Goal: Information Seeking & Learning: Learn about a topic

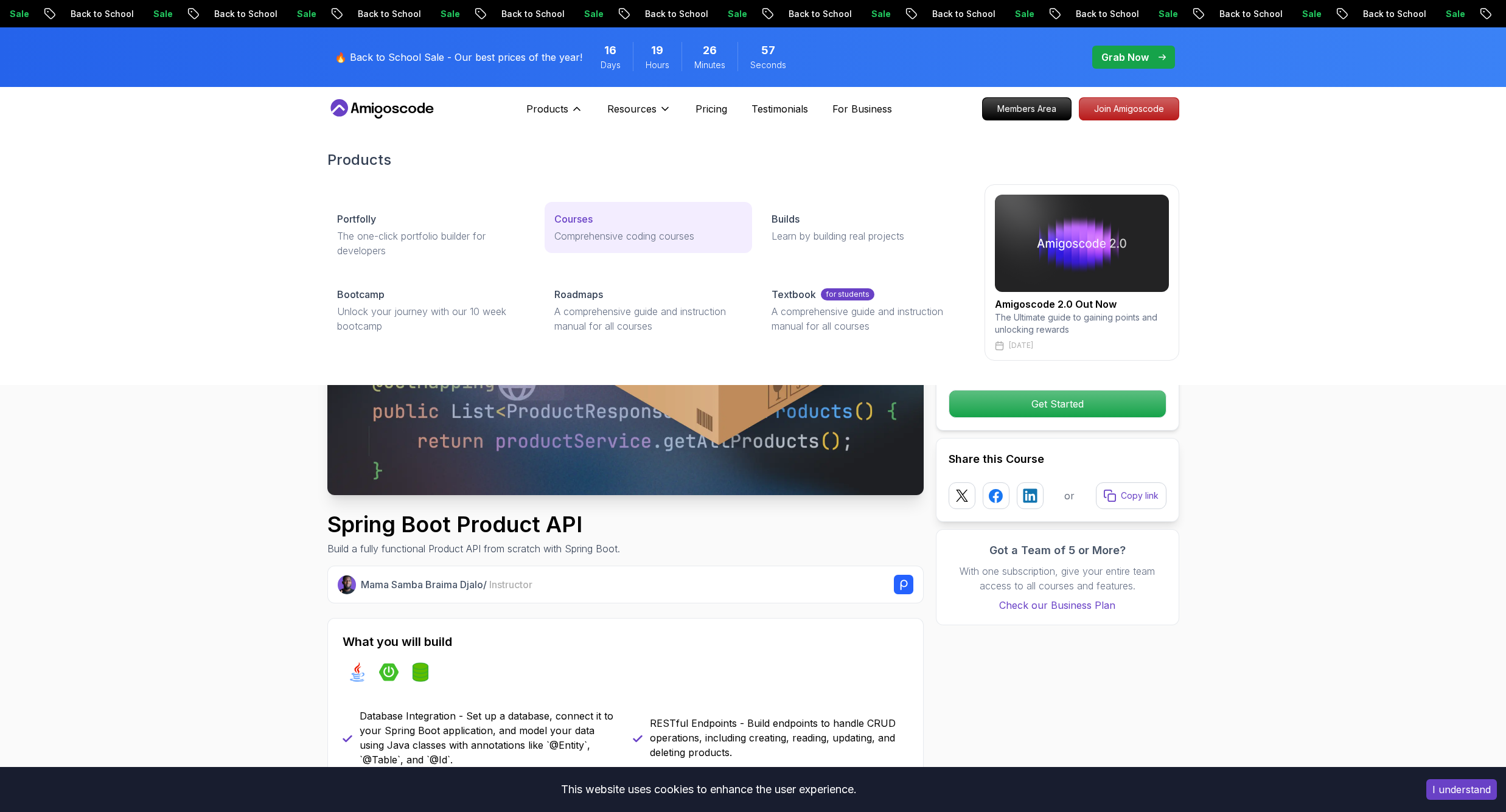
click at [591, 222] on p "Courses" at bounding box center [573, 219] width 38 height 15
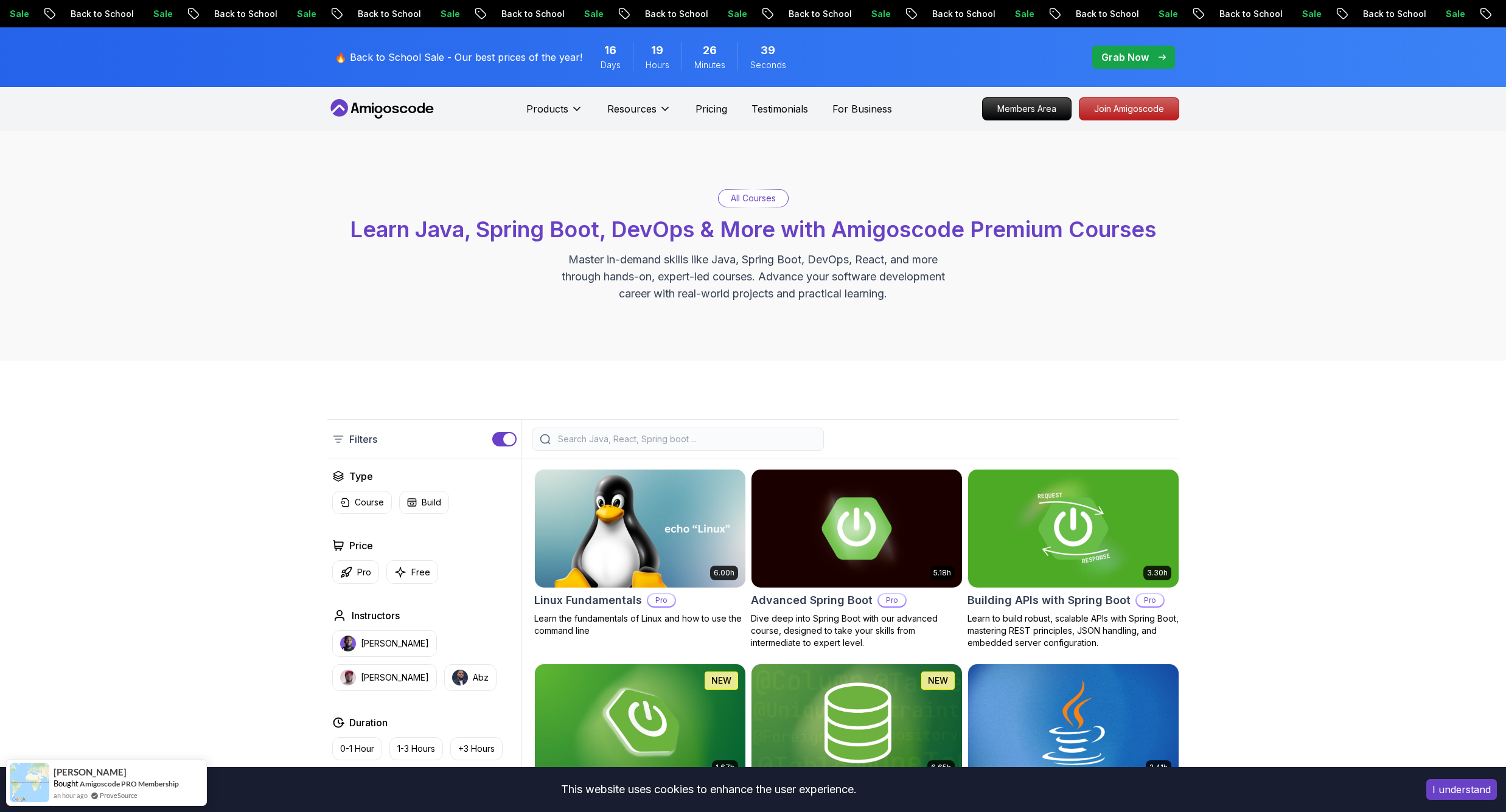
click at [659, 443] on input "search" at bounding box center [686, 439] width 260 height 12
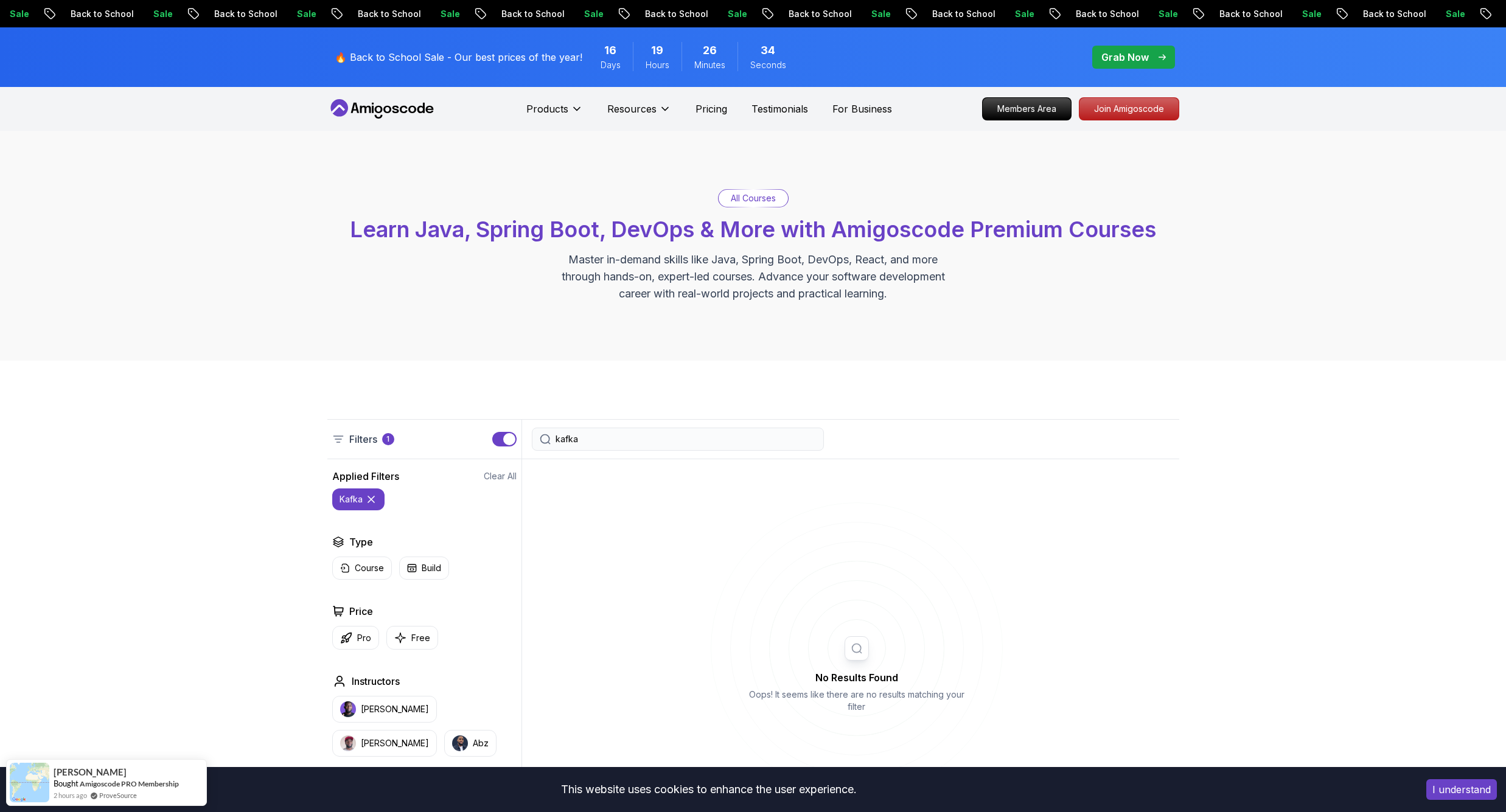
type input "kafka"
click at [394, 110] on icon at bounding box center [382, 109] width 109 height 19
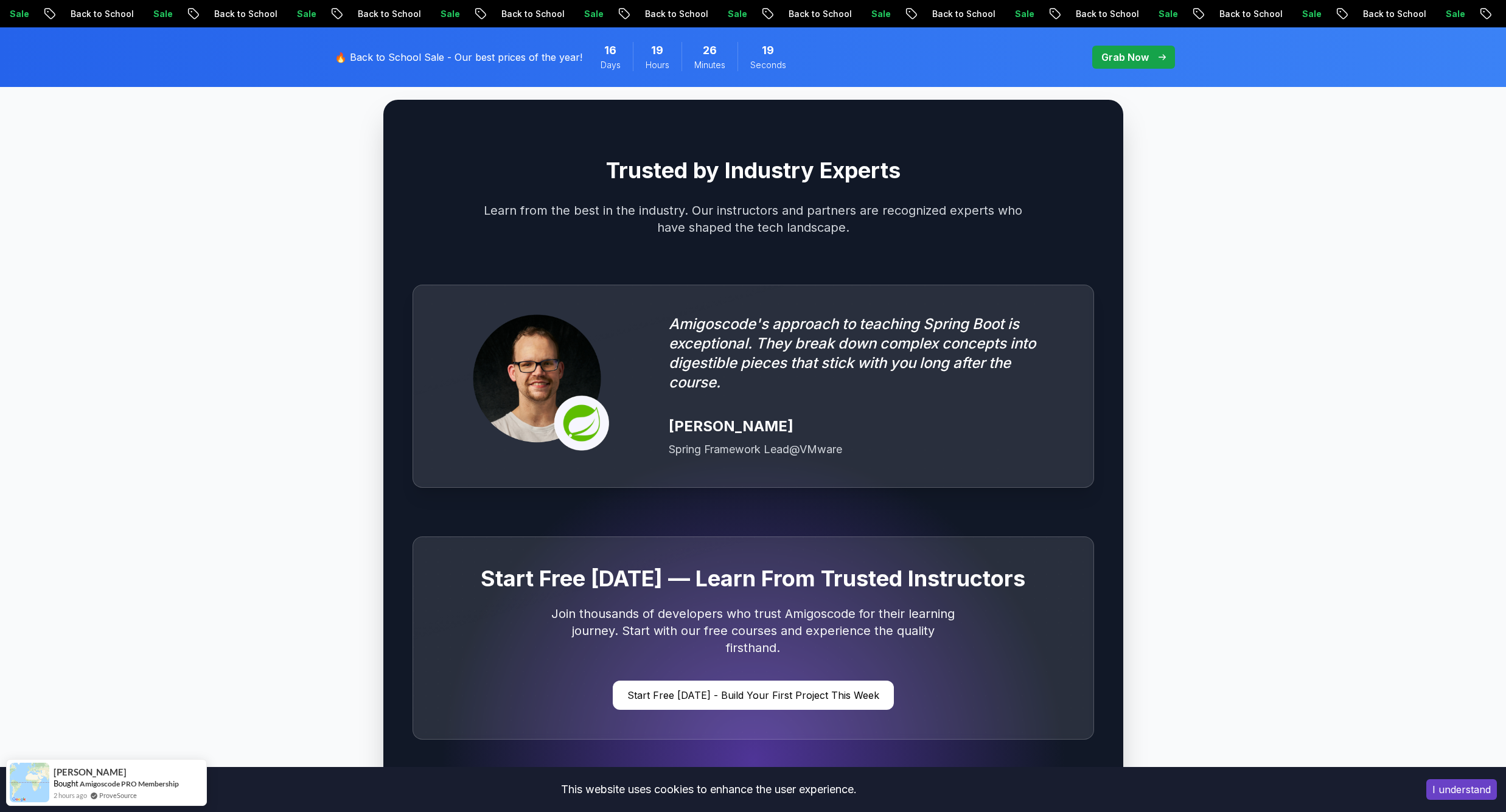
scroll to position [3621, 0]
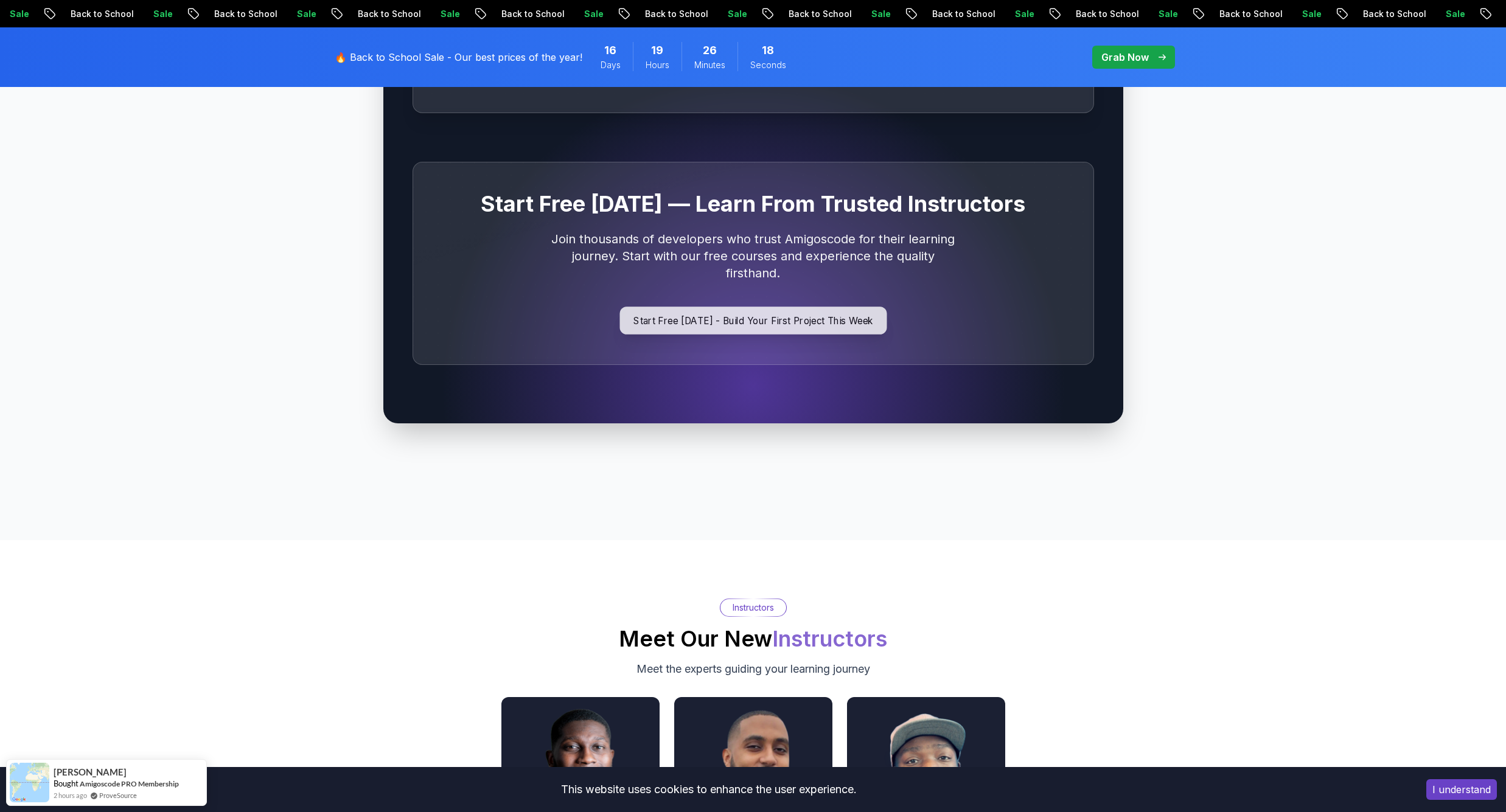
click at [727, 307] on p "Start Free Today - Build Your First Project This Week" at bounding box center [753, 321] width 267 height 28
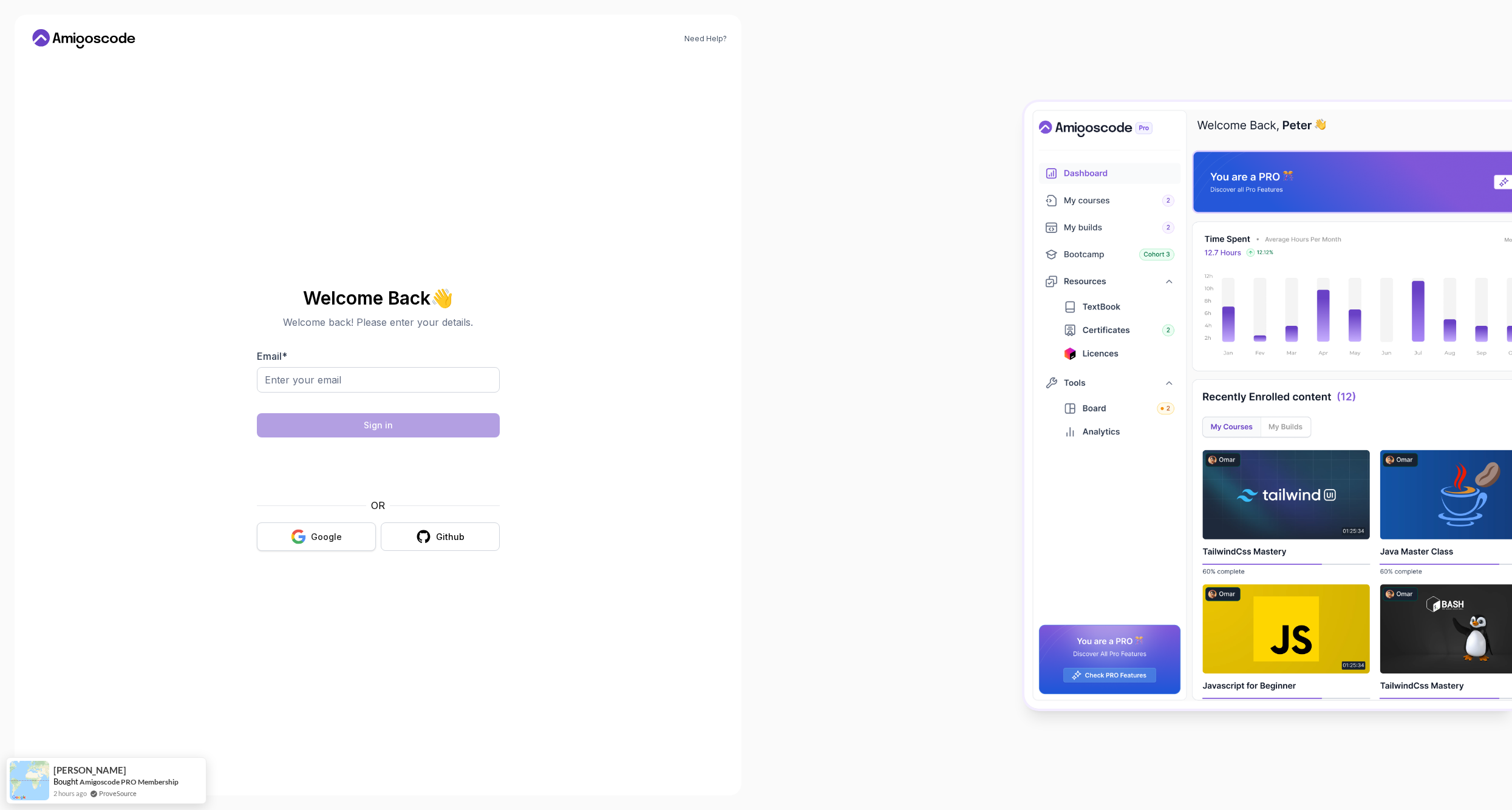
click at [314, 526] on button "Google" at bounding box center [316, 536] width 119 height 29
click at [311, 534] on button "Google" at bounding box center [316, 536] width 119 height 29
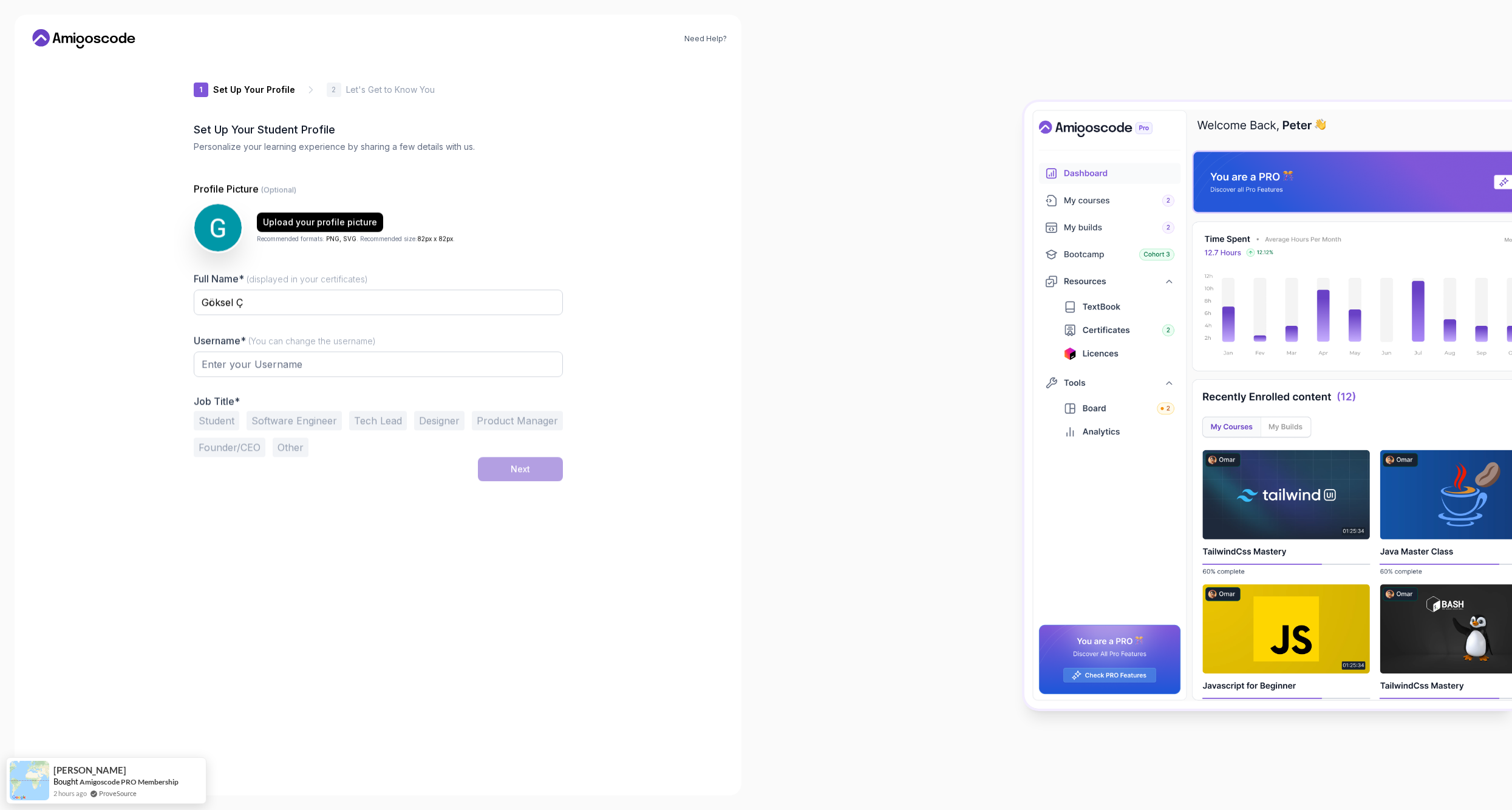
type input "vividbadger864b4"
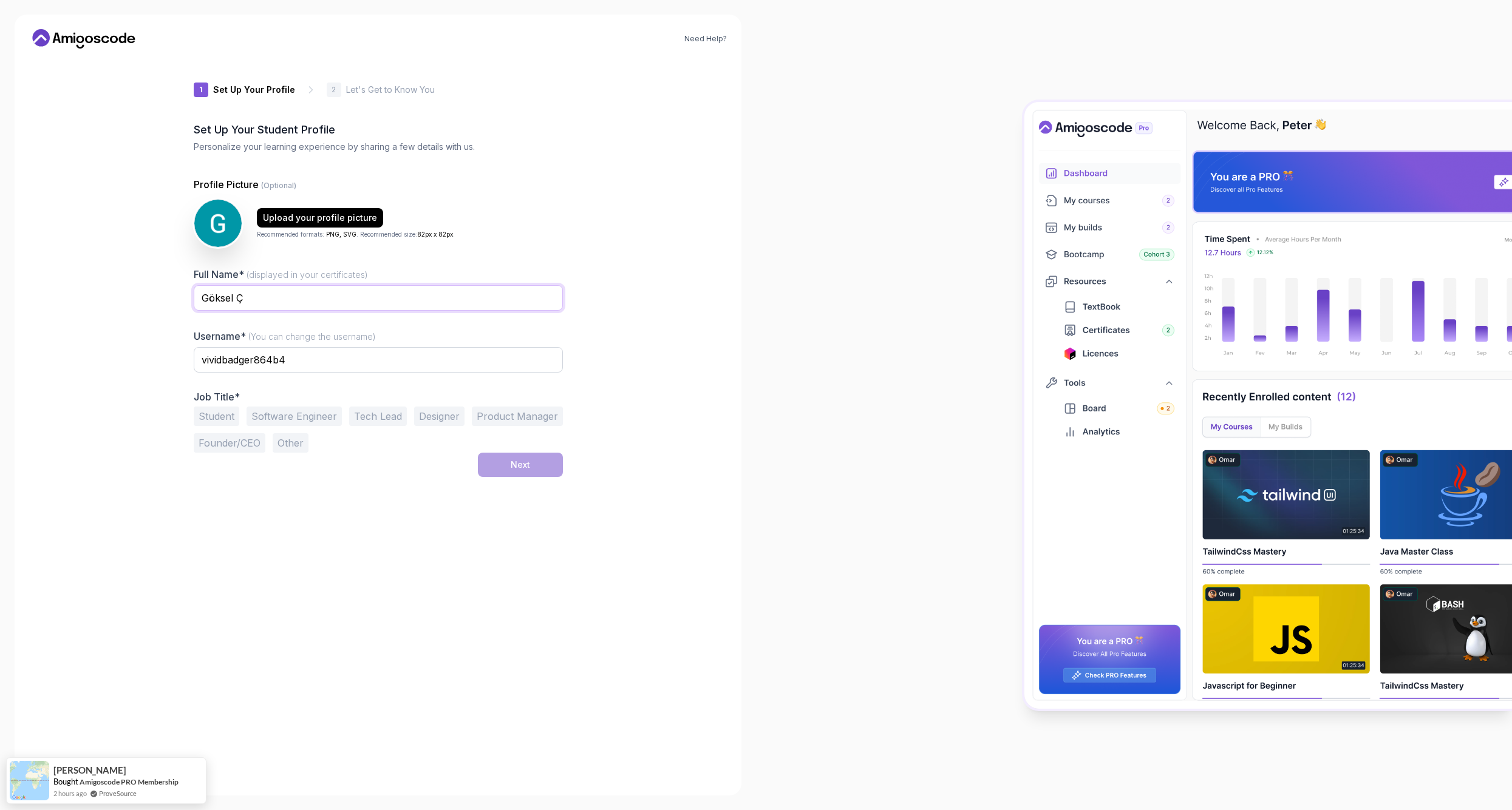
click at [352, 293] on input "Göksel Ç" at bounding box center [378, 298] width 369 height 25
type input "o"
drag, startPoint x: 735, startPoint y: 67, endPoint x: 680, endPoint y: 176, distance: 122.1
click at [680, 176] on div "Need Help? 1 Set Up Your Profile 1 Set Up Your Profile 2 Let's Get to Know You …" at bounding box center [378, 405] width 726 height 781
click at [419, 292] on input "GOKSEL COBAN" at bounding box center [378, 298] width 369 height 25
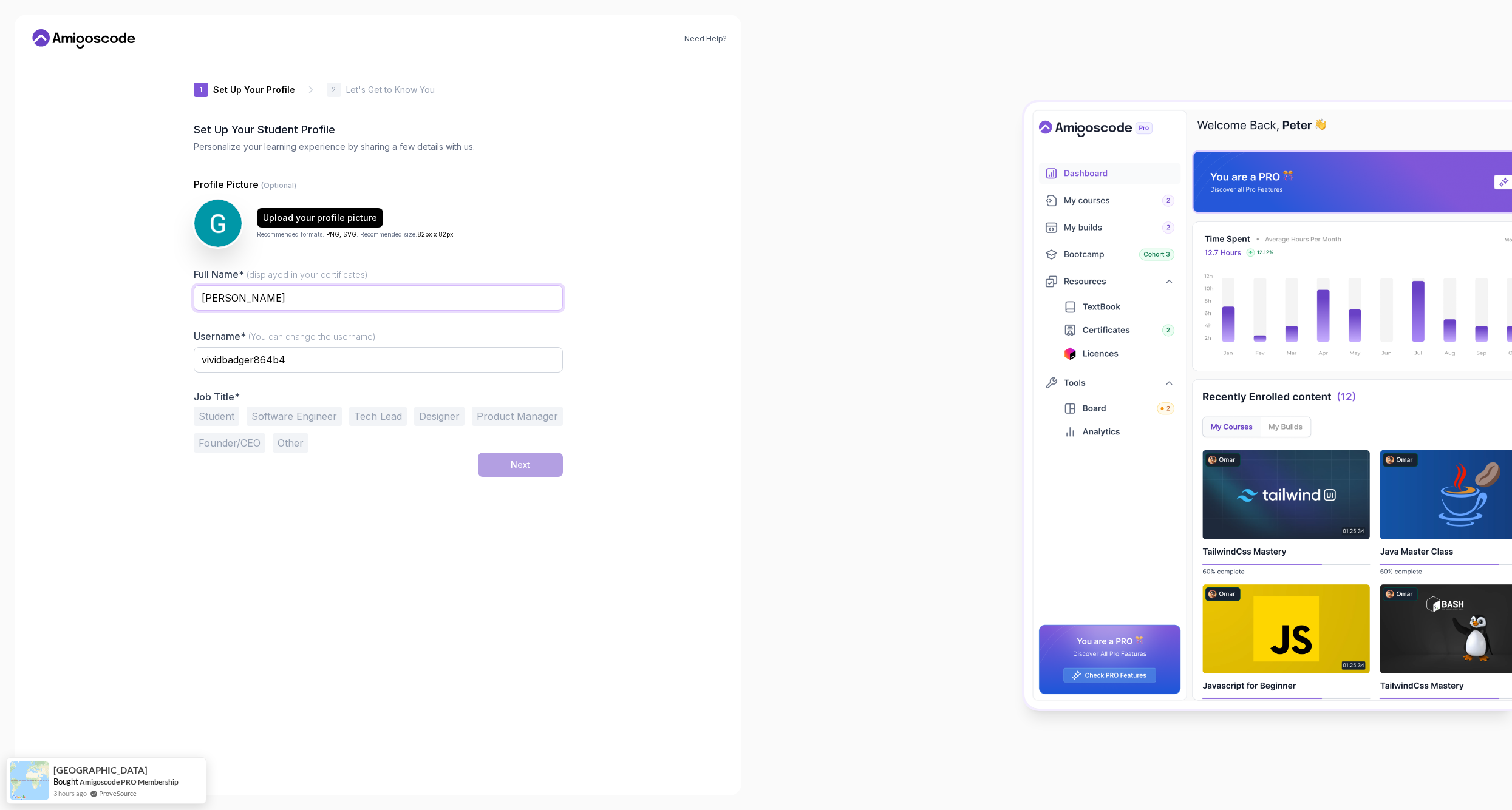
type input "[PERSON_NAME]"
click at [551, 252] on div "Profile Picture (Optional) Upload your profile picture Recommended formats: PNG…" at bounding box center [378, 315] width 369 height 276
click at [286, 415] on button "Software Engineer" at bounding box center [294, 416] width 95 height 19
click at [502, 460] on button "Next" at bounding box center [521, 465] width 85 height 24
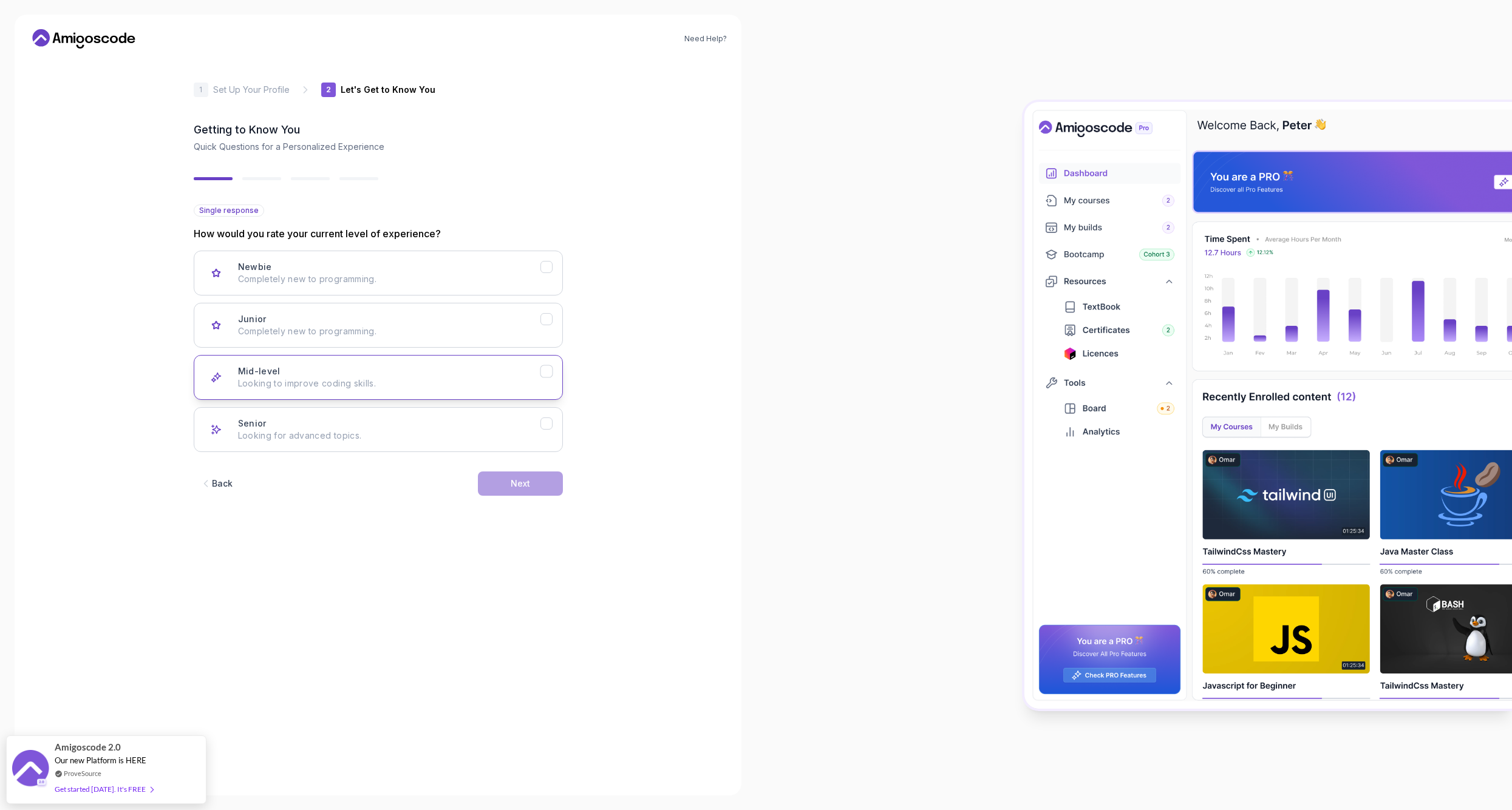
click at [537, 377] on p "Looking to improve coding skills." at bounding box center [389, 383] width 302 height 12
click at [521, 489] on div "Next" at bounding box center [520, 484] width 19 height 12
click at [215, 485] on div "Back" at bounding box center [222, 484] width 21 height 12
click at [535, 421] on div "Senior Looking for advanced topics." at bounding box center [389, 429] width 302 height 24
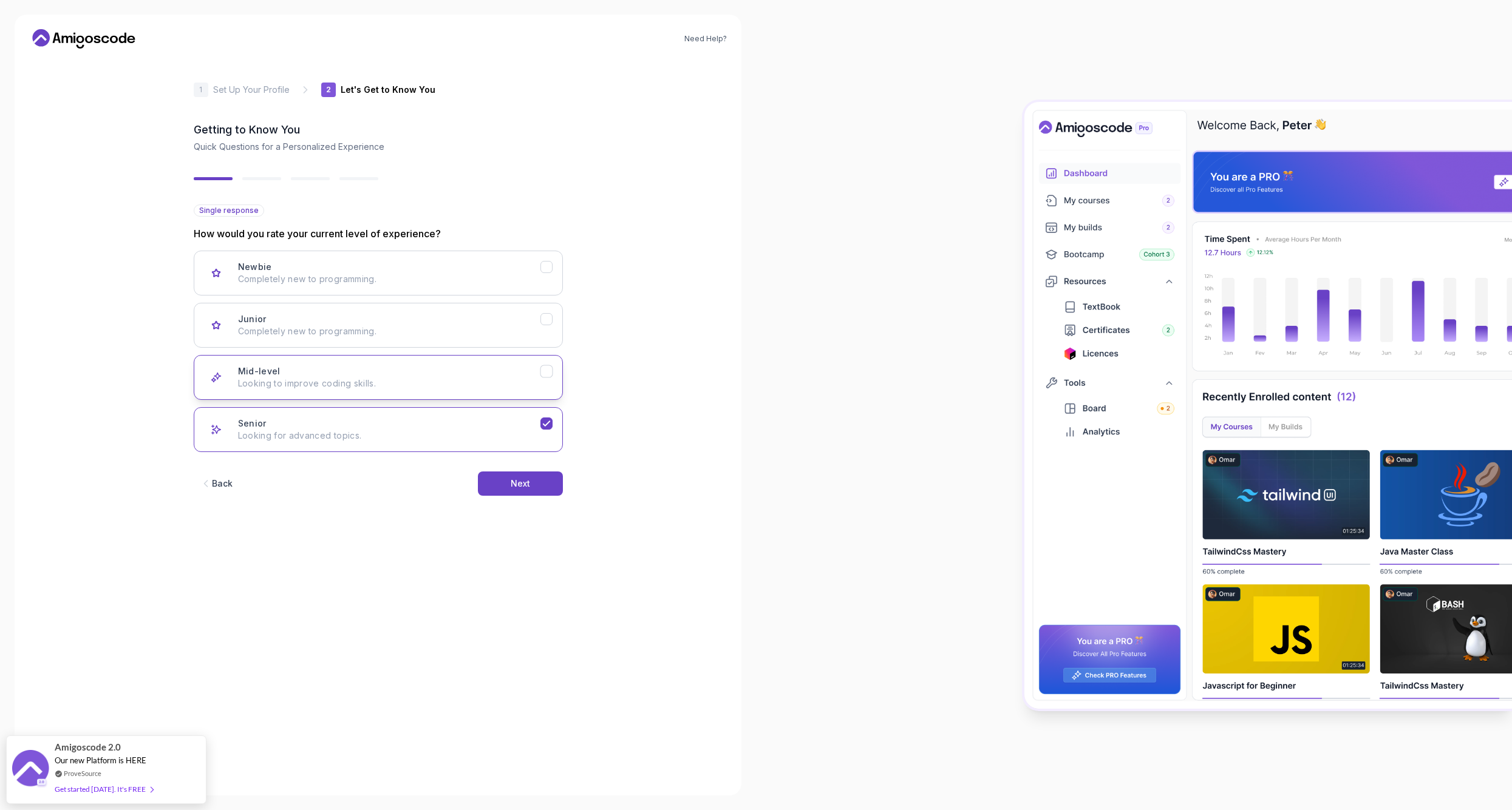
click at [561, 369] on button "Mid-level Looking to improve coding skills." at bounding box center [378, 377] width 369 height 45
click at [527, 472] on button "Next" at bounding box center [521, 484] width 85 height 24
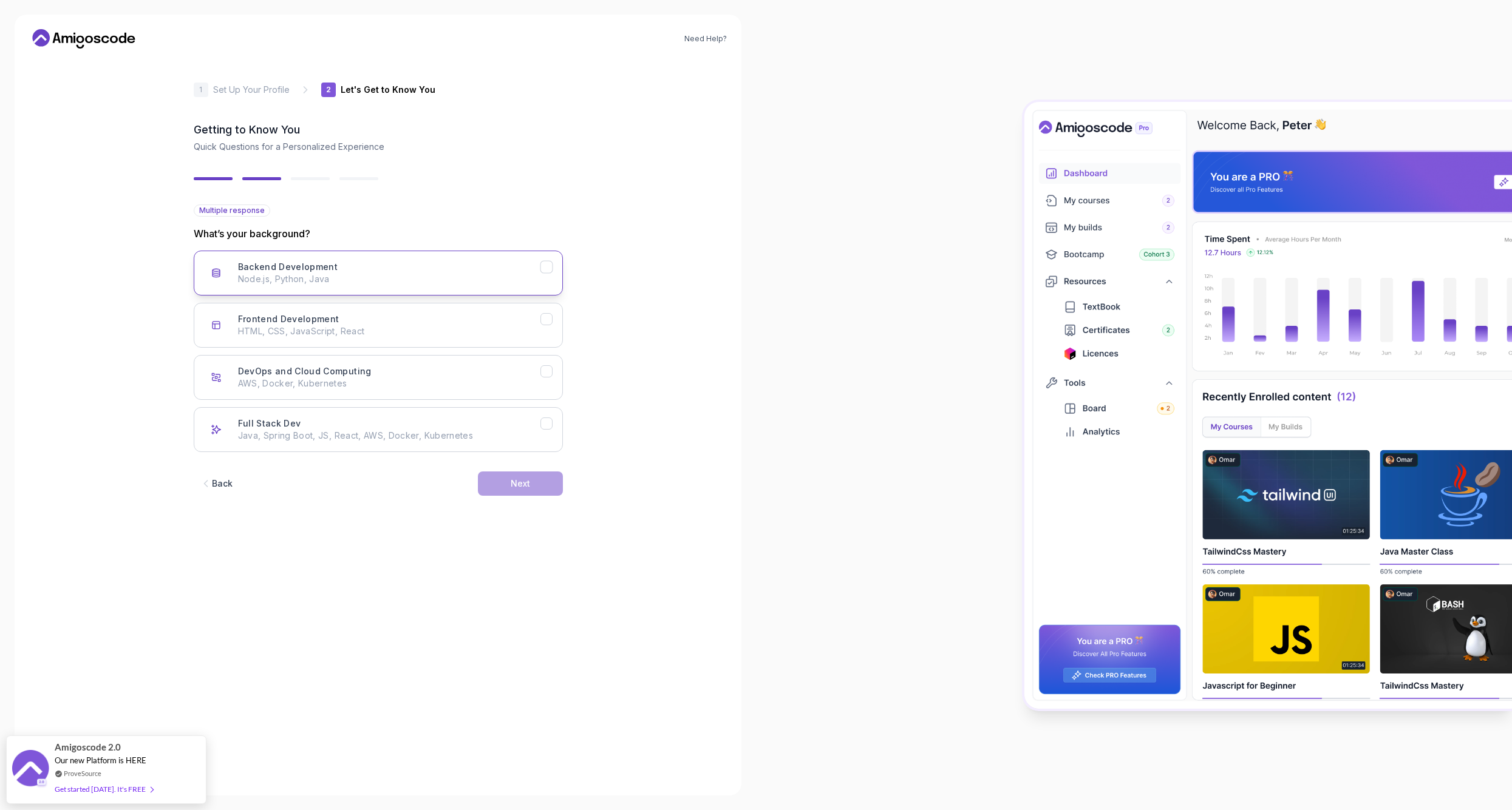
click at [538, 282] on p "Node.js, Python, Java" at bounding box center [389, 279] width 302 height 12
click at [545, 383] on button "DevOps and Cloud Computing AWS, Docker, Kubernetes" at bounding box center [378, 377] width 369 height 45
click at [506, 486] on button "Next" at bounding box center [521, 484] width 85 height 24
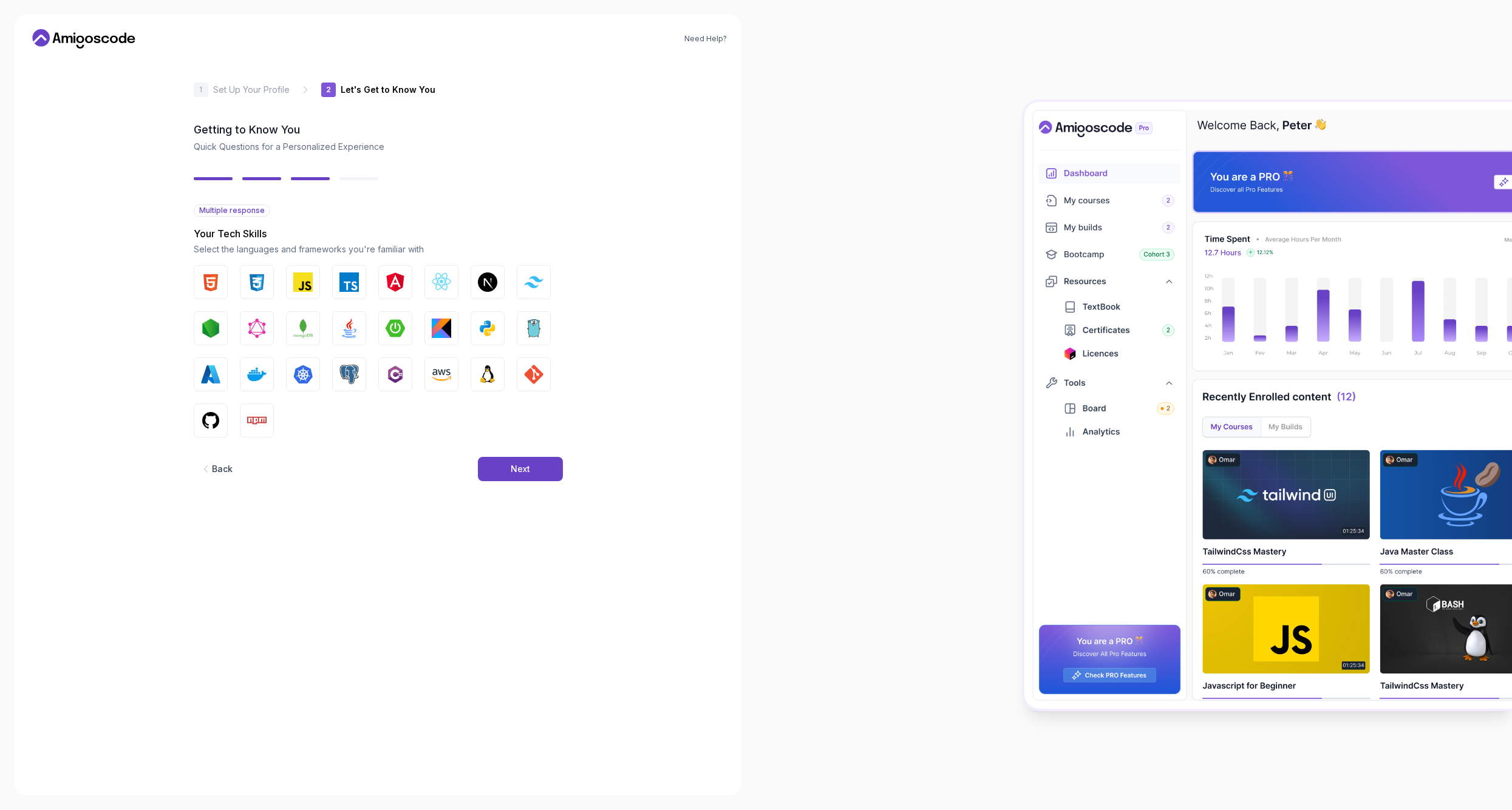
scroll to position [0, 0]
click at [473, 320] on button "Python" at bounding box center [487, 328] width 34 height 34
click at [376, 359] on div "HTML CSS JavaScript TypeScript Angular React.js Next.js Tailwind CSS Node.js Gr…" at bounding box center [378, 351] width 369 height 172
click at [347, 374] on img "button" at bounding box center [349, 374] width 19 height 19
click at [455, 374] on button "AWS" at bounding box center [441, 374] width 34 height 34
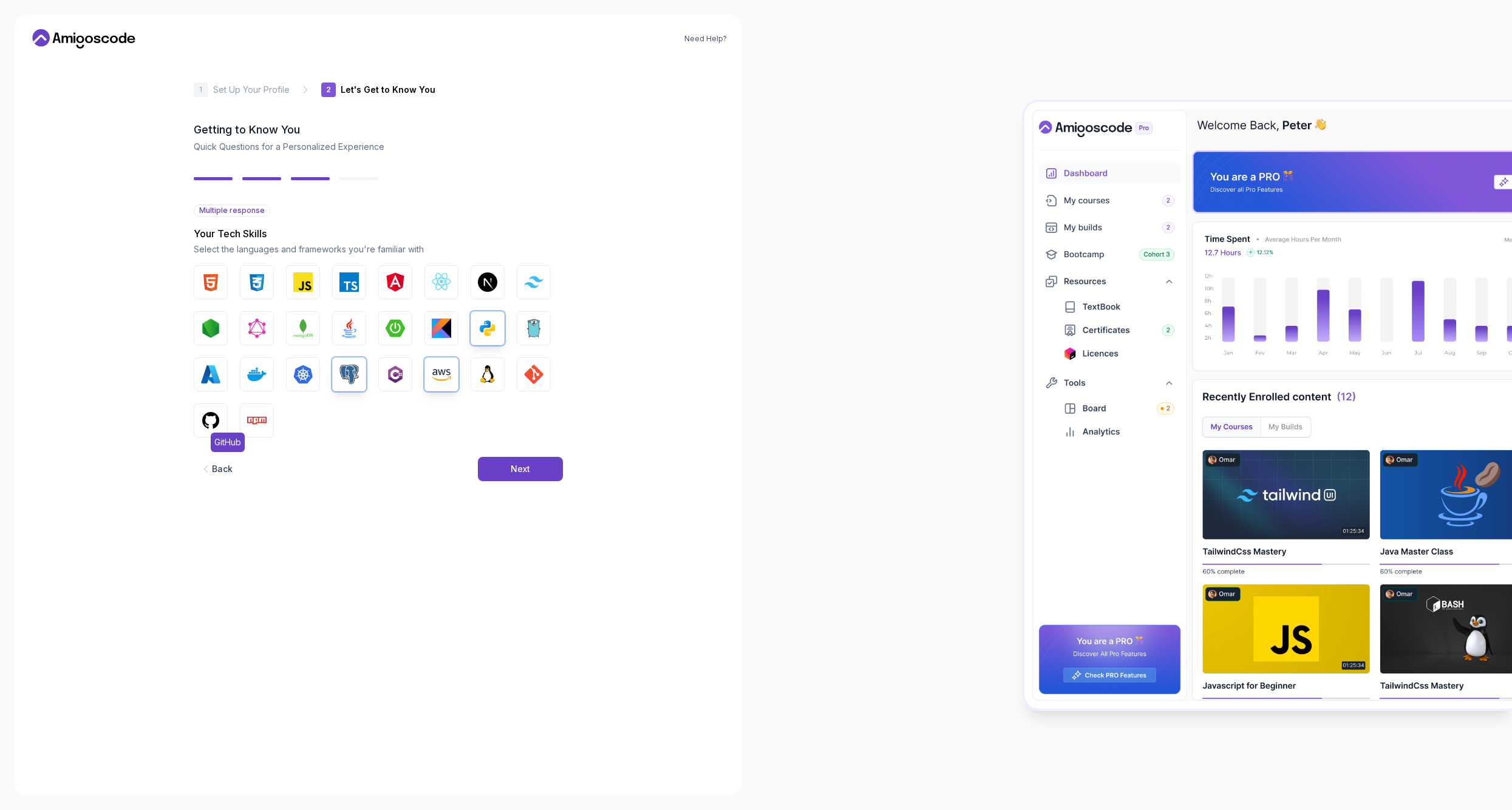
click at [208, 411] on img "button" at bounding box center [210, 420] width 19 height 19
click at [535, 465] on button "Next" at bounding box center [521, 469] width 85 height 24
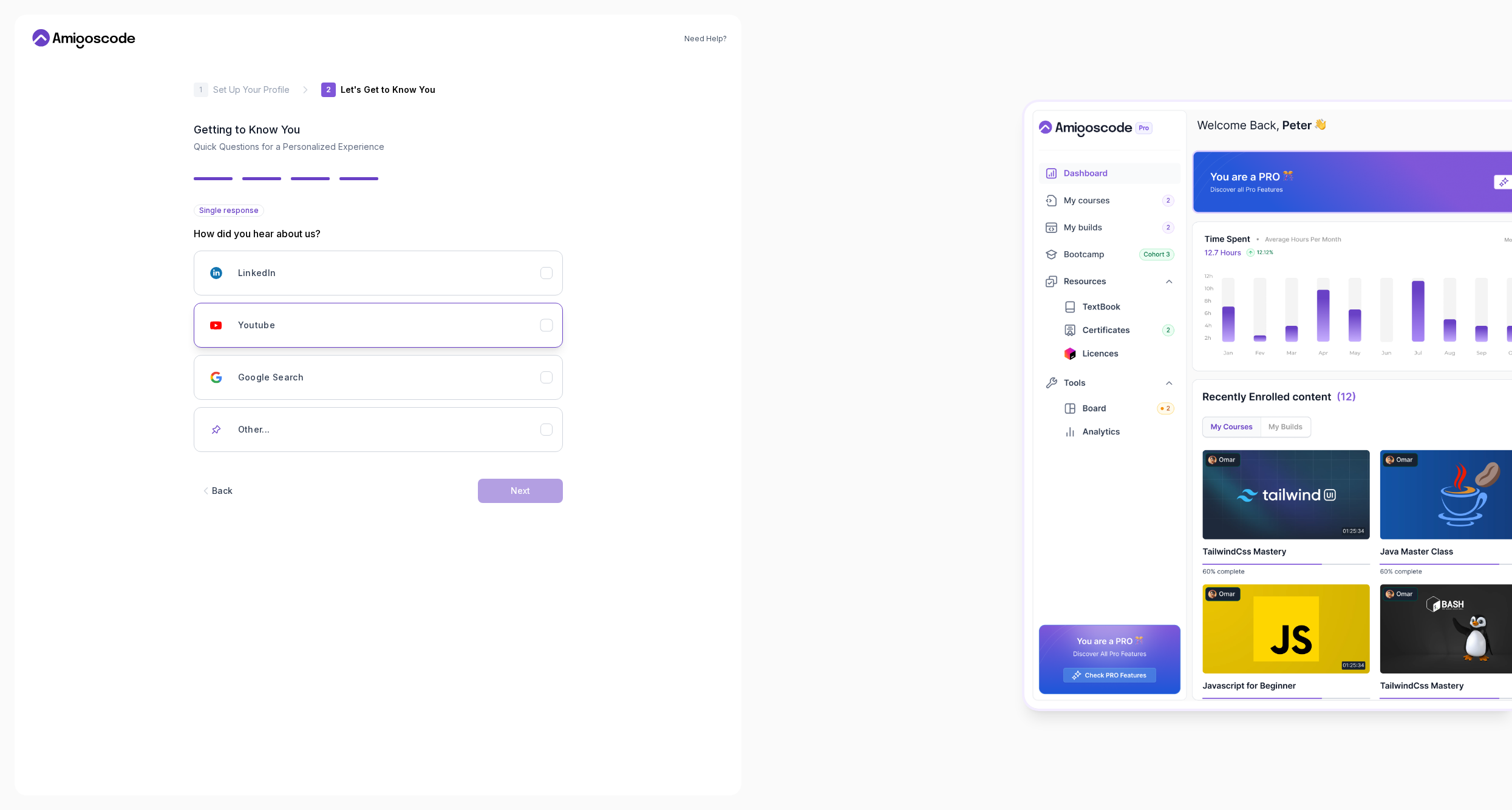
click at [540, 323] on div "Youtube" at bounding box center [546, 325] width 13 height 13
click at [542, 485] on button "Next" at bounding box center [521, 491] width 85 height 24
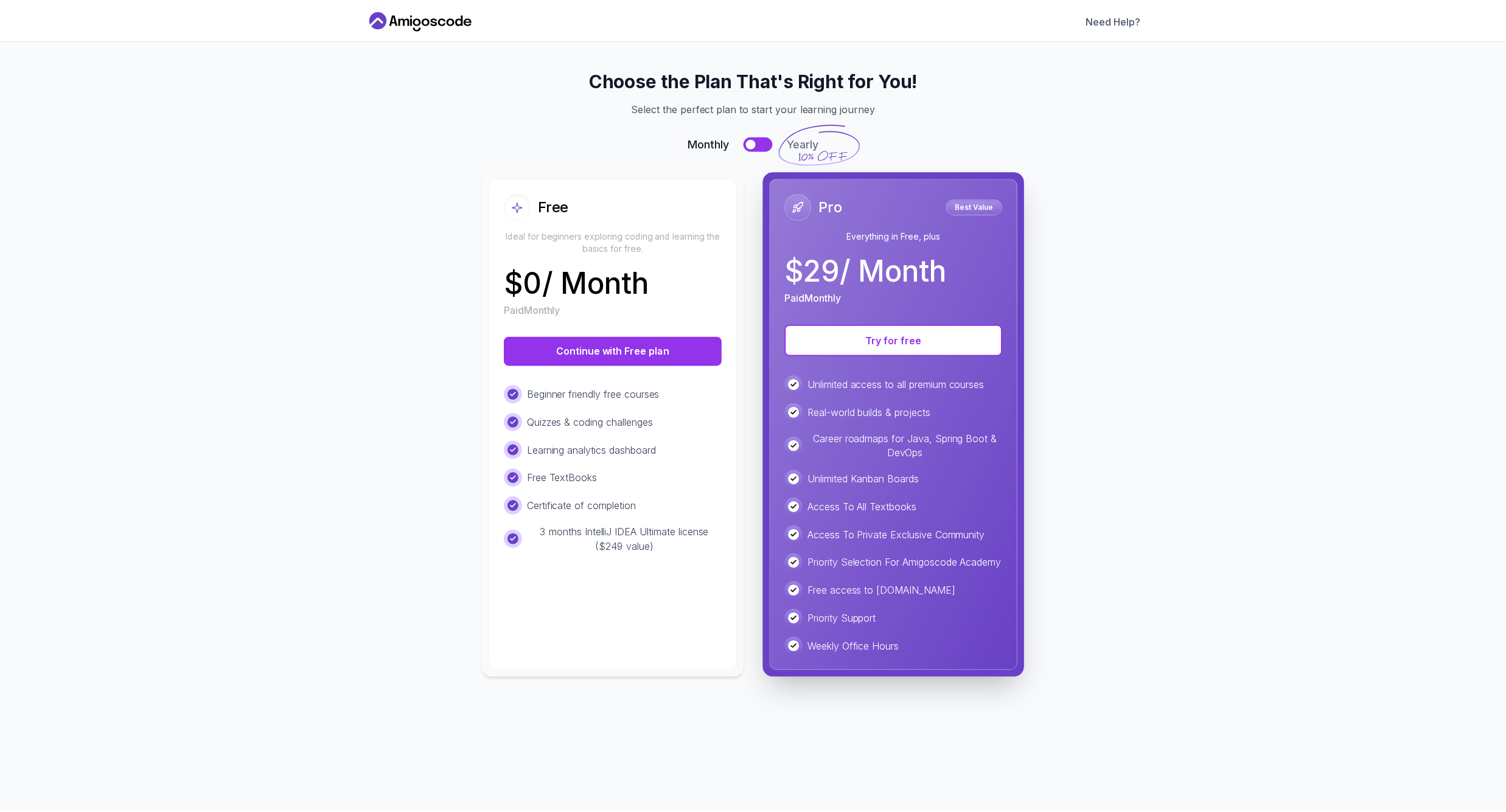
scroll to position [0, 1]
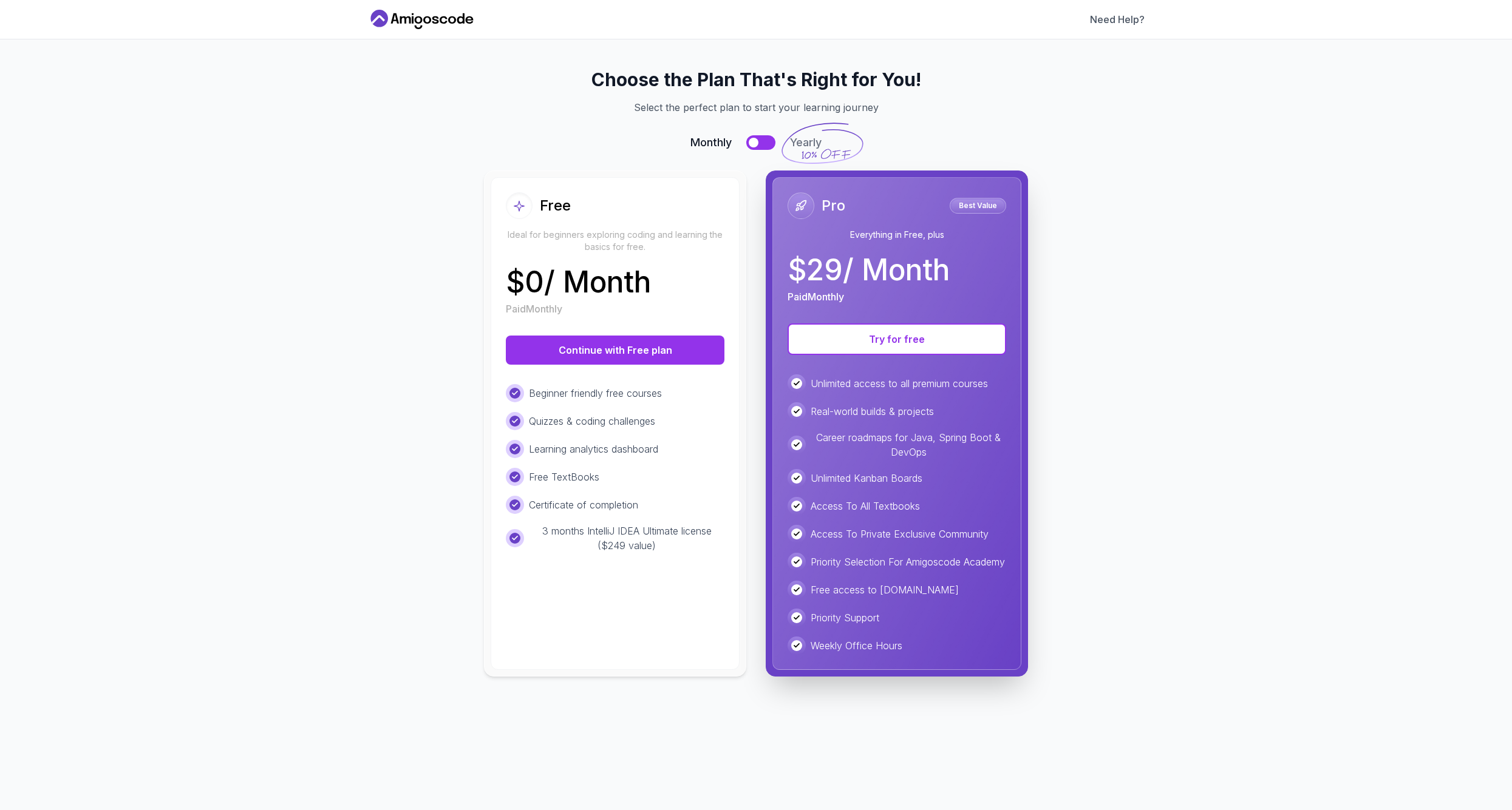
click at [758, 143] on div at bounding box center [753, 142] width 10 height 10
click at [758, 143] on button at bounding box center [761, 142] width 29 height 15
click at [758, 143] on div at bounding box center [753, 142] width 10 height 10
click at [758, 143] on button at bounding box center [761, 142] width 29 height 15
click at [758, 143] on div at bounding box center [753, 142] width 10 height 10
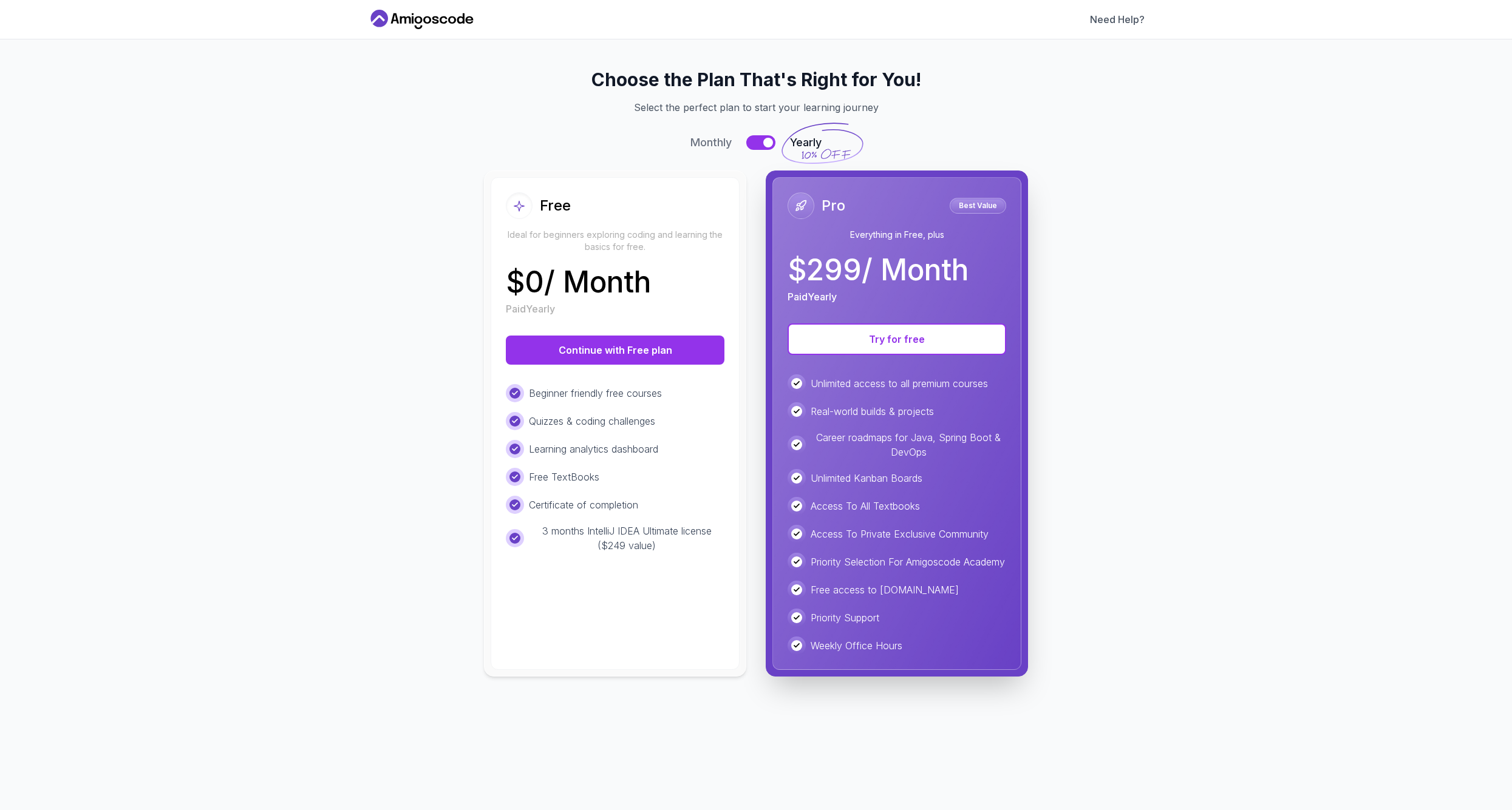
click at [758, 143] on button at bounding box center [761, 142] width 29 height 15
click at [425, 20] on icon at bounding box center [422, 19] width 109 height 19
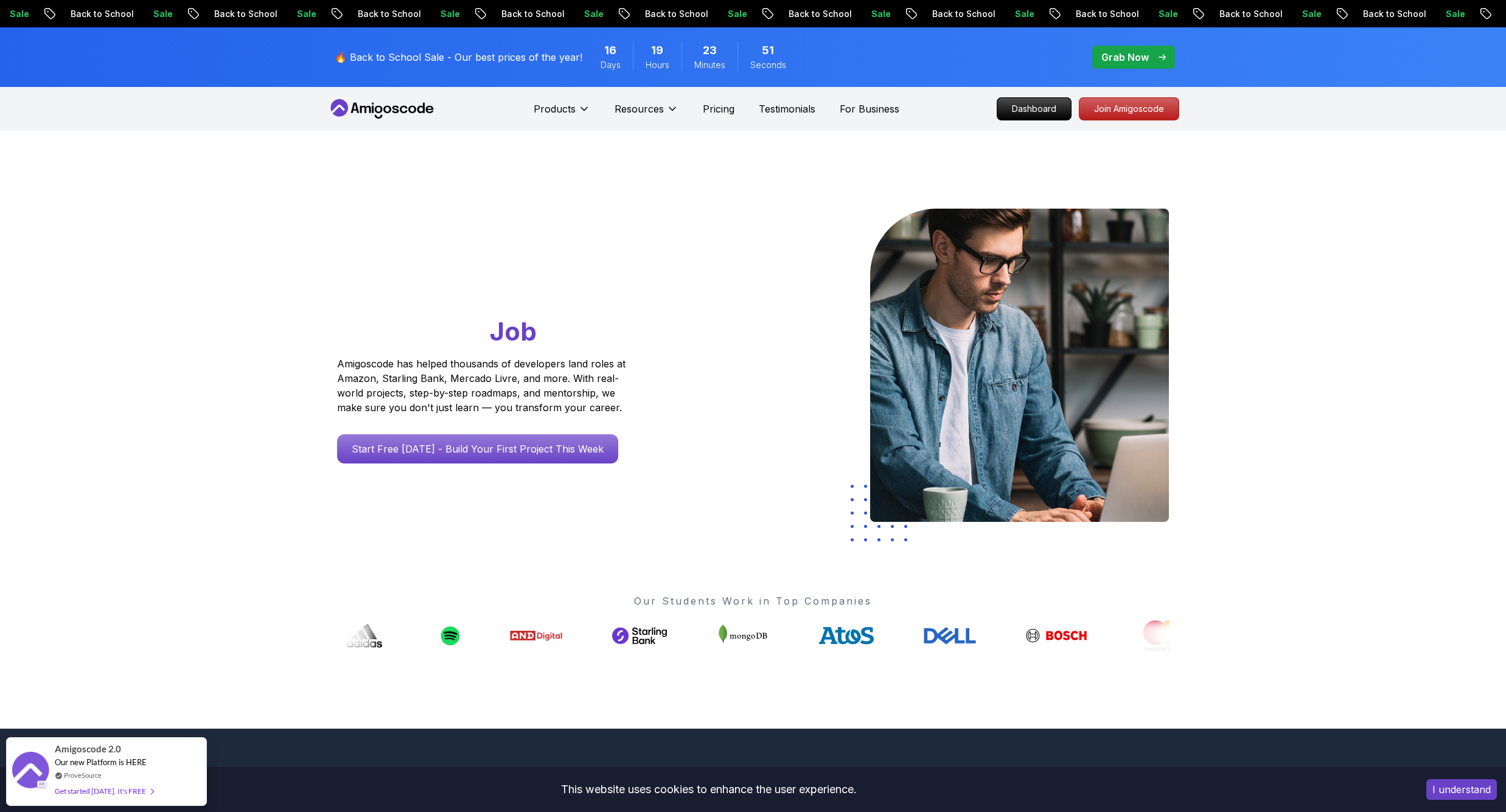
scroll to position [0, 1]
click at [710, 108] on p "Pricing" at bounding box center [718, 109] width 31 height 15
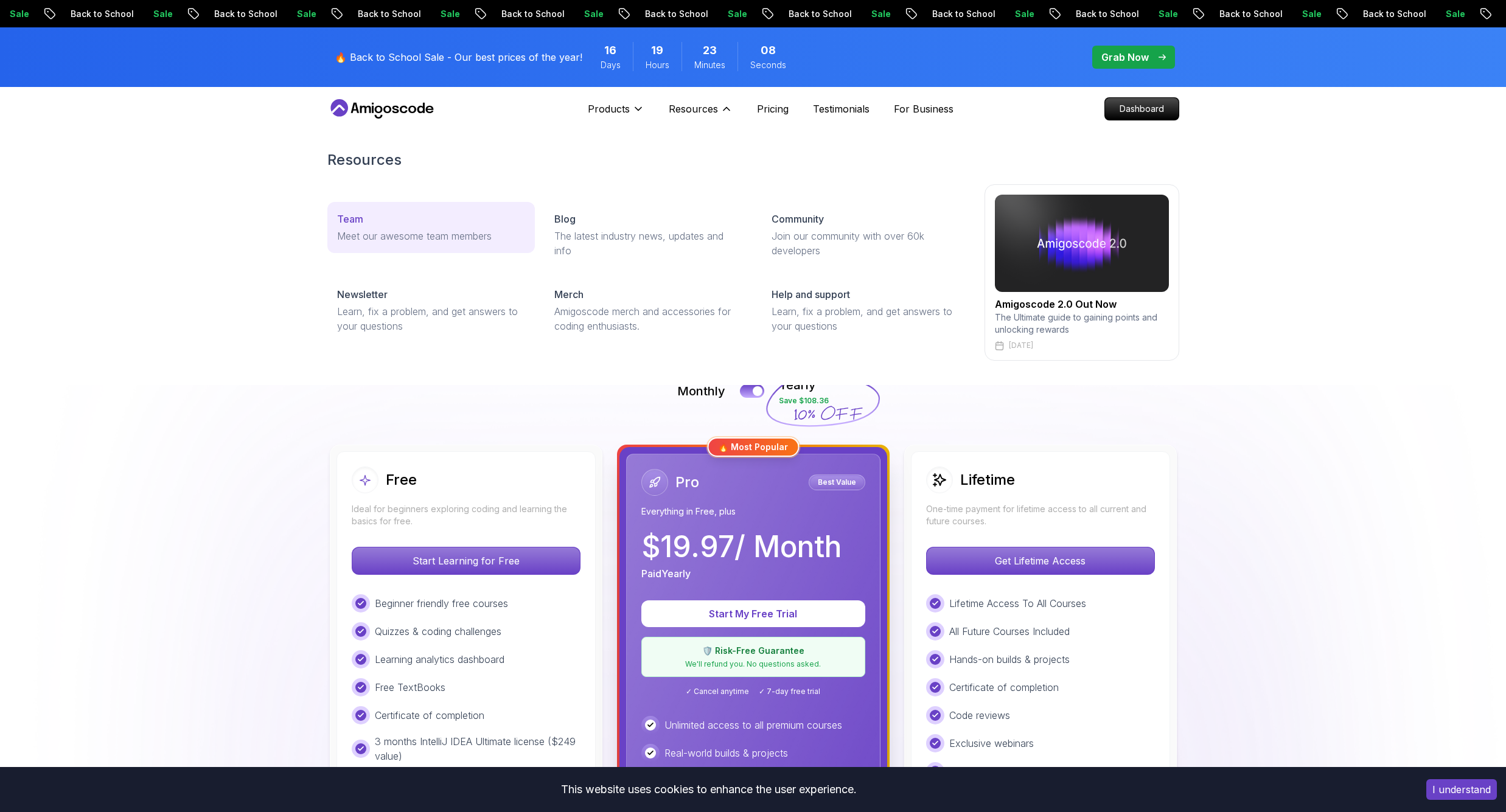
click at [470, 239] on p "Meet our awesome team members" at bounding box center [431, 236] width 188 height 15
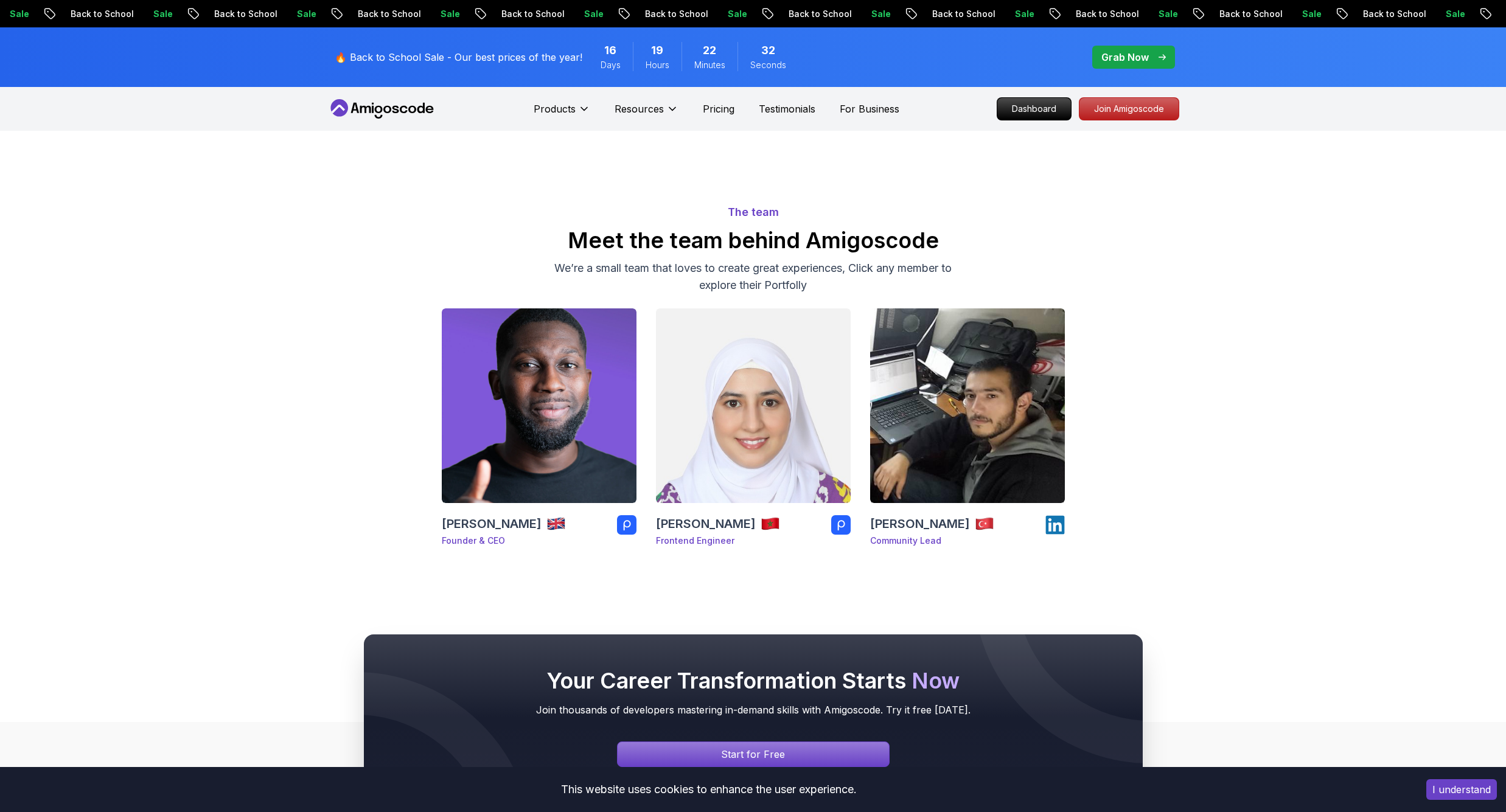
click at [1131, 54] on p "Grab Now" at bounding box center [1124, 57] width 47 height 15
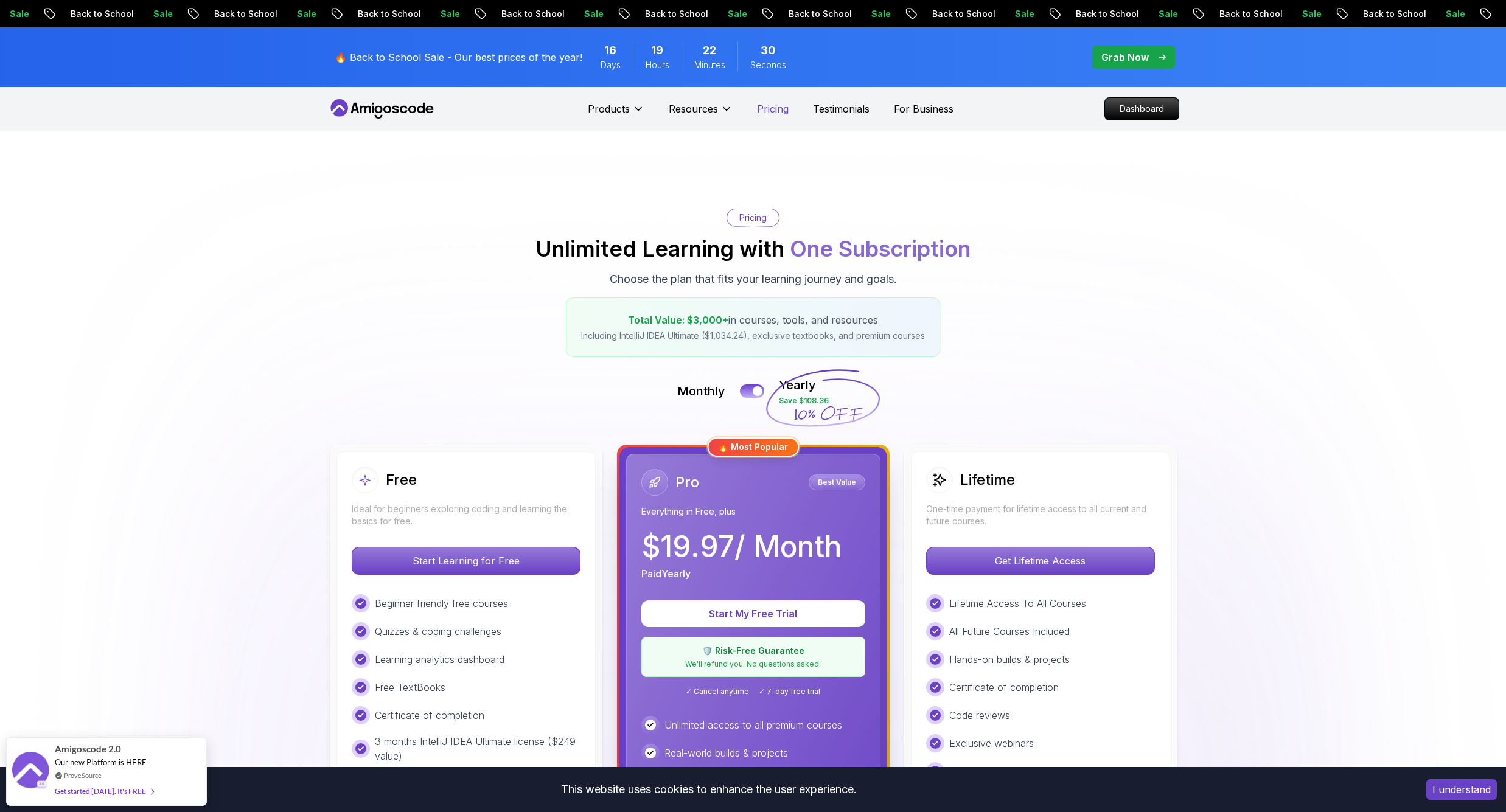
click at [757, 109] on p "Pricing" at bounding box center [772, 109] width 31 height 15
click at [763, 106] on p "Pricing" at bounding box center [772, 109] width 31 height 15
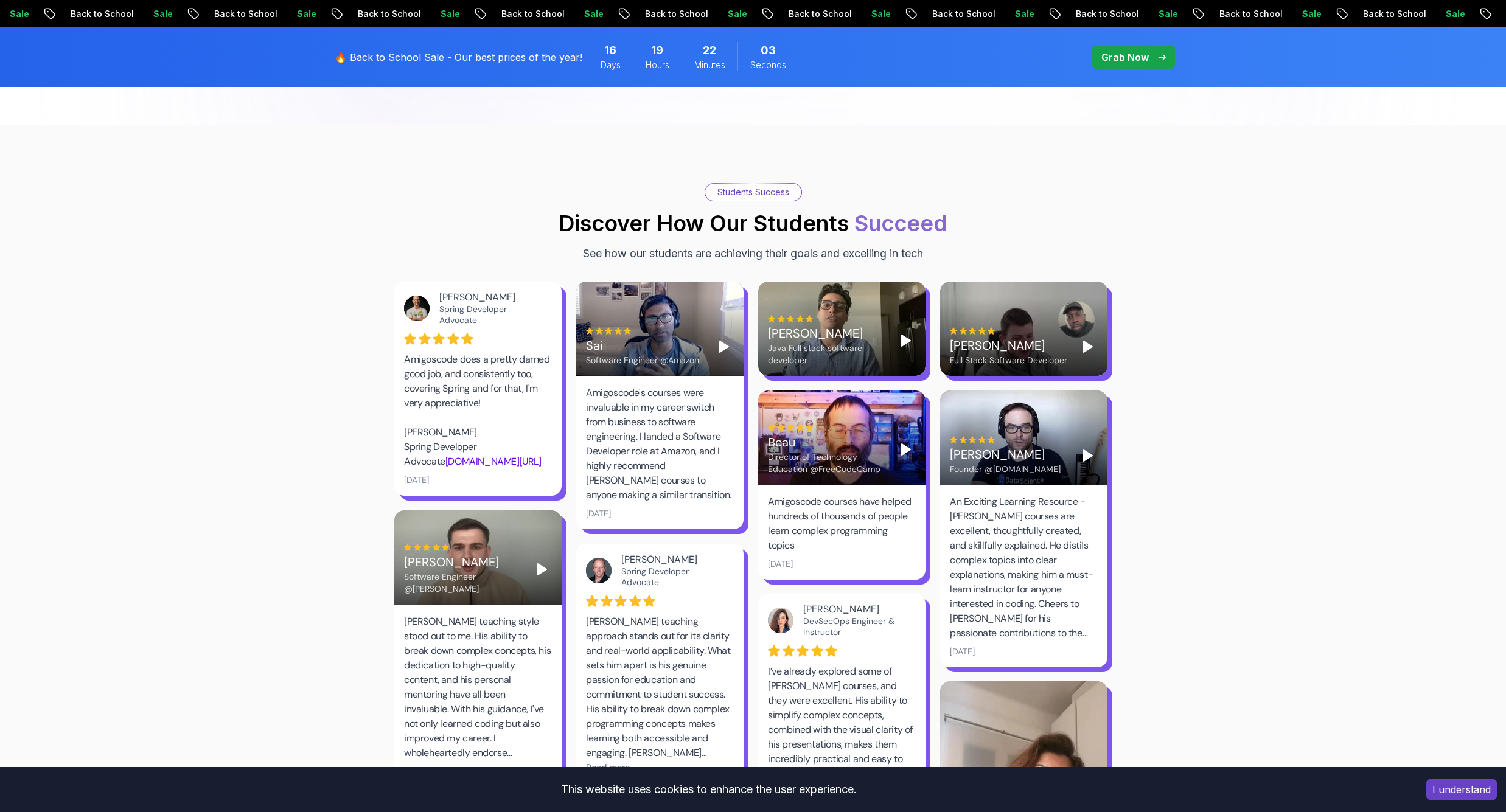
scroll to position [1595, 0]
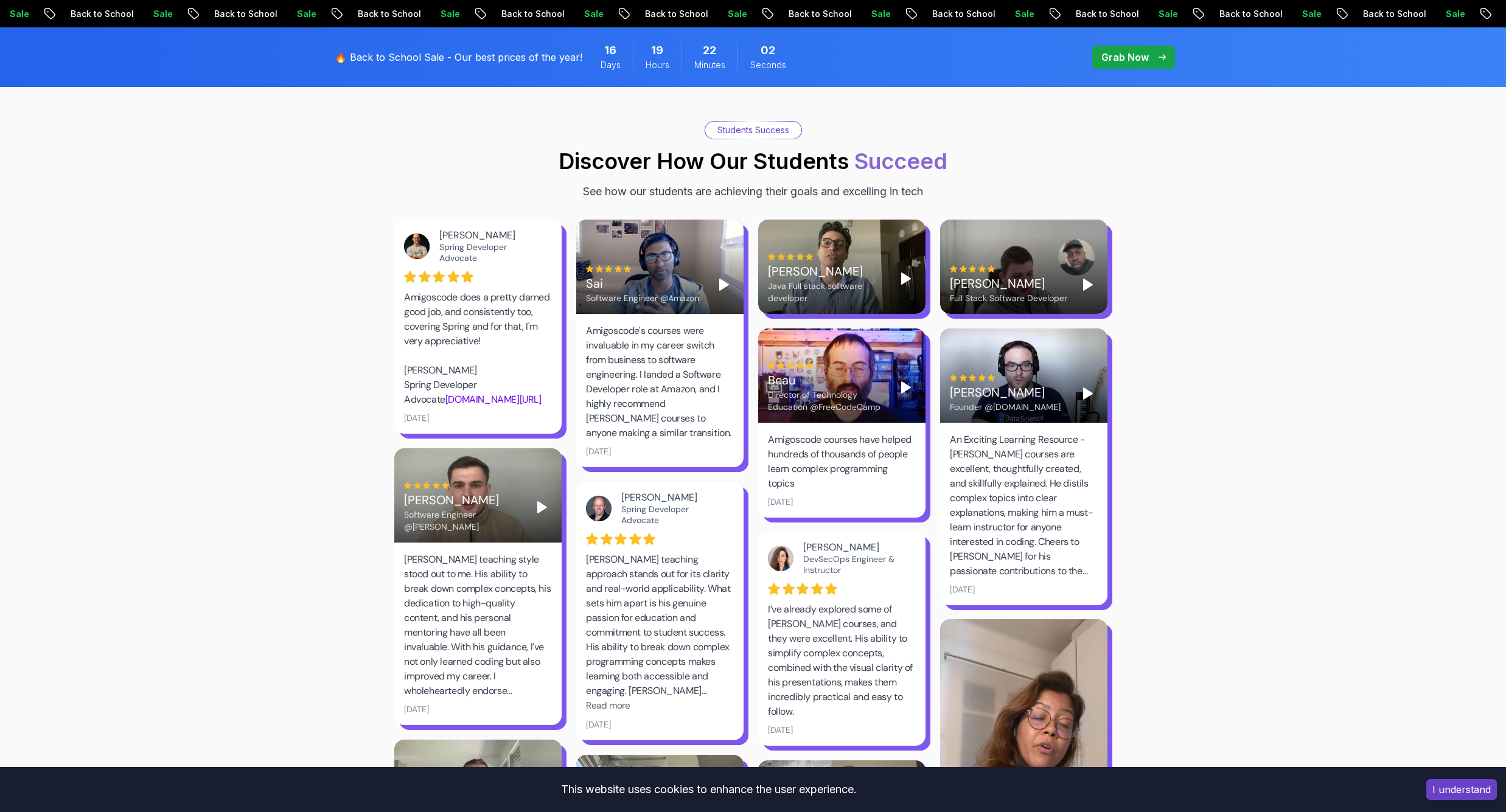
click at [908, 382] on polygon "Play" at bounding box center [905, 388] width 9 height 11
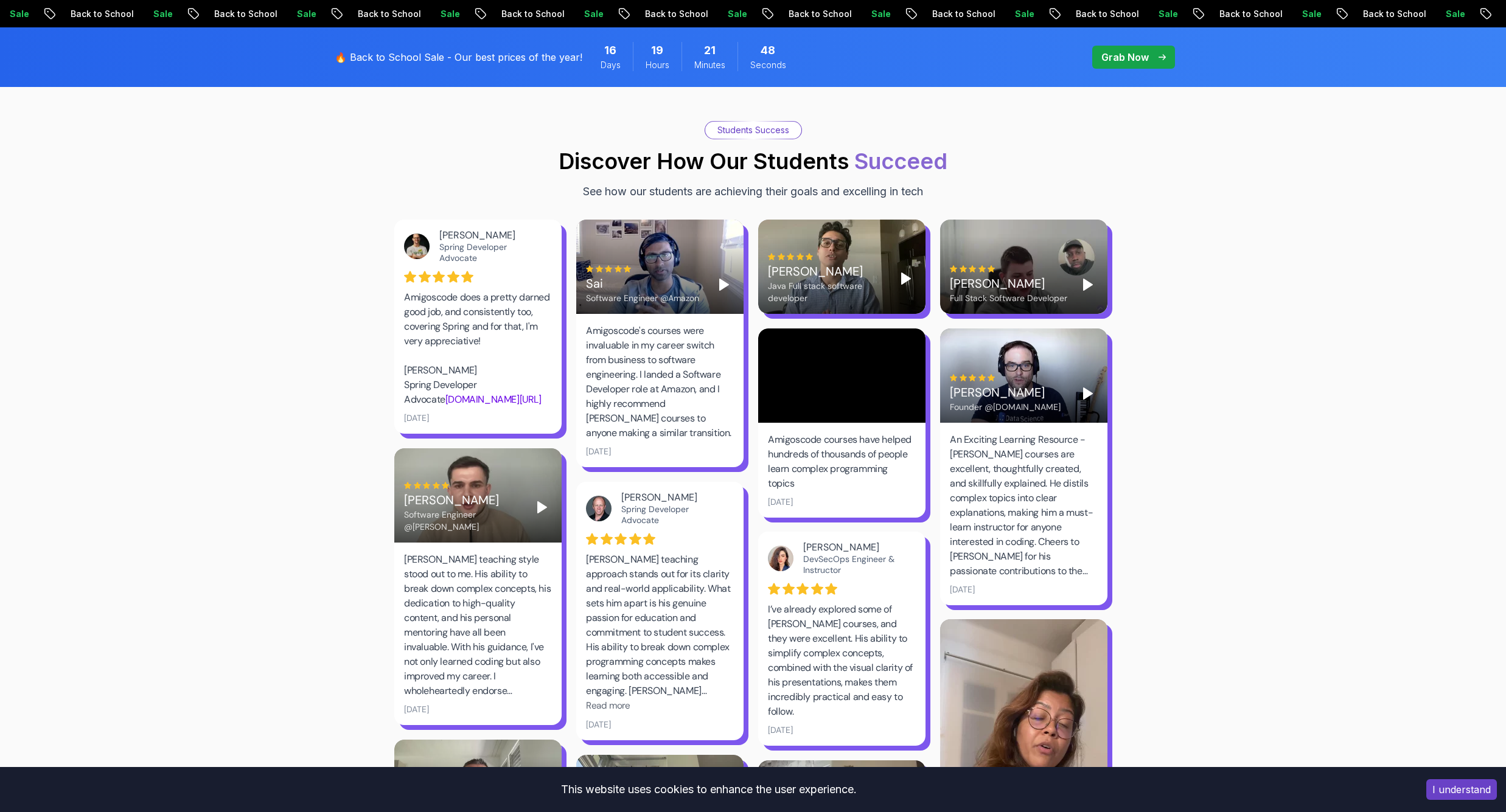
click at [787, 432] on div "Amigoscode courses have helped hundreds of thousands of people learn complex pr…" at bounding box center [842, 462] width 148 height 59
copy div "Amigoscode"
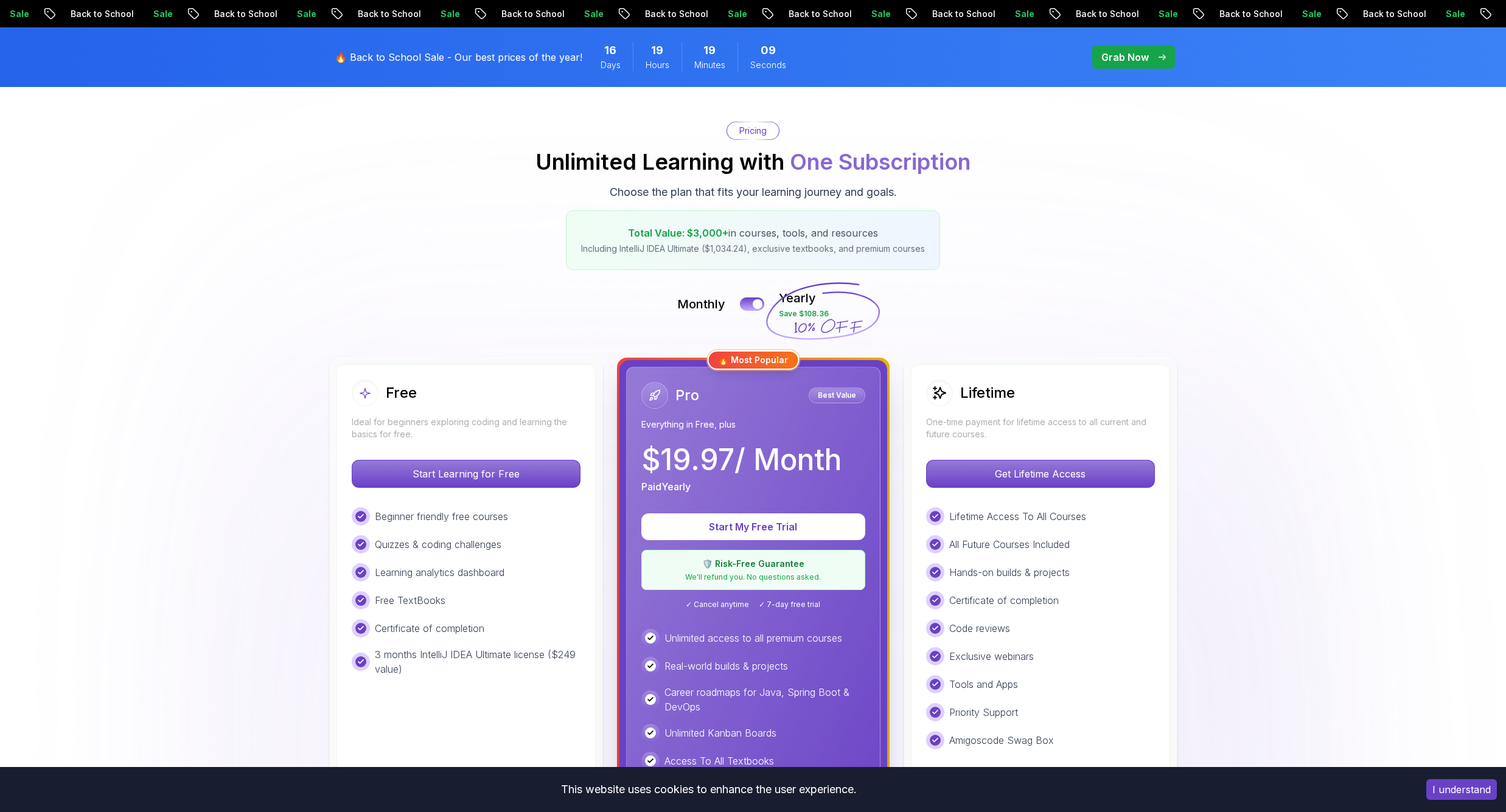
scroll to position [0, 0]
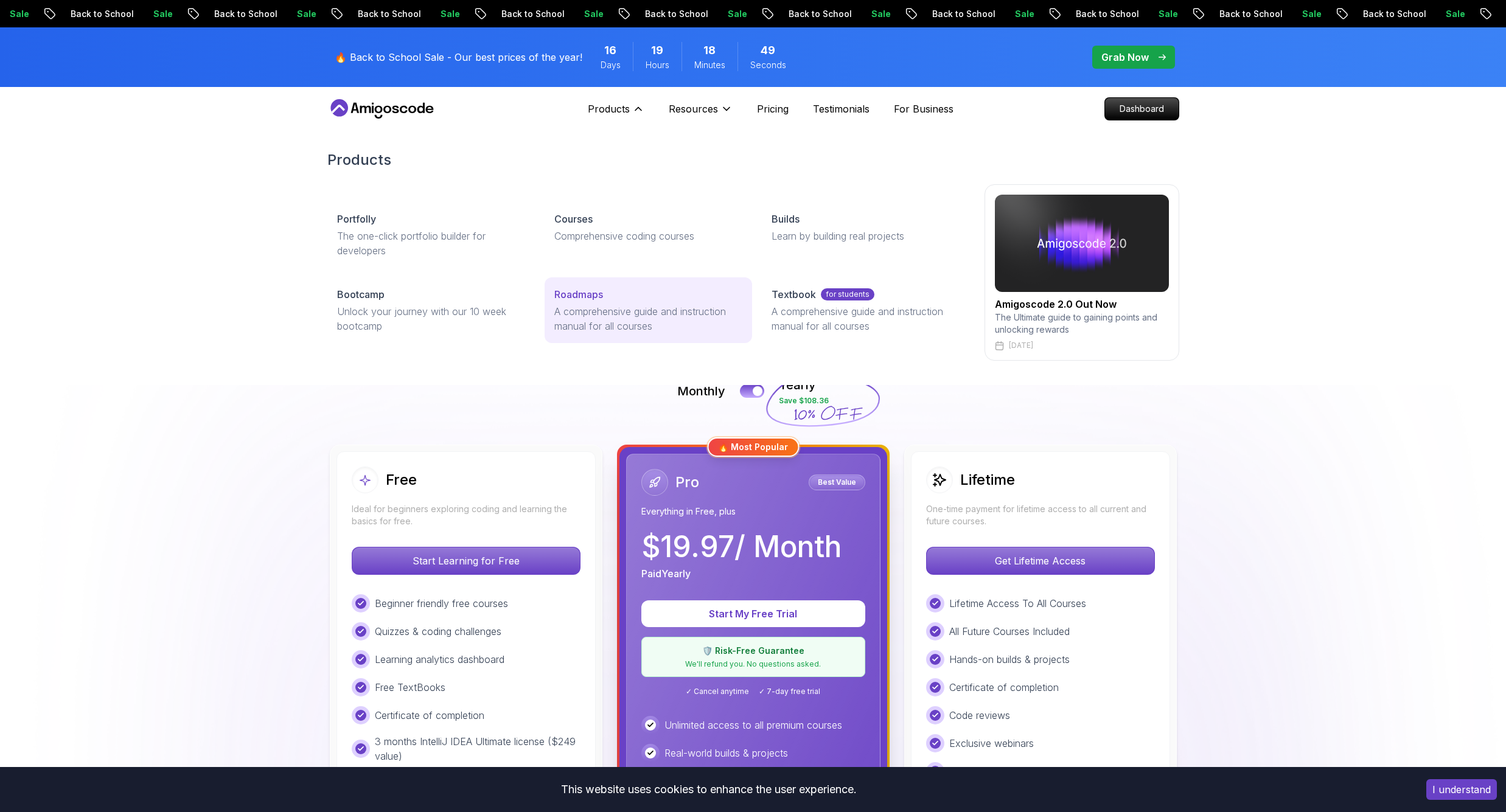
click at [605, 296] on div "Roadmaps" at bounding box center [649, 294] width 188 height 15
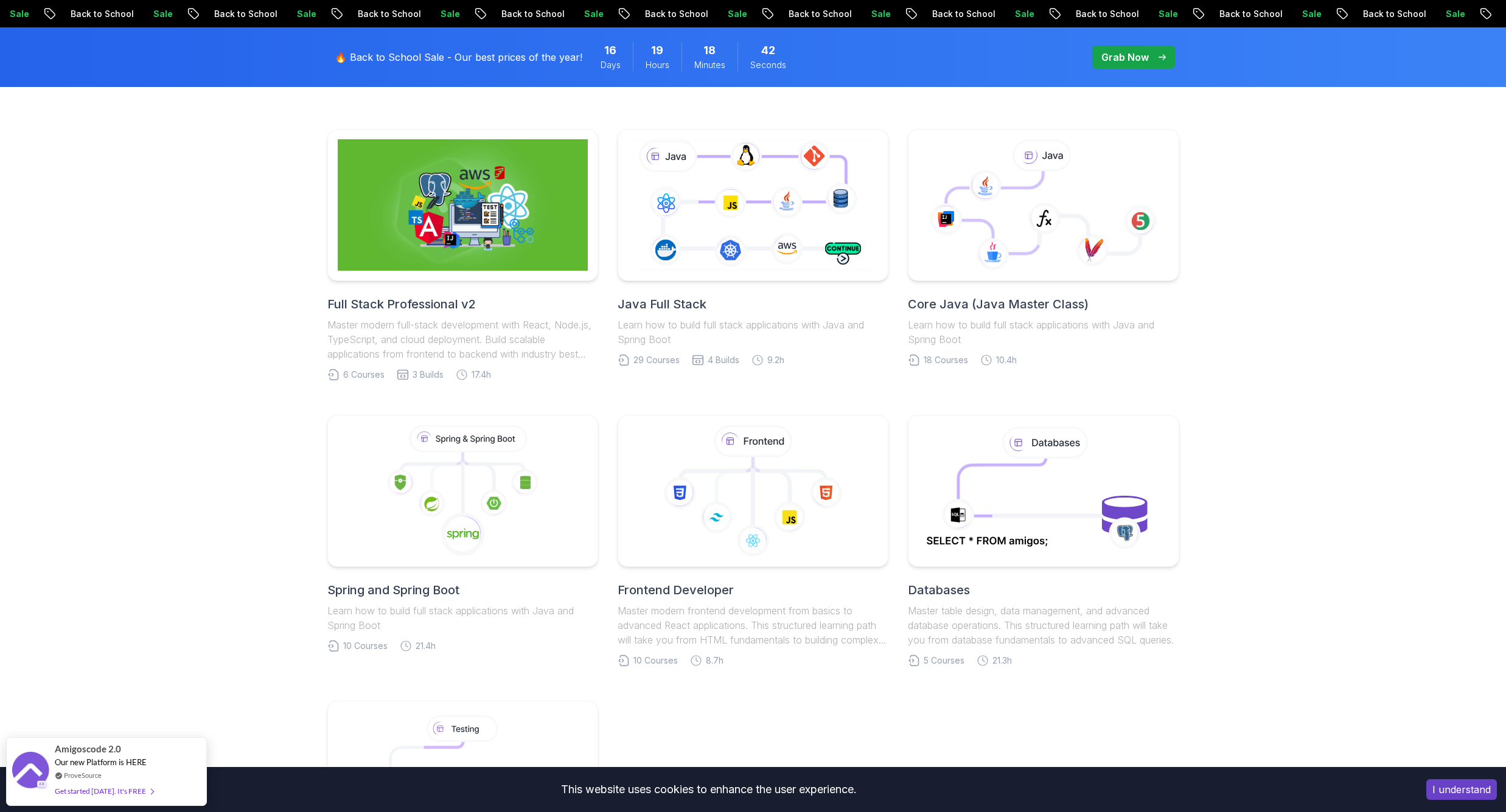
scroll to position [499, 0]
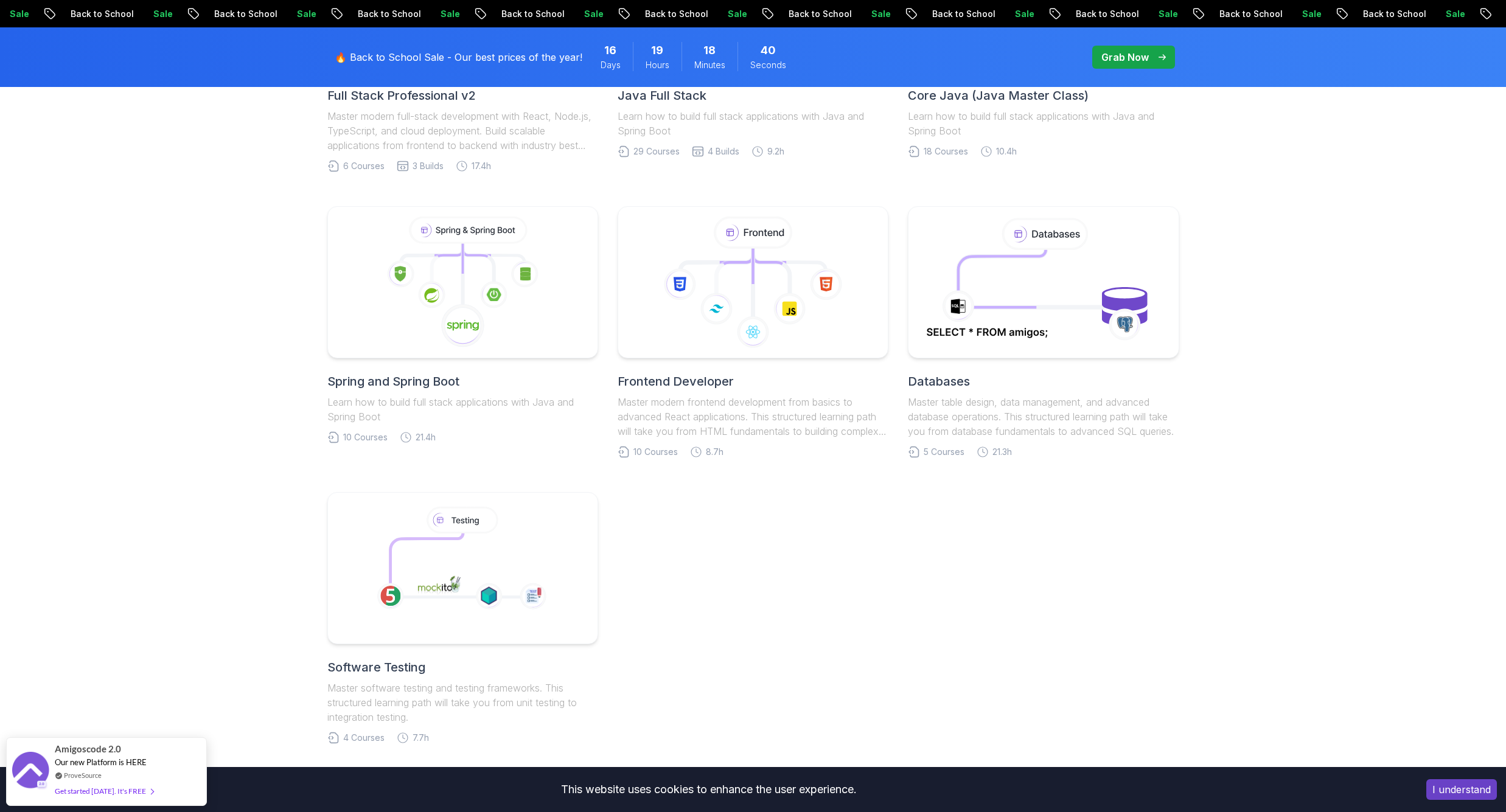
click at [422, 369] on link "Spring and Spring Boot Learn how to build full stack applications with Java and…" at bounding box center [463, 325] width 271 height 238
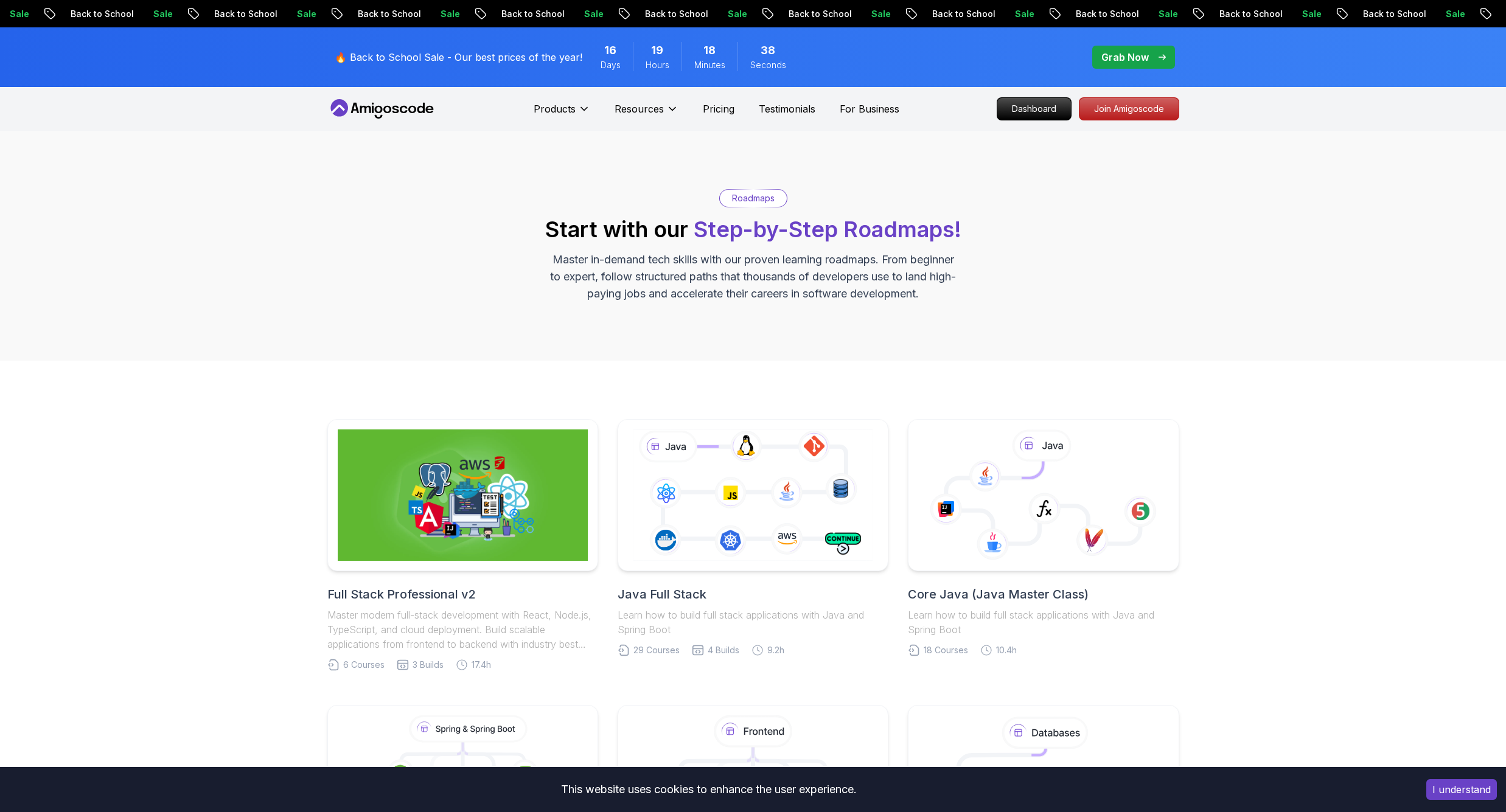
scroll to position [499, 0]
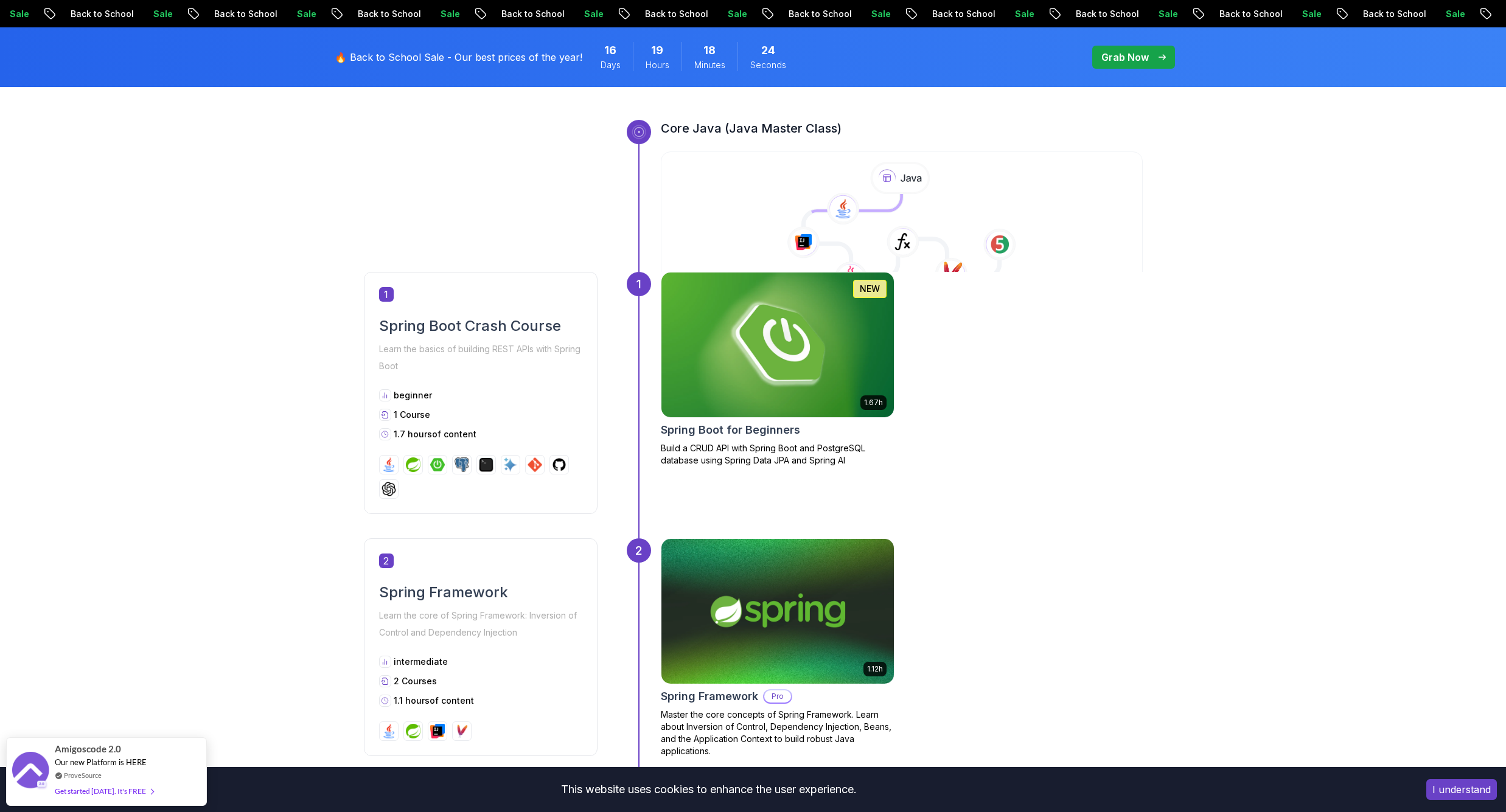
scroll to position [367, 0]
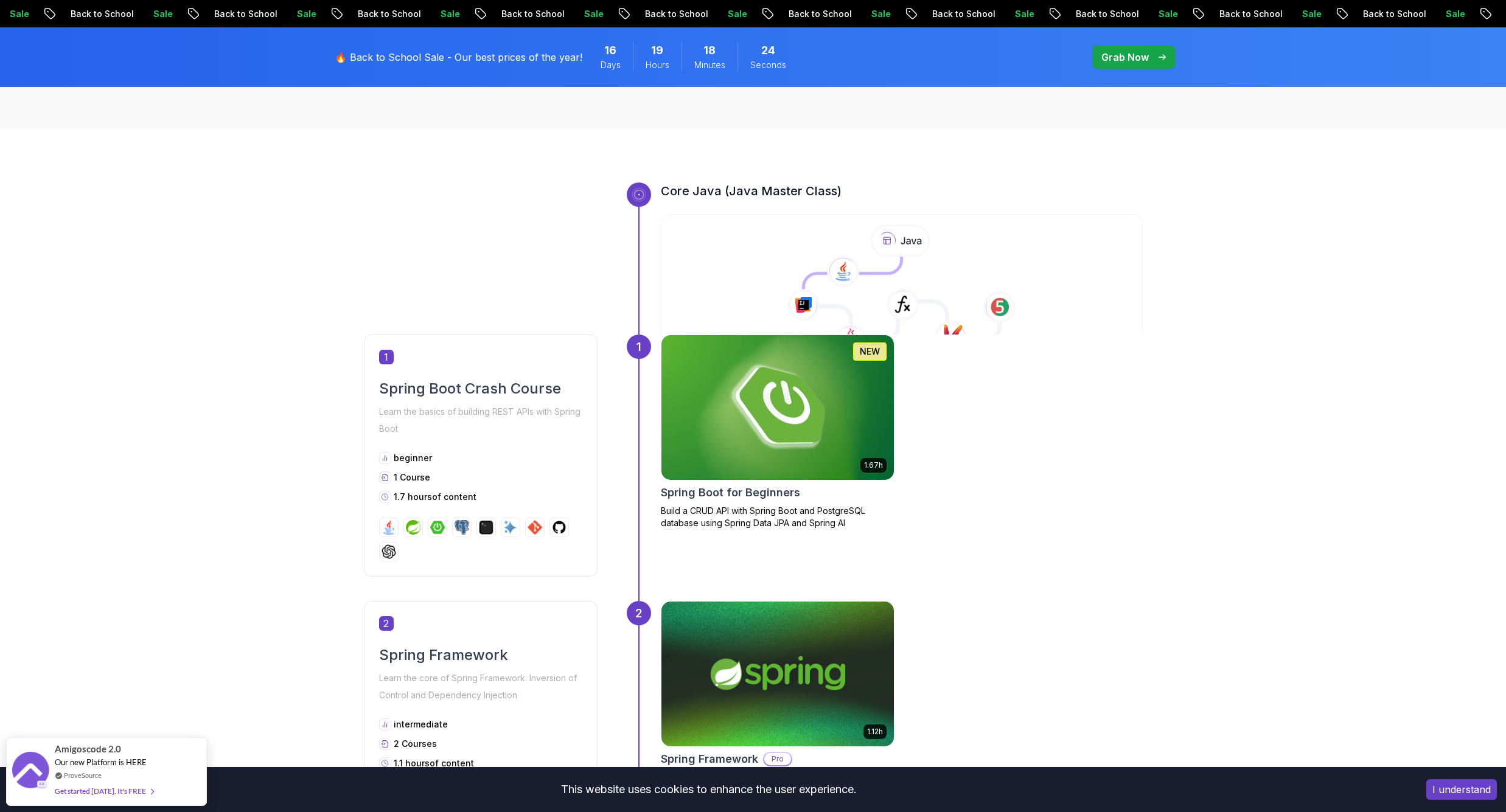
click at [638, 194] on icon at bounding box center [638, 195] width 12 height 12
click at [701, 195] on h3 "Core Java (Java Master Class)" at bounding box center [901, 191] width 482 height 17
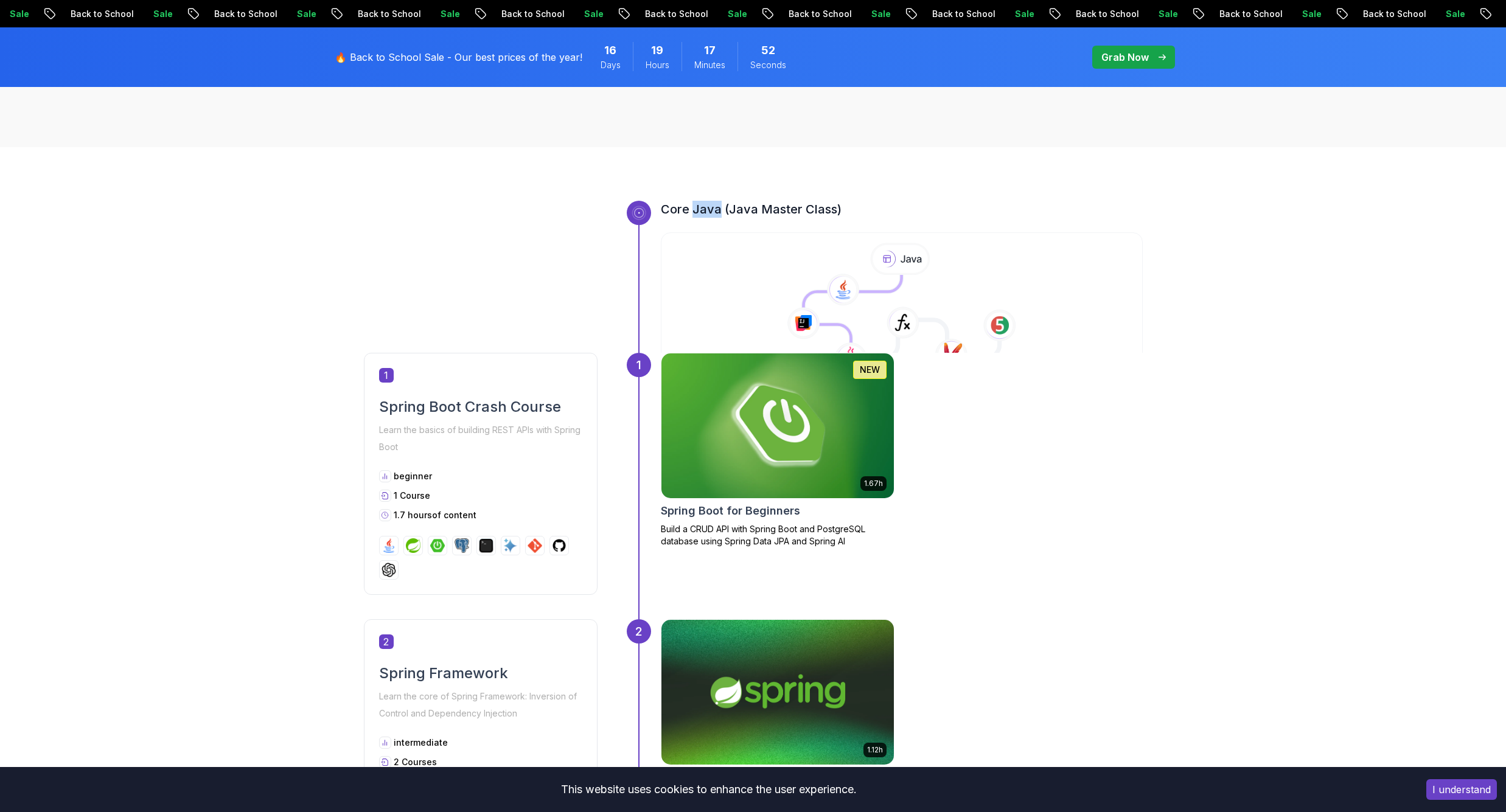
scroll to position [0, 0]
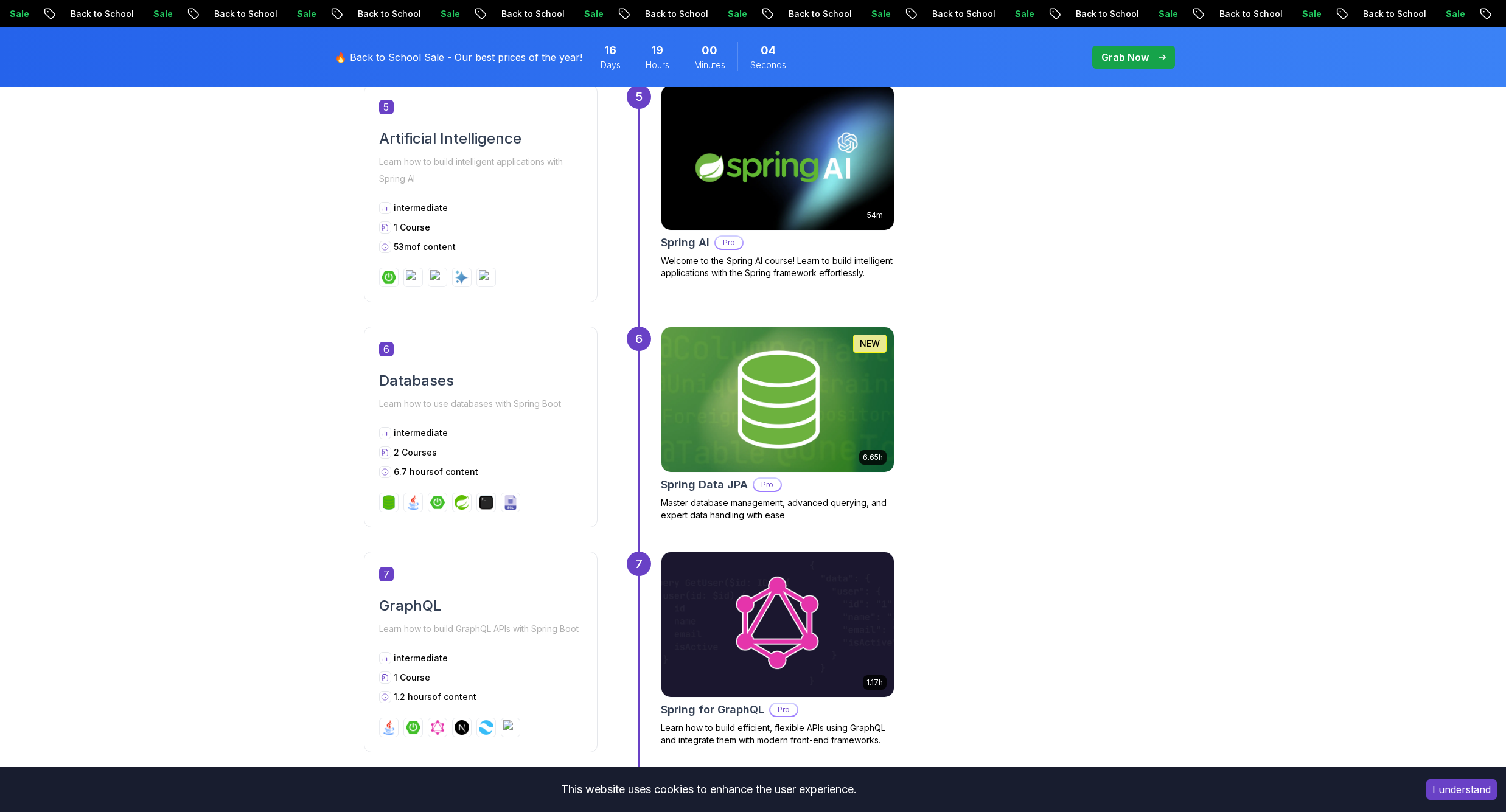
scroll to position [2329, 0]
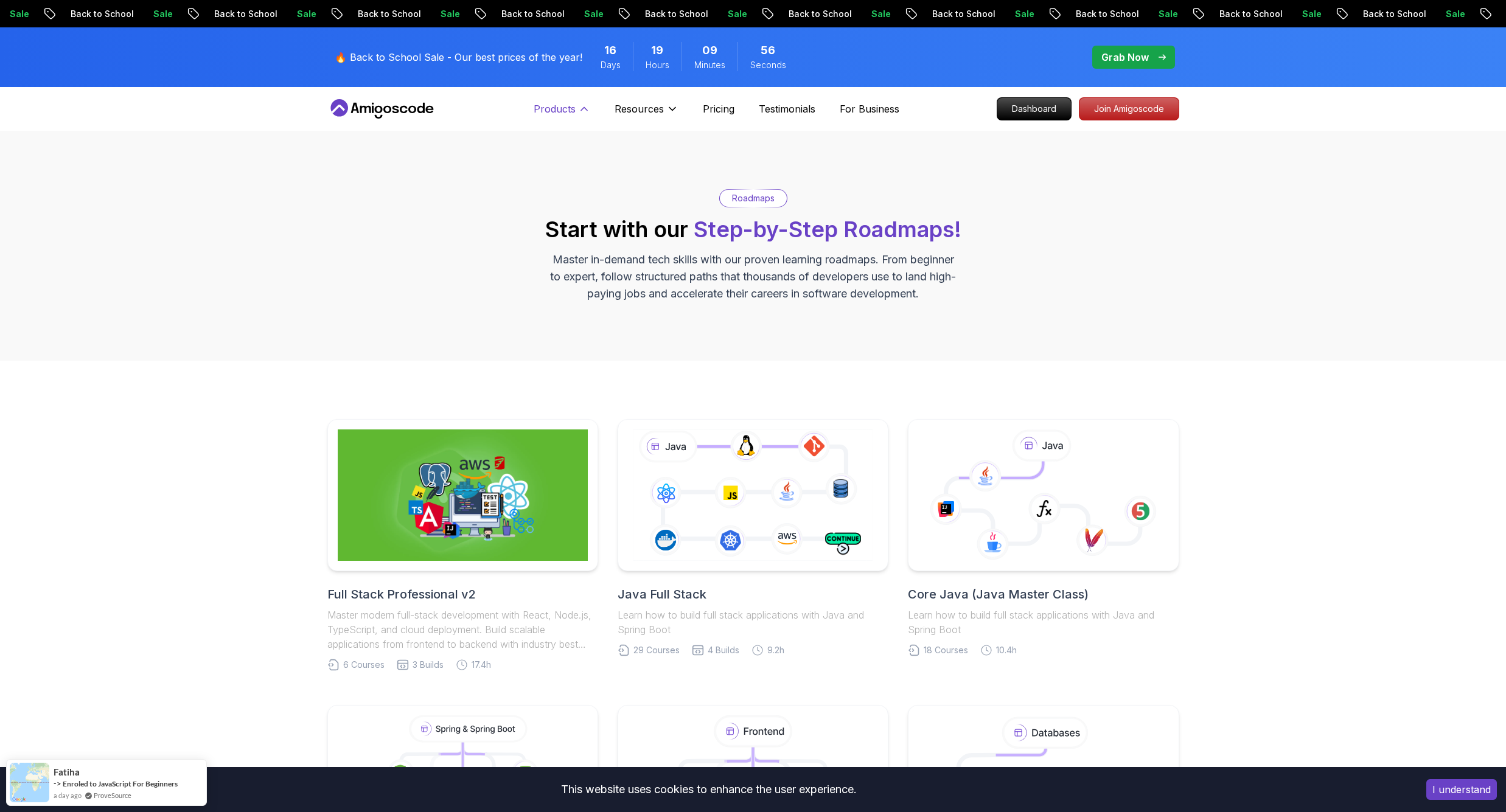
click at [548, 107] on p "Products" at bounding box center [554, 109] width 42 height 15
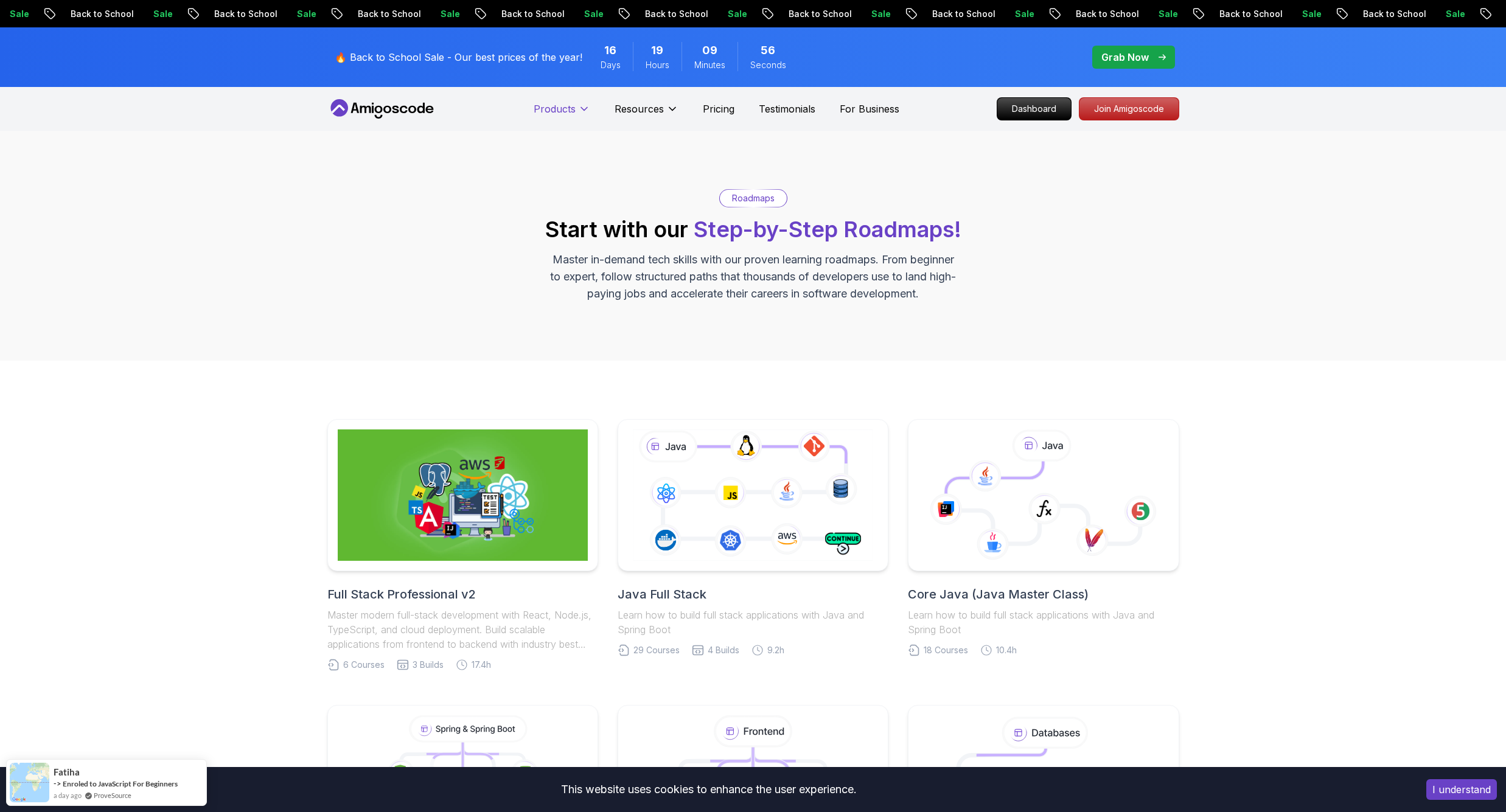
click at [548, 108] on p "Products" at bounding box center [554, 109] width 42 height 15
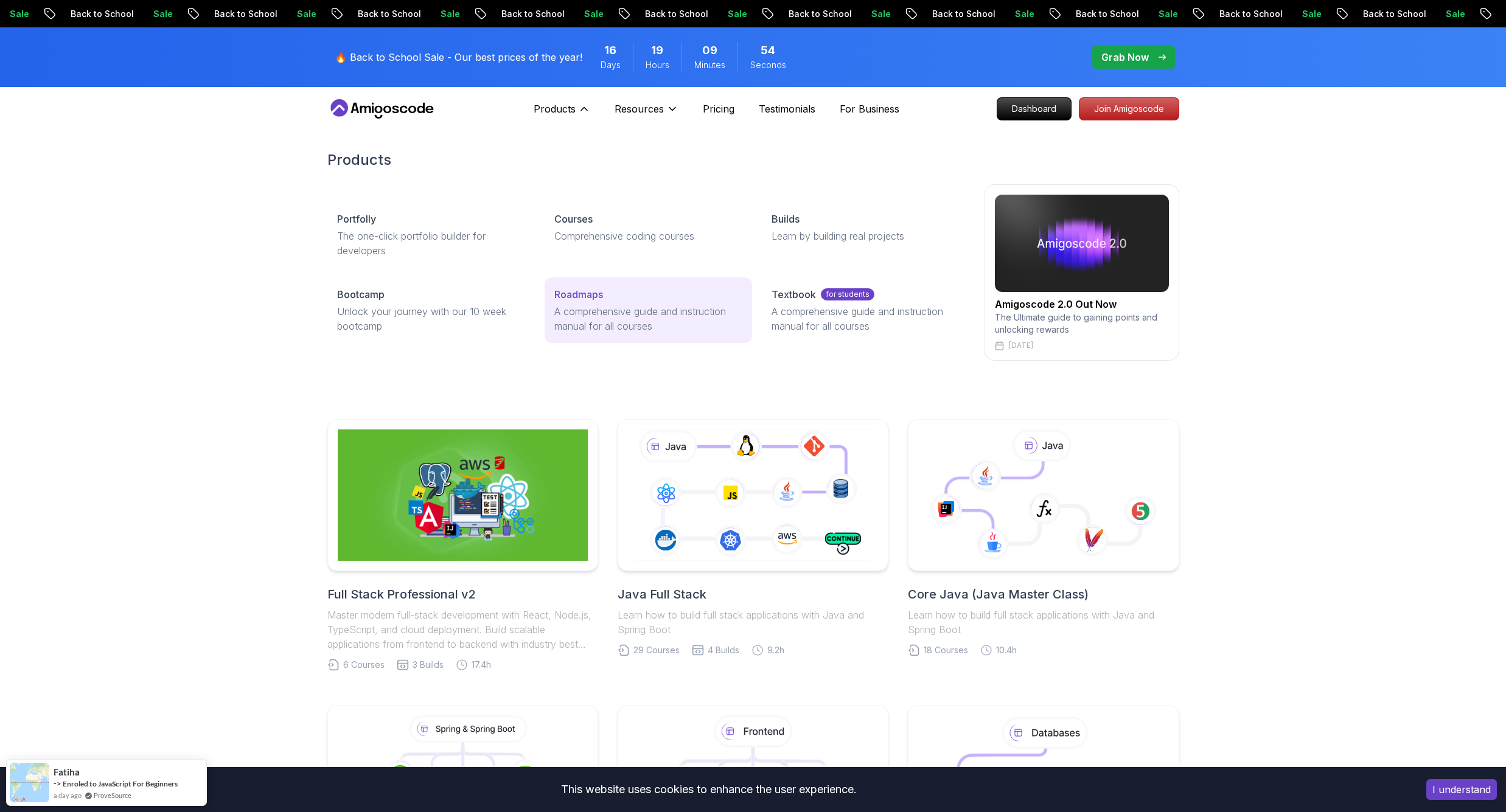
click at [619, 286] on link "Roadmaps A comprehensive guide and instruction manual for all courses" at bounding box center [648, 310] width 208 height 65
click at [593, 294] on p "Roadmaps" at bounding box center [579, 294] width 49 height 15
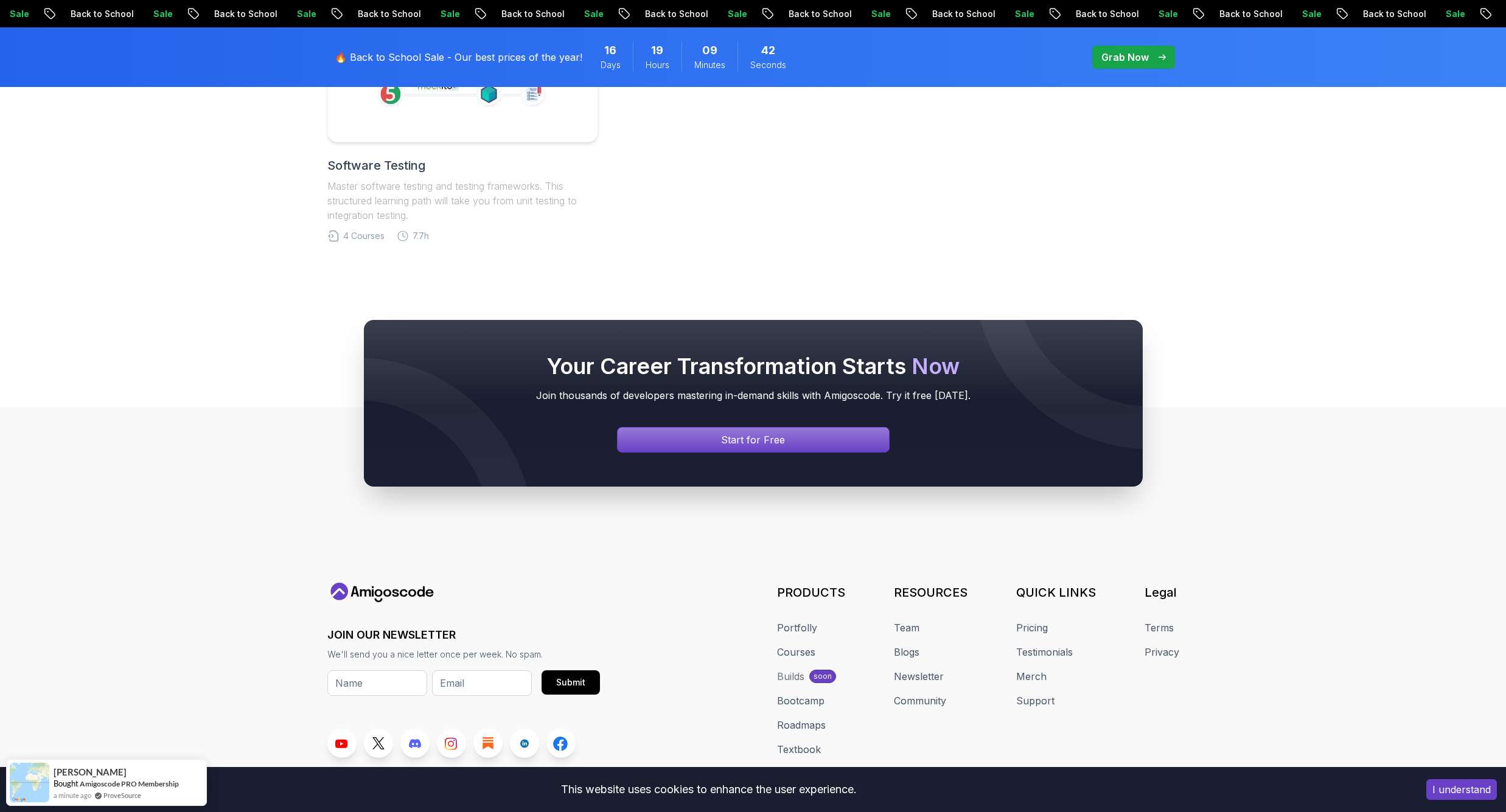
scroll to position [638, 0]
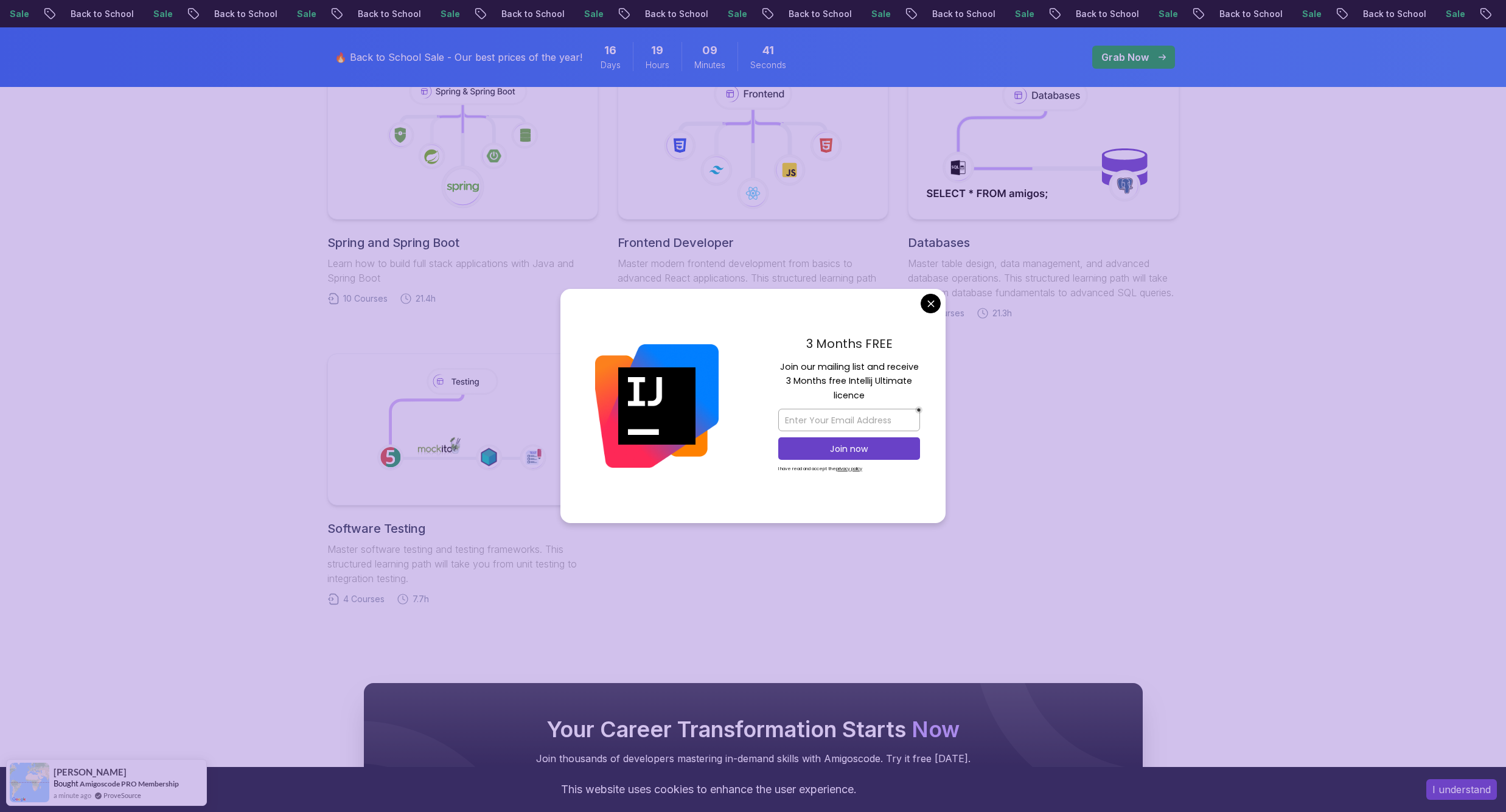
click at [933, 300] on body "Sale Back to School Sale Back to School Sale Back to School Sale Back to School…" at bounding box center [753, 310] width 1506 height 1895
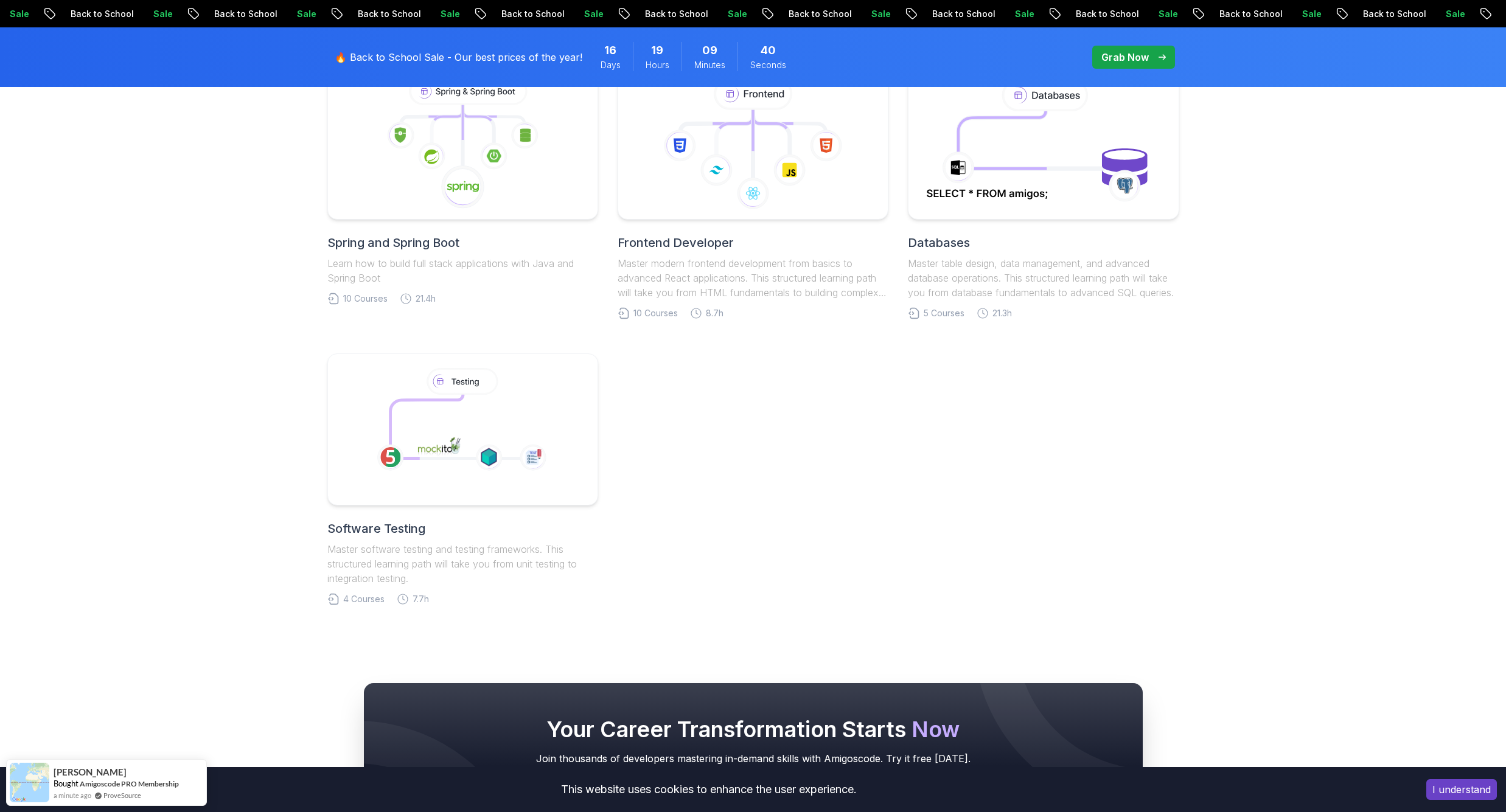
scroll to position [416, 0]
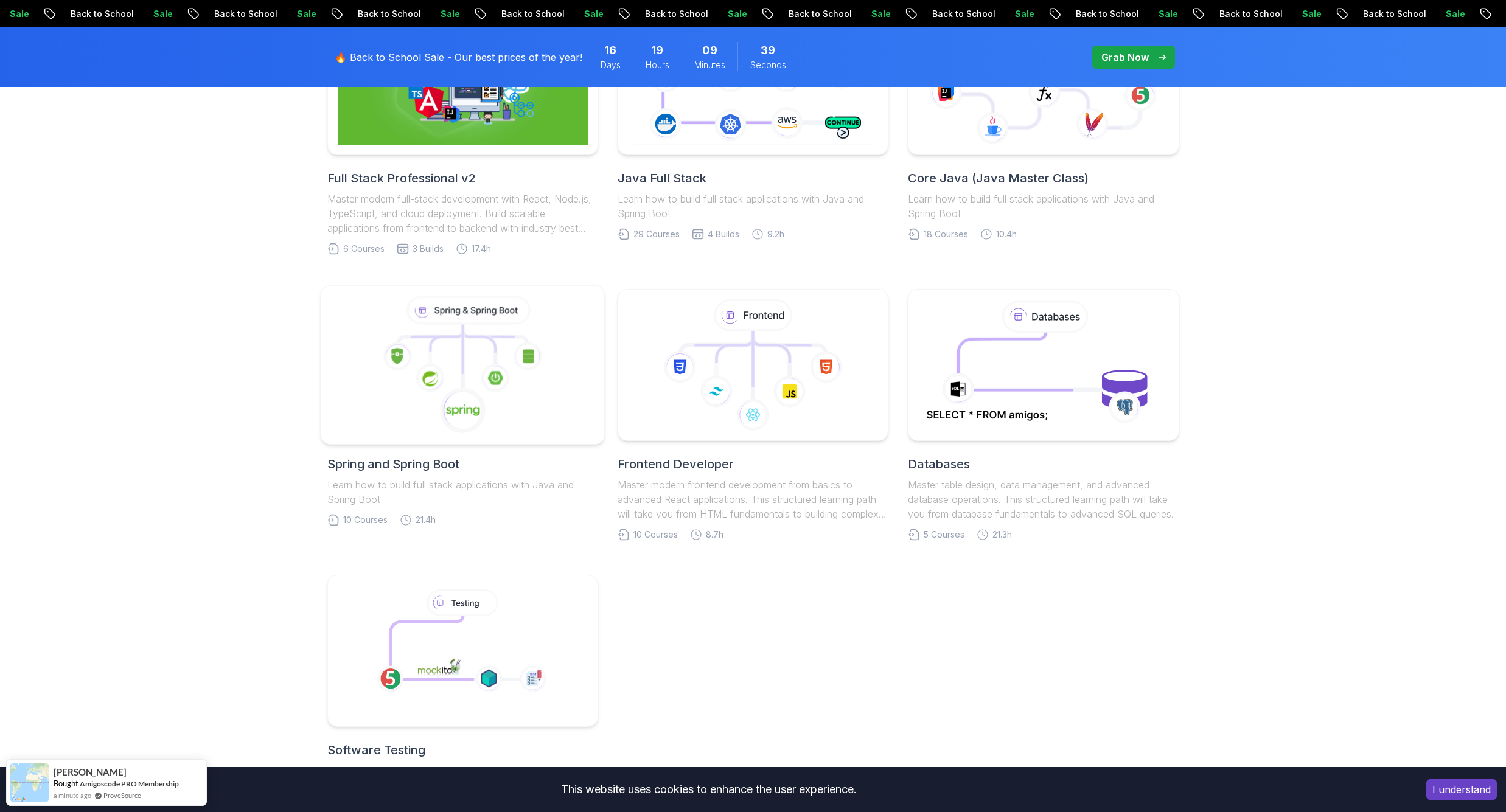
click at [510, 368] on icon at bounding box center [462, 365] width 263 height 138
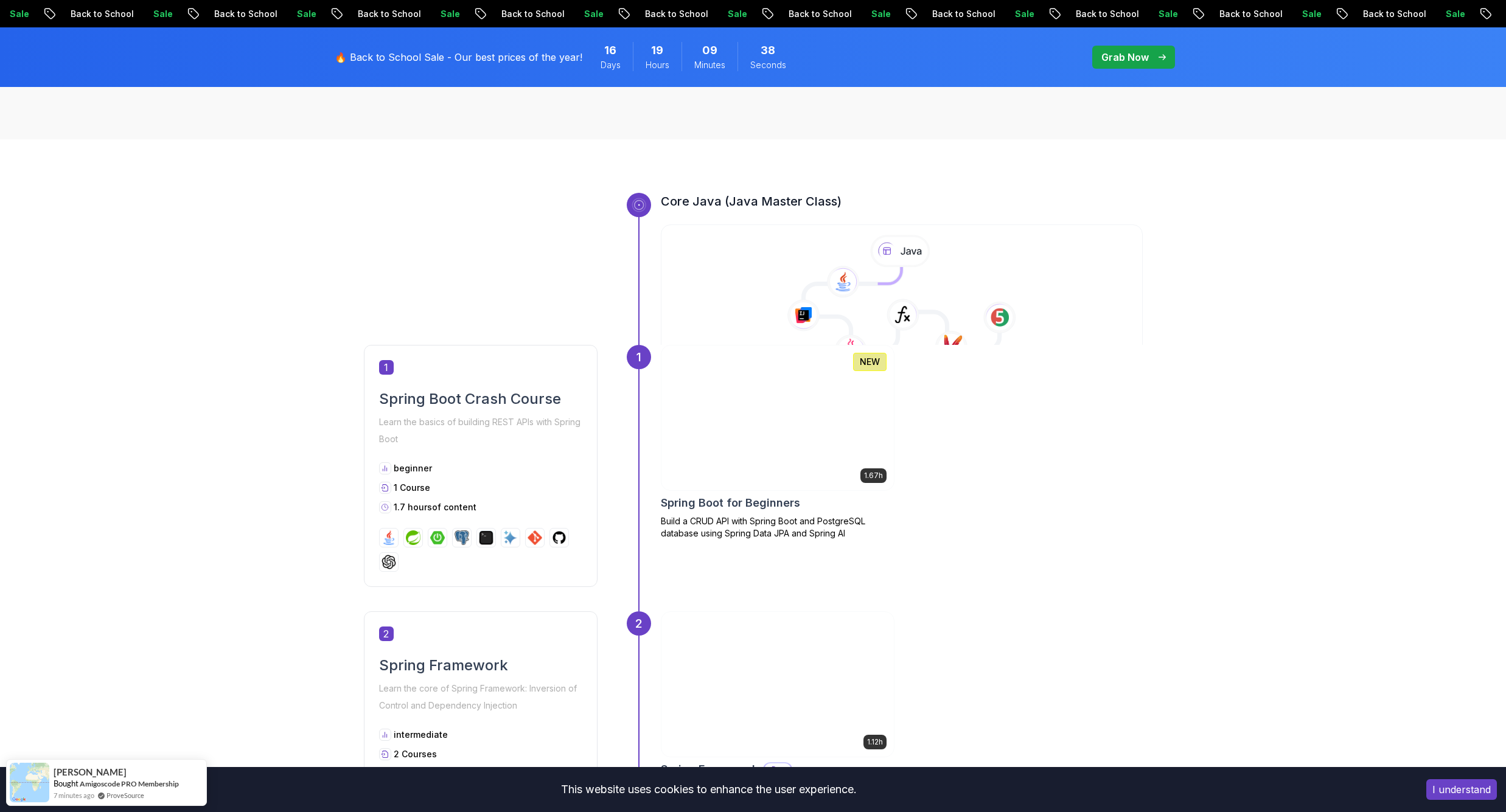
scroll to position [606, 0]
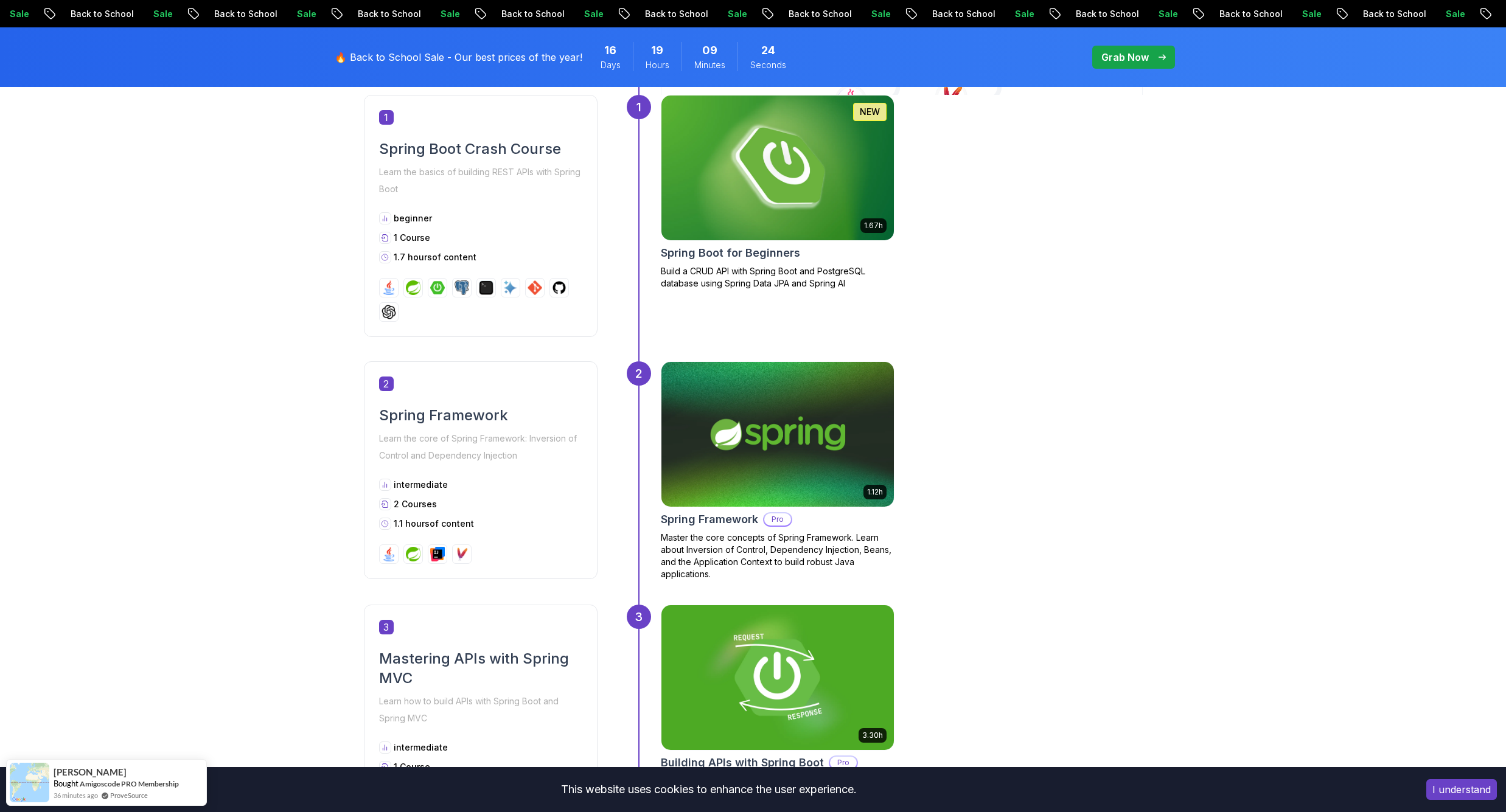
click at [477, 433] on p "Learn the core of Spring Framework: Inversion of Control and Dependency Injecti…" at bounding box center [480, 447] width 204 height 34
click at [410, 458] on p "Learn the core of Spring Framework: Inversion of Control and Dependency Injecti…" at bounding box center [480, 447] width 204 height 34
click at [419, 418] on h2 "Spring Framework" at bounding box center [480, 415] width 204 height 19
drag, startPoint x: 444, startPoint y: 414, endPoint x: 524, endPoint y: 428, distance: 81.2
click at [463, 416] on h2 "Spring Framework" at bounding box center [480, 415] width 204 height 19
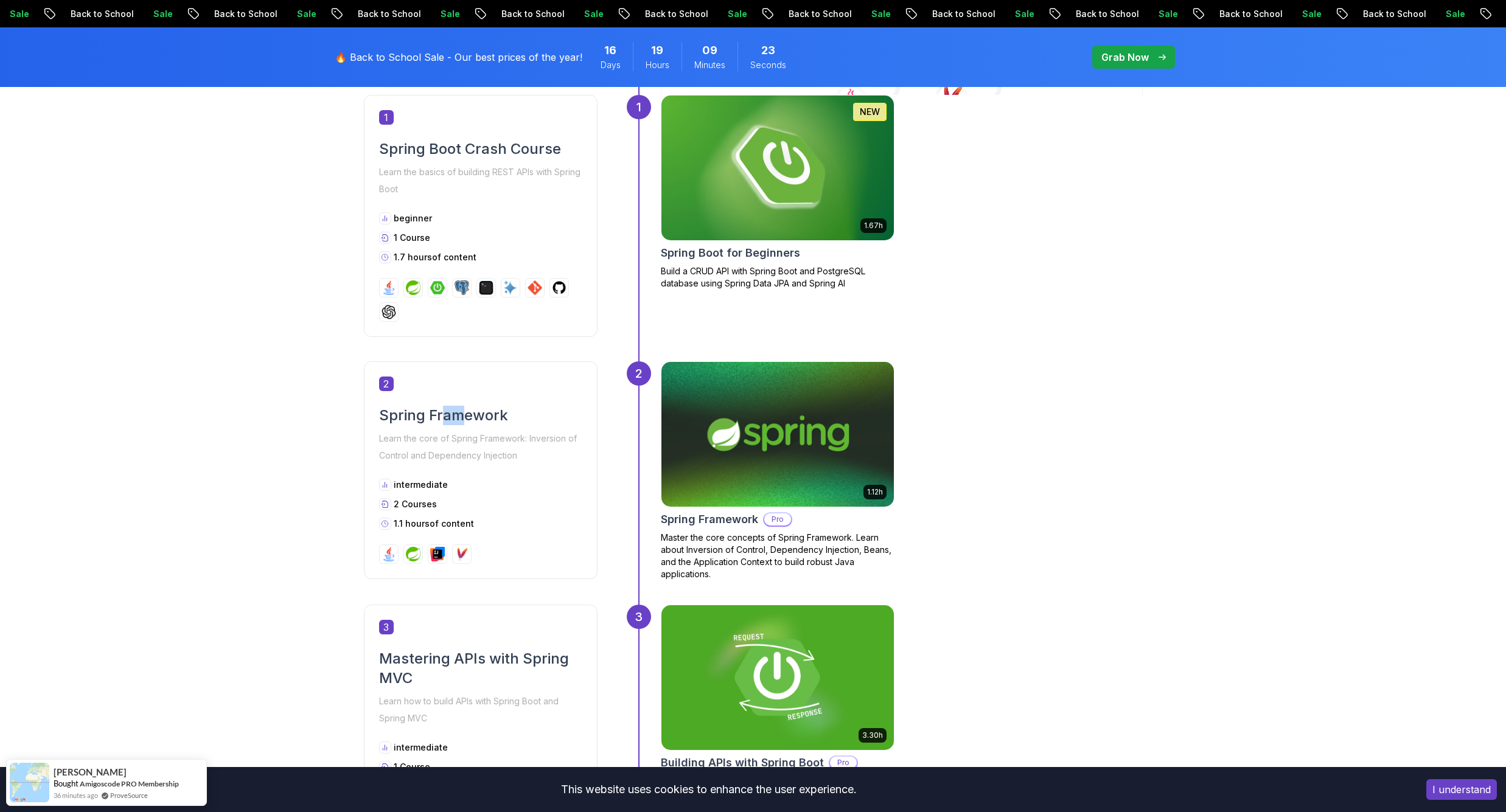
click at [737, 471] on img at bounding box center [777, 434] width 244 height 152
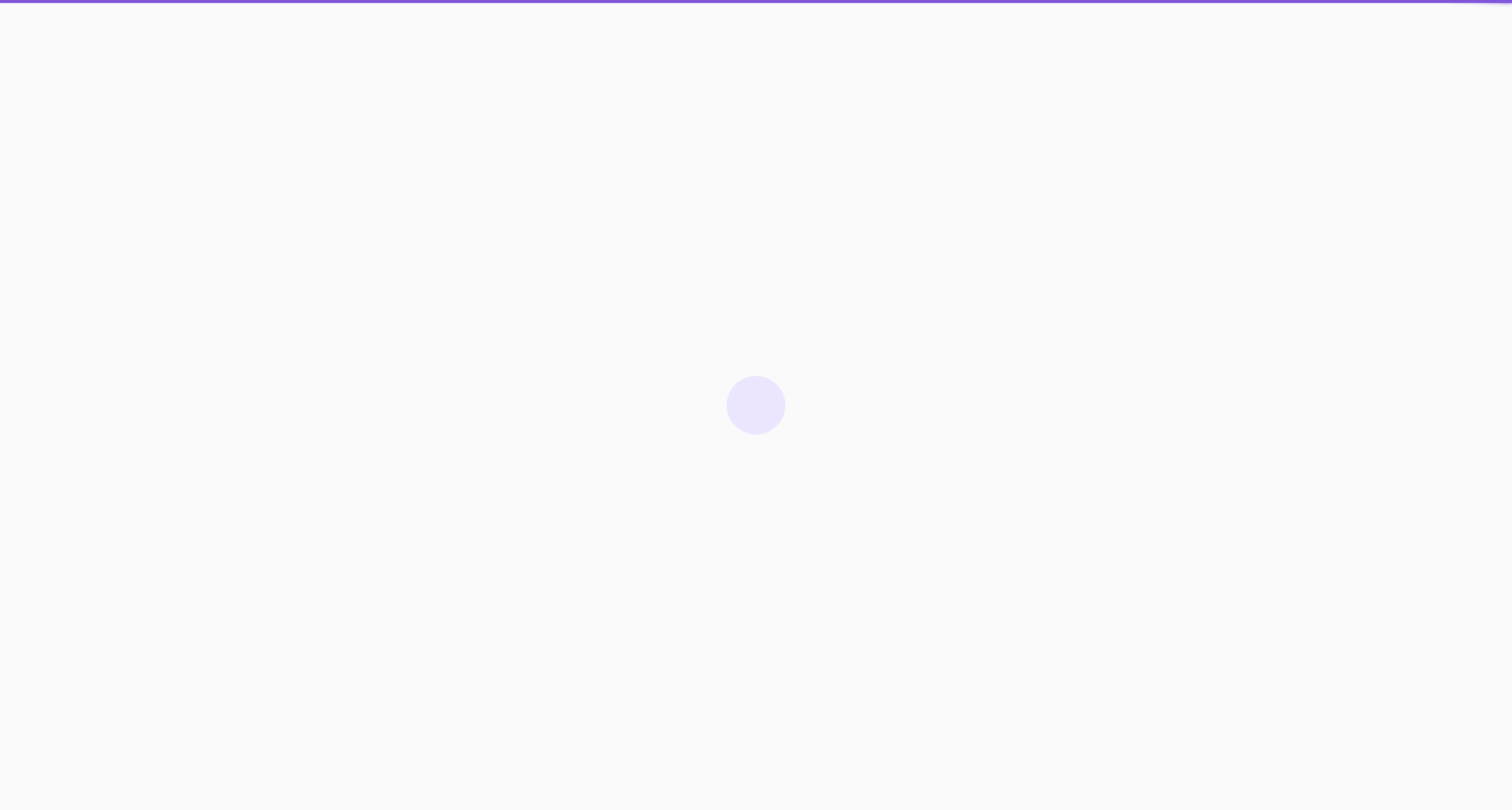
click at [746, 433] on icon at bounding box center [756, 405] width 59 height 59
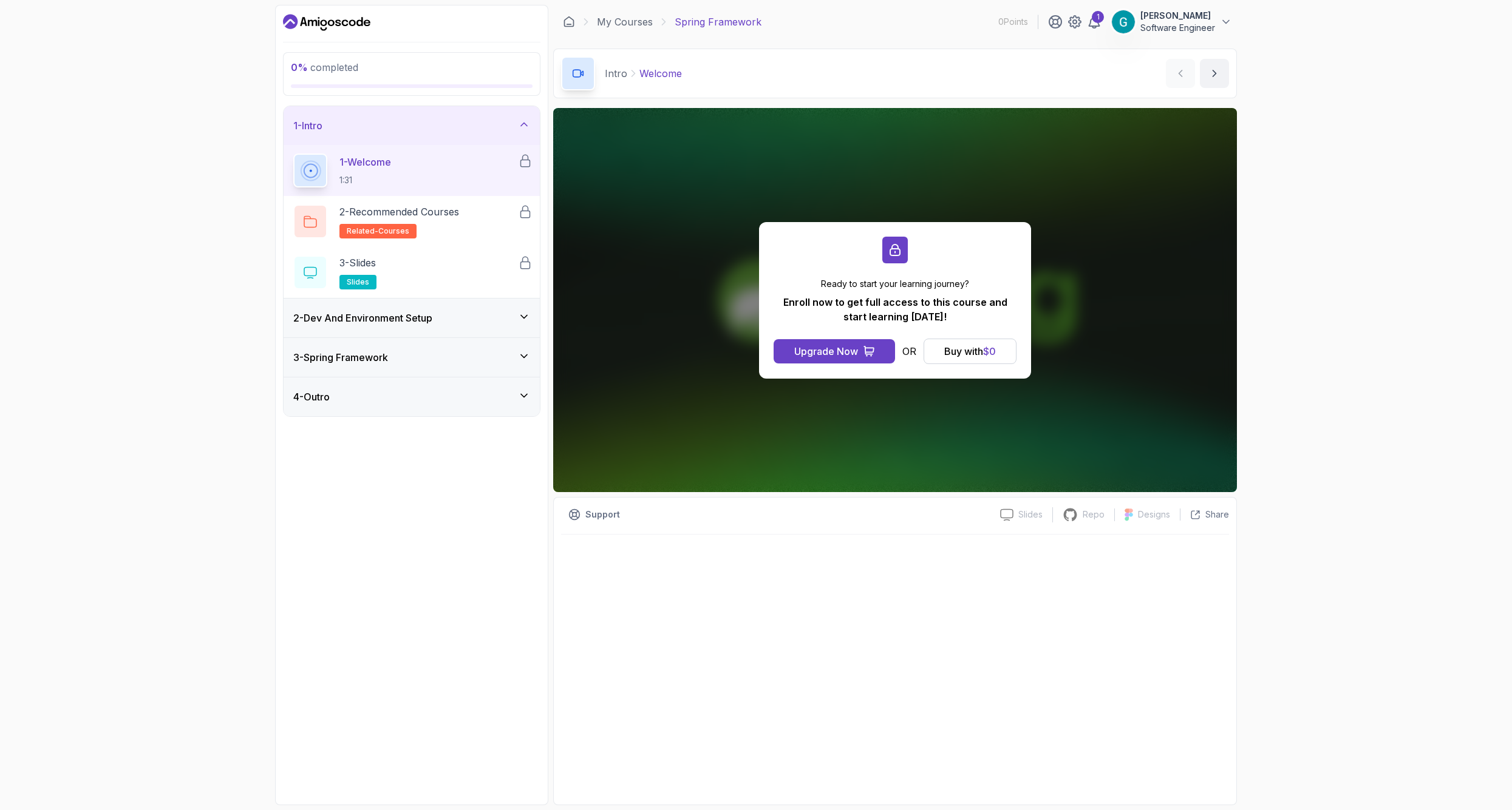
click at [403, 325] on h3 "2 - Dev And Environment Setup" at bounding box center [362, 318] width 139 height 15
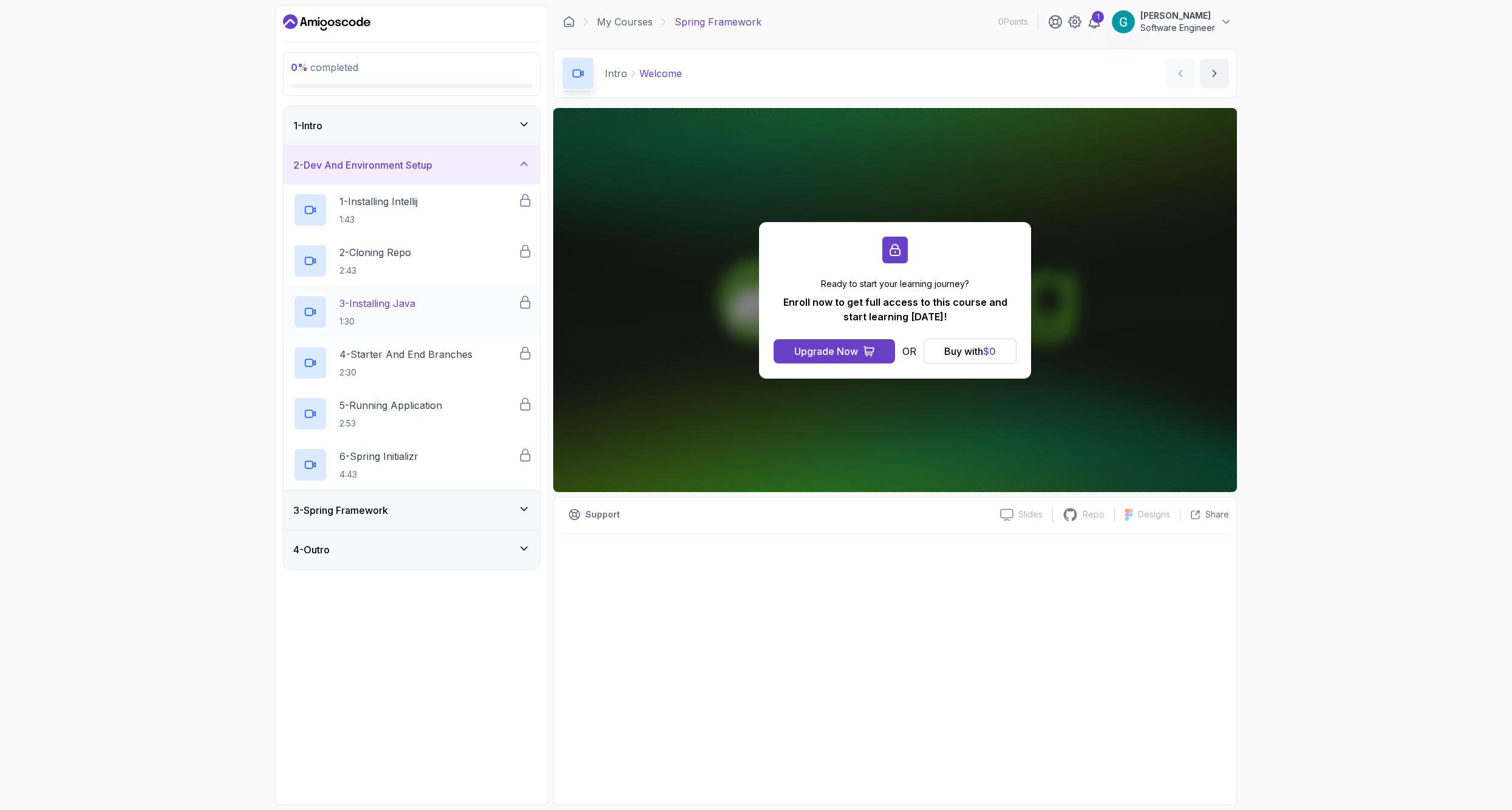
scroll to position [15, 2]
click at [495, 503] on div "3 - Spring Framework" at bounding box center [411, 510] width 237 height 15
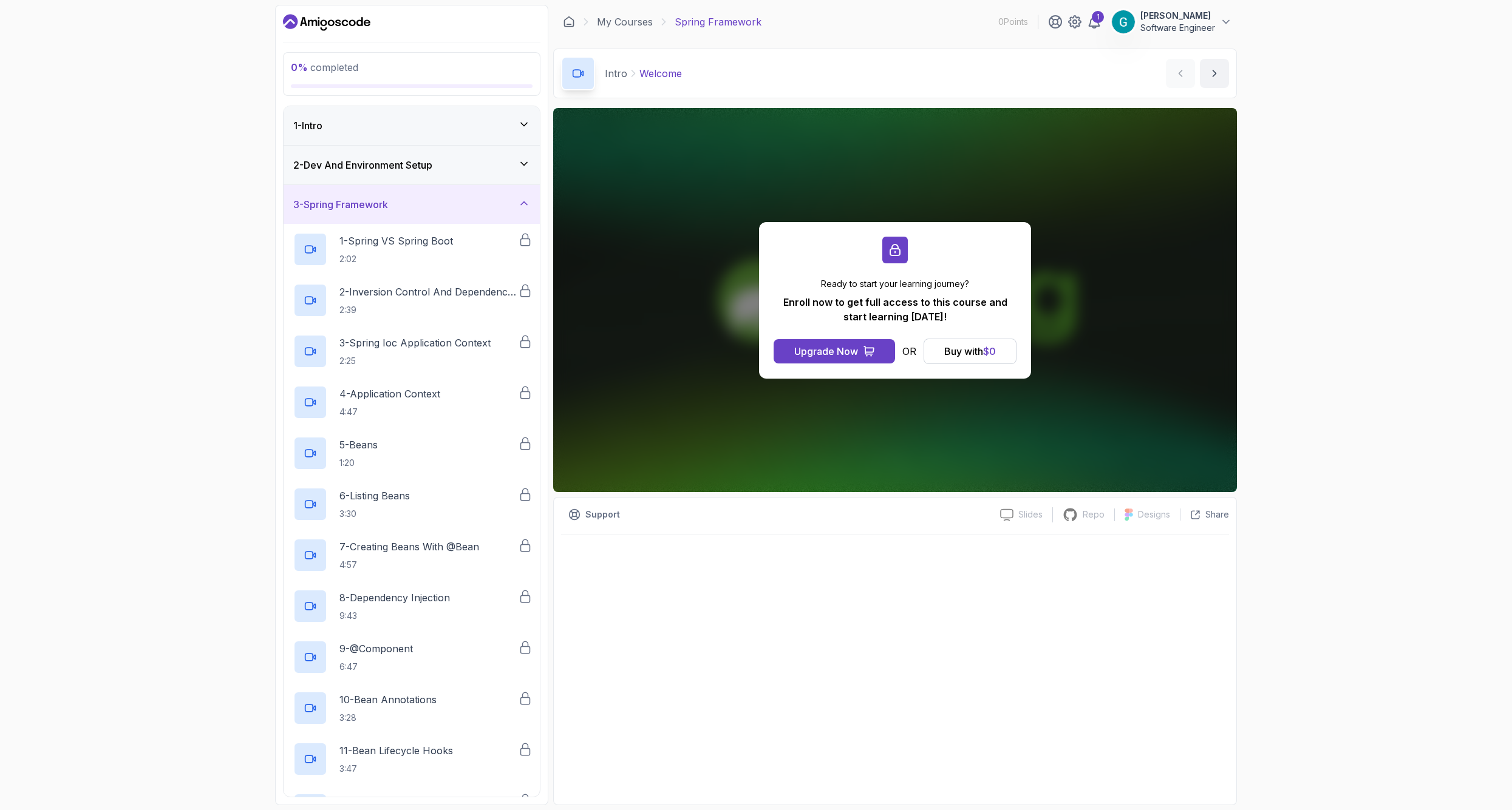
scroll to position [0, 1]
click at [481, 189] on div "3 - Spring Framework" at bounding box center [411, 204] width 256 height 39
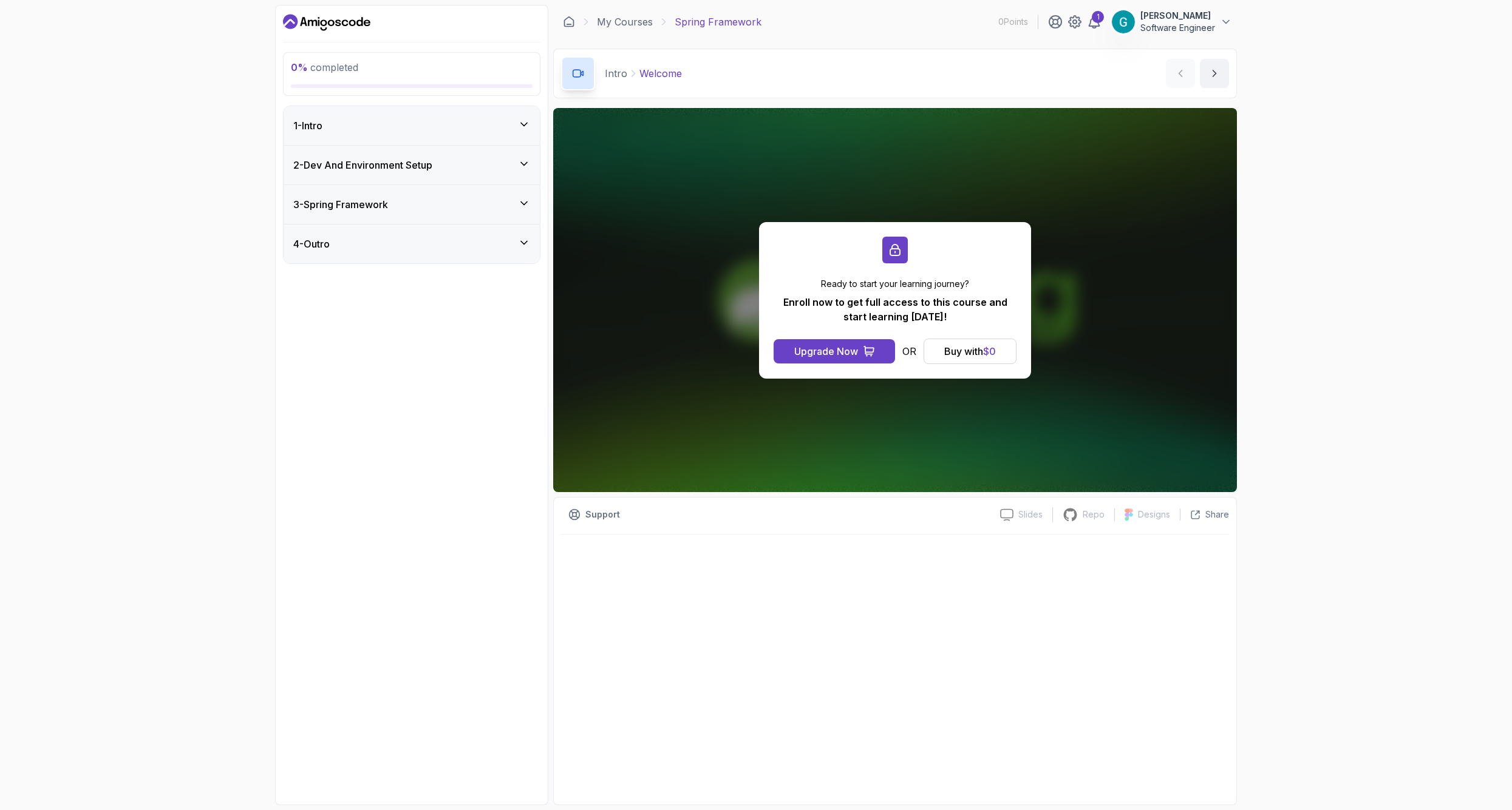
click at [469, 238] on div "4 - Outro" at bounding box center [411, 244] width 237 height 15
click at [473, 212] on div "3 - Spring Framework" at bounding box center [411, 204] width 256 height 39
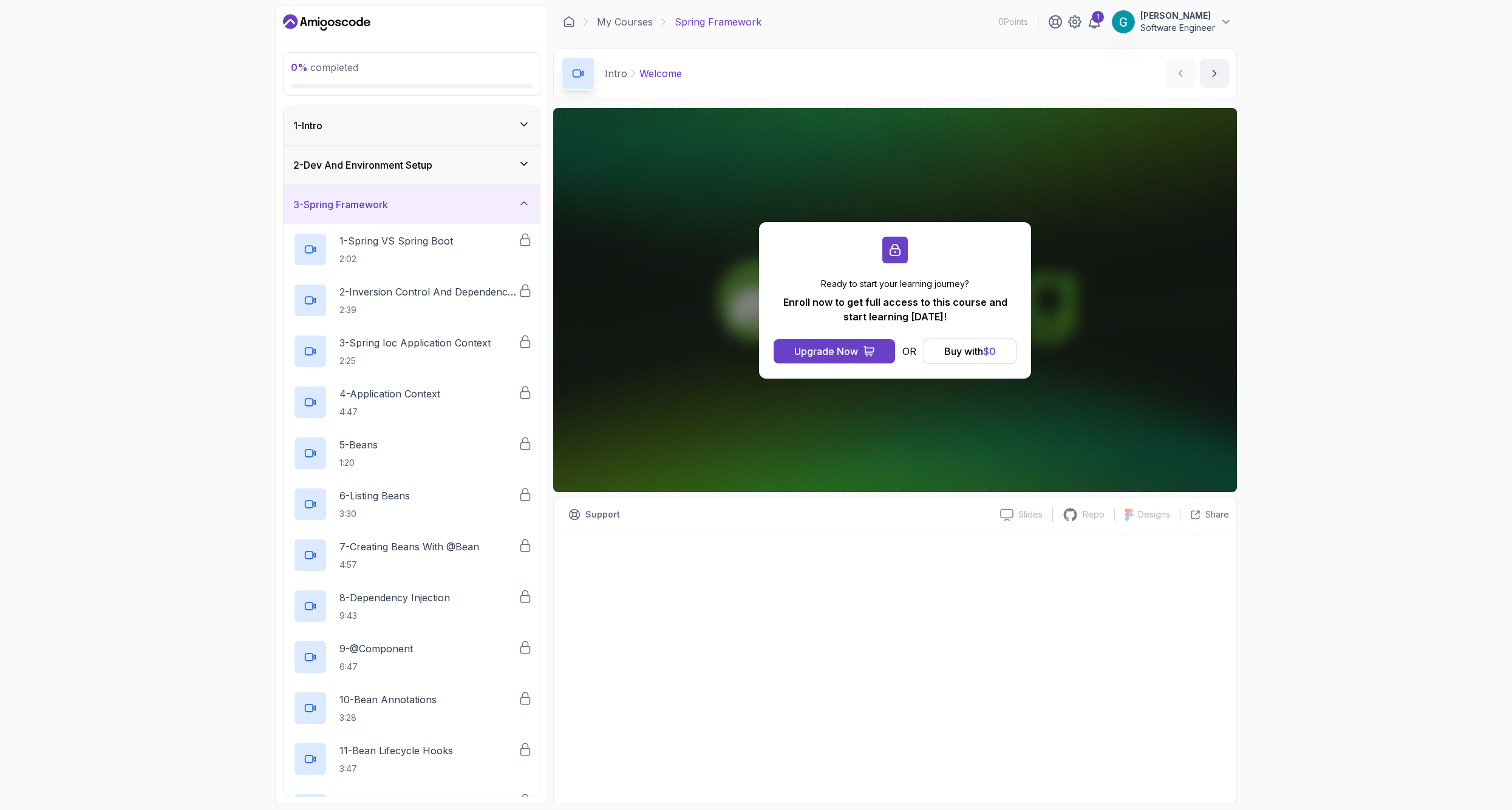
scroll to position [0, 0]
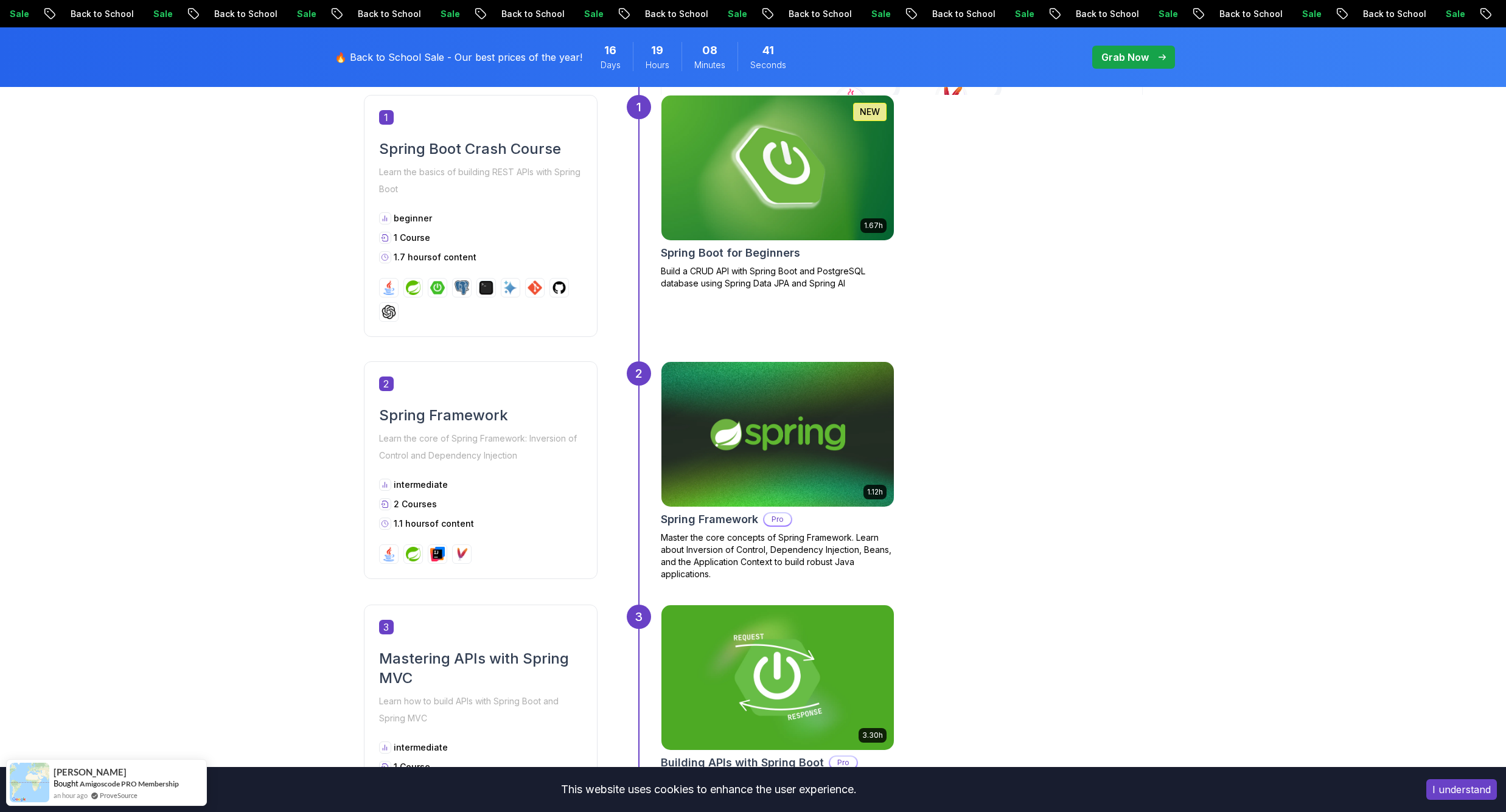
scroll to position [754, 0]
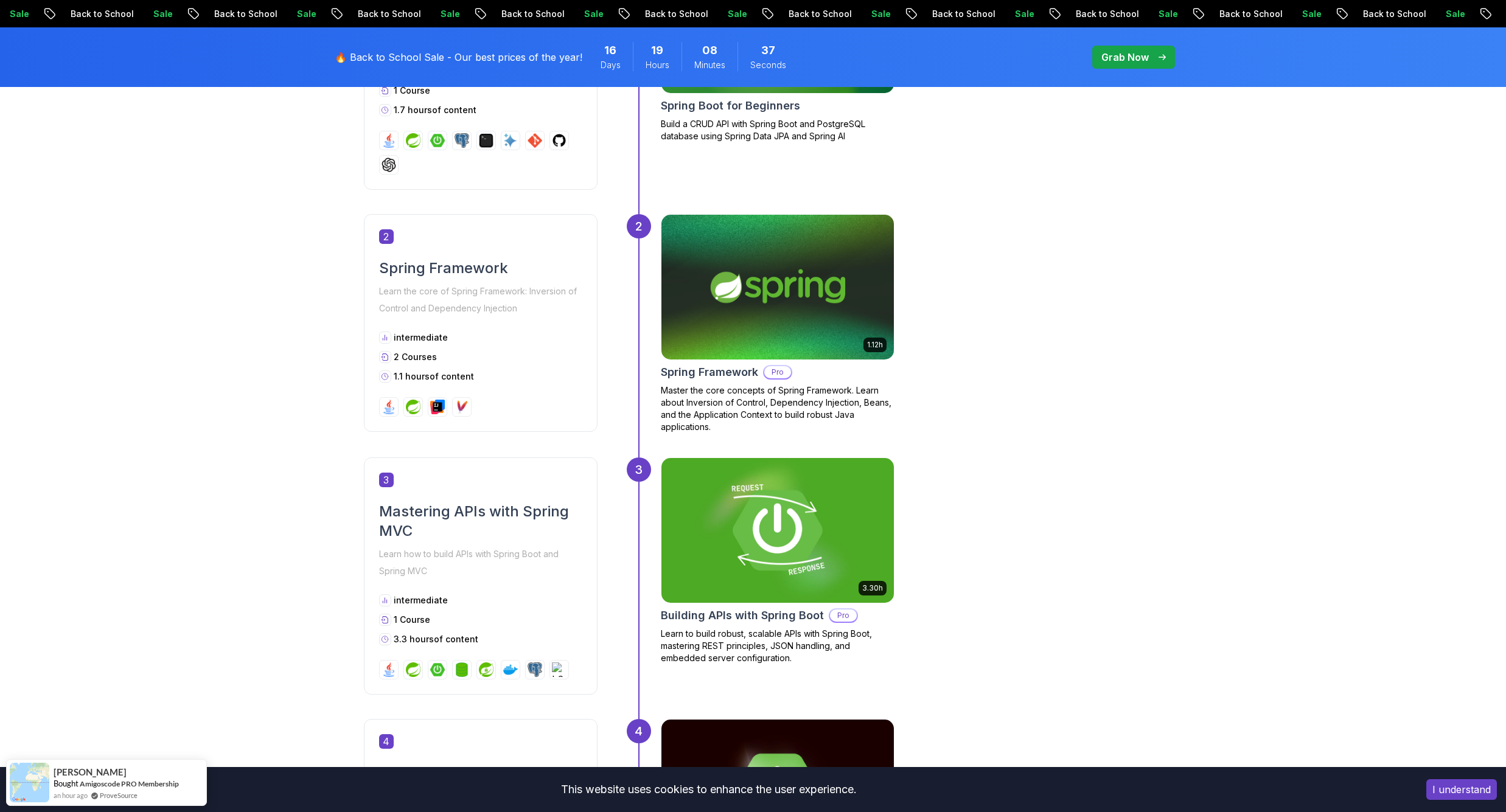
click at [740, 502] on img at bounding box center [777, 530] width 244 height 152
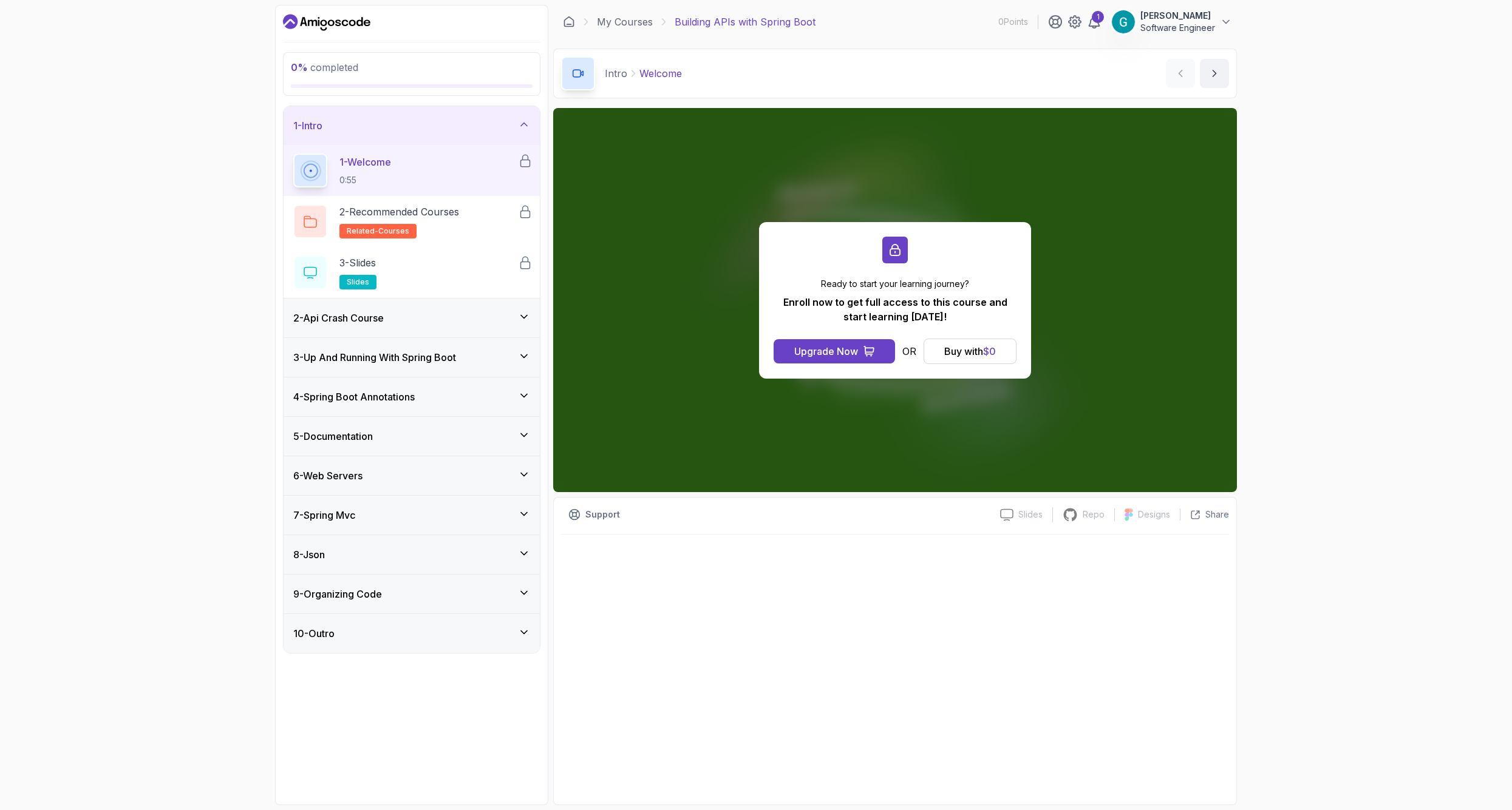
click at [387, 304] on div "2 - Api Crash Course" at bounding box center [411, 318] width 256 height 39
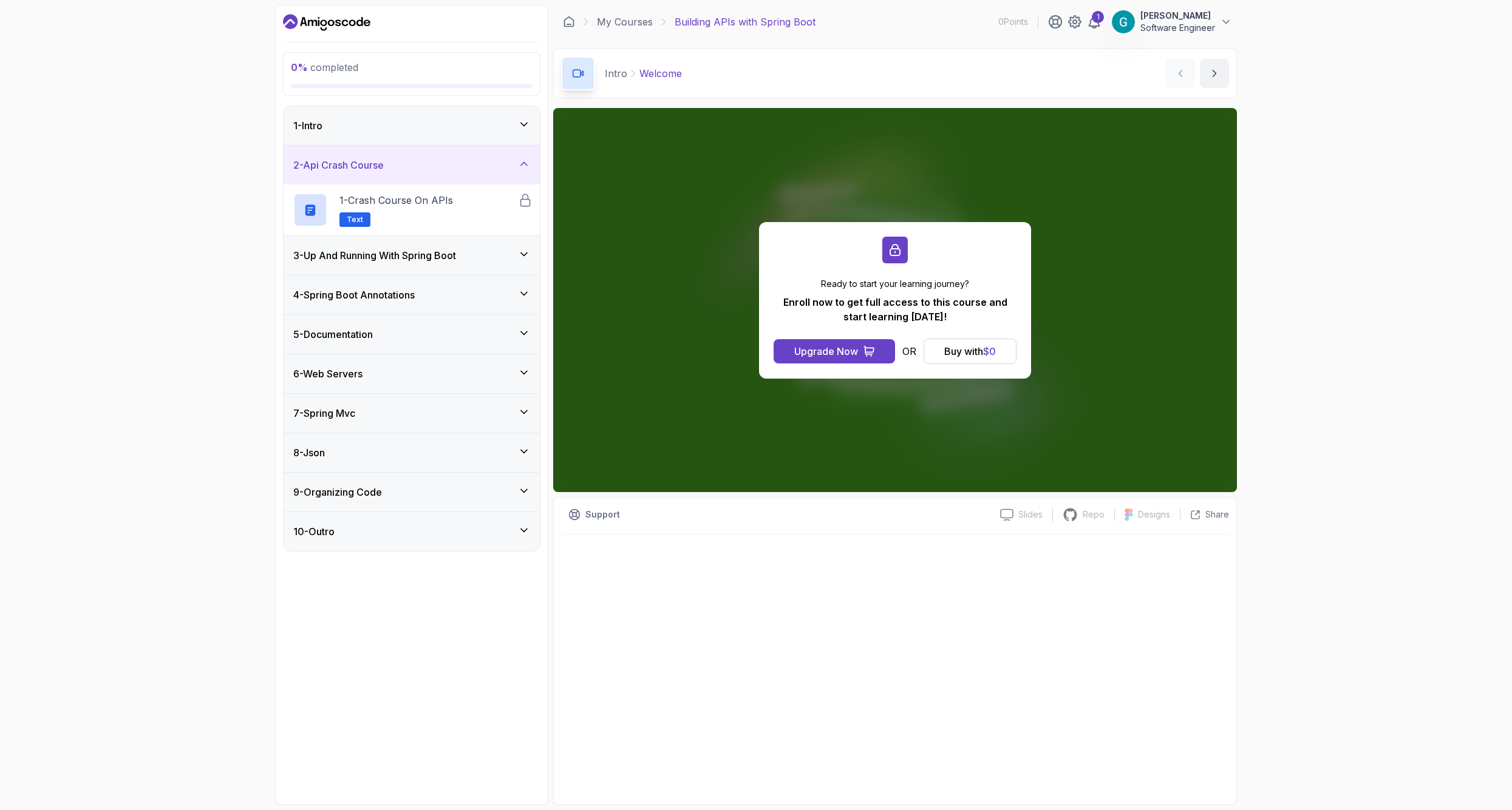
click at [509, 253] on div "3 - Up And Running With Spring Boot" at bounding box center [411, 256] width 237 height 15
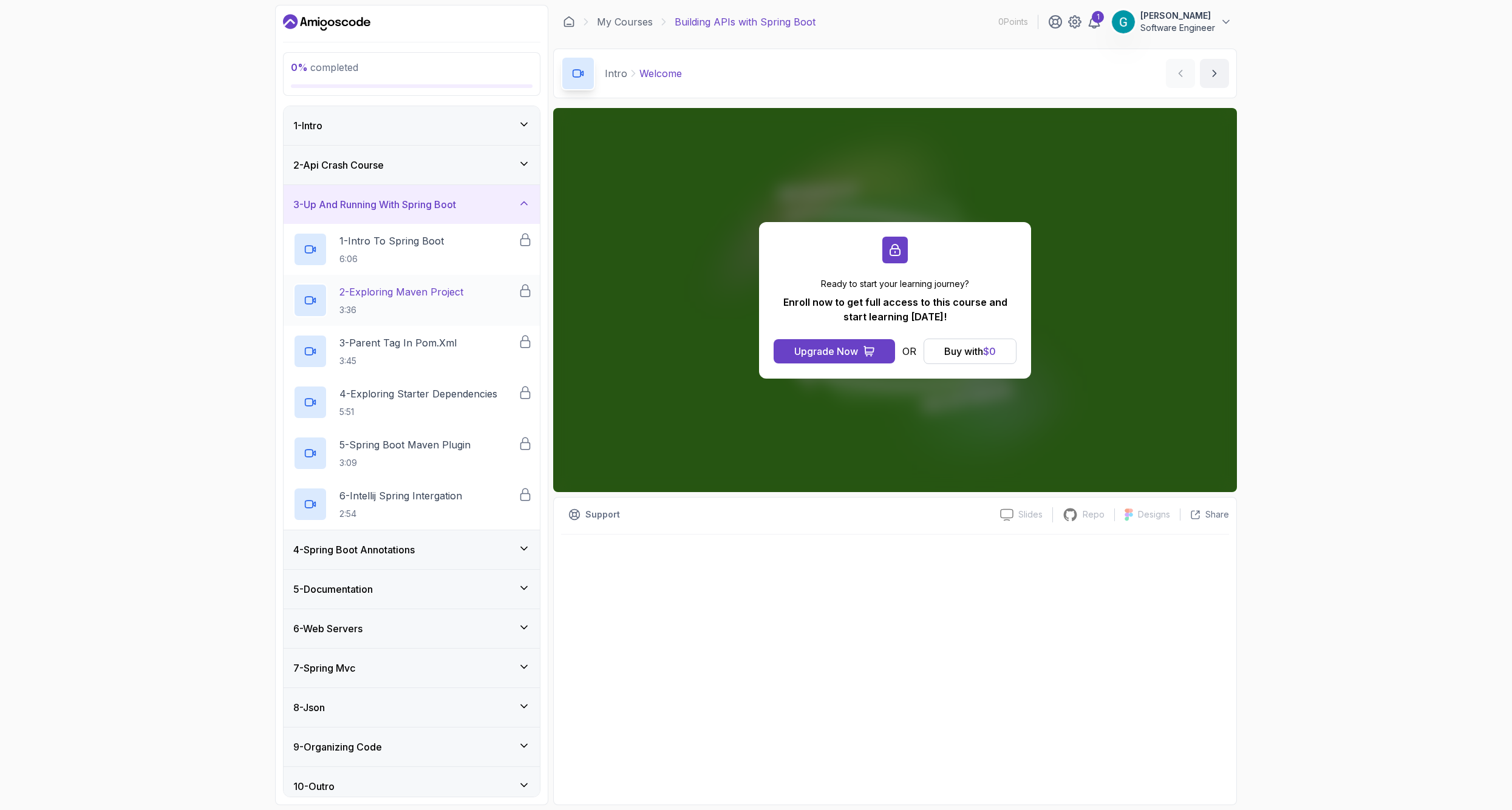
scroll to position [9, 0]
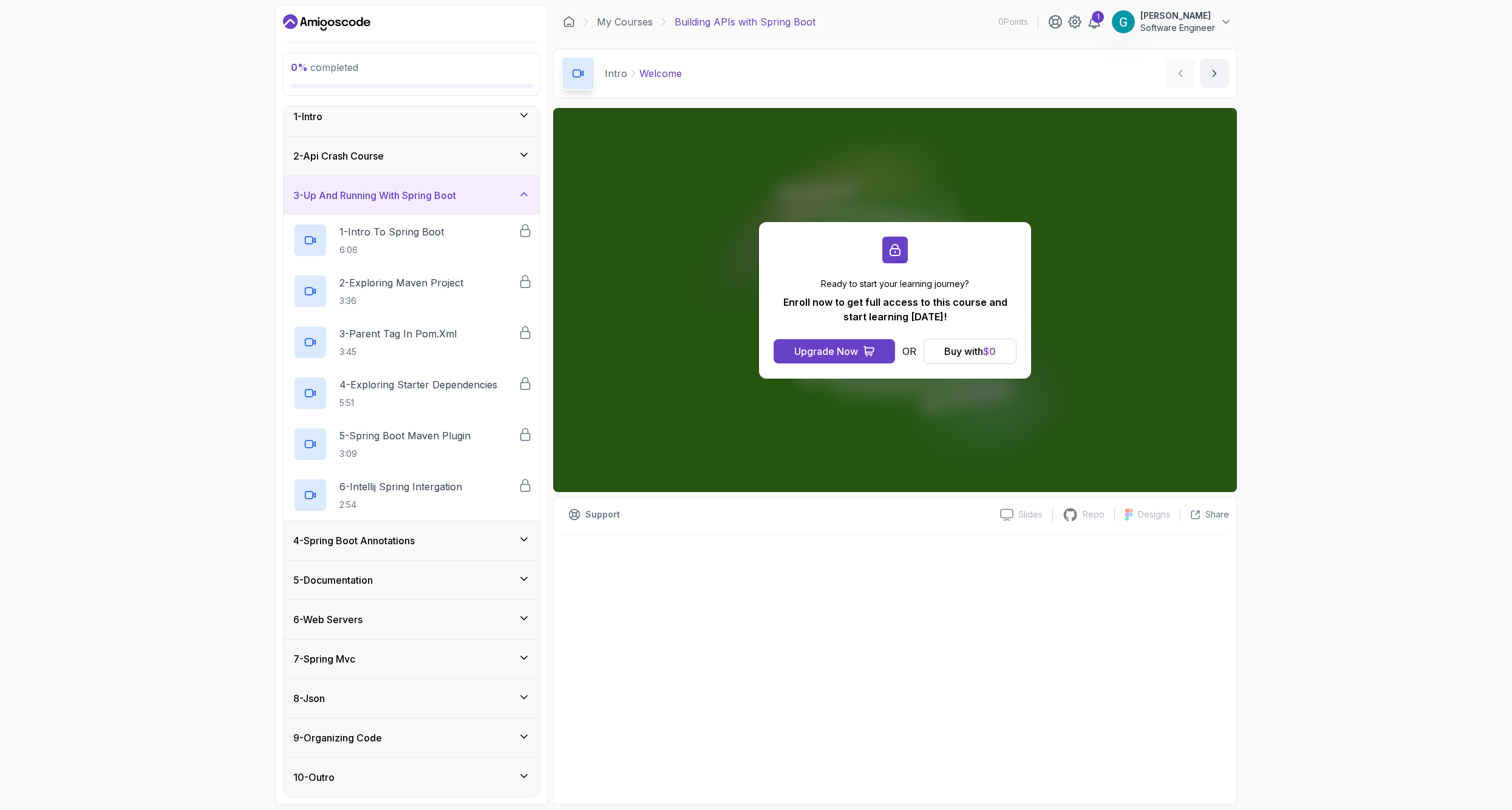
click at [479, 555] on div "4 - Spring Boot Annotations" at bounding box center [411, 540] width 256 height 39
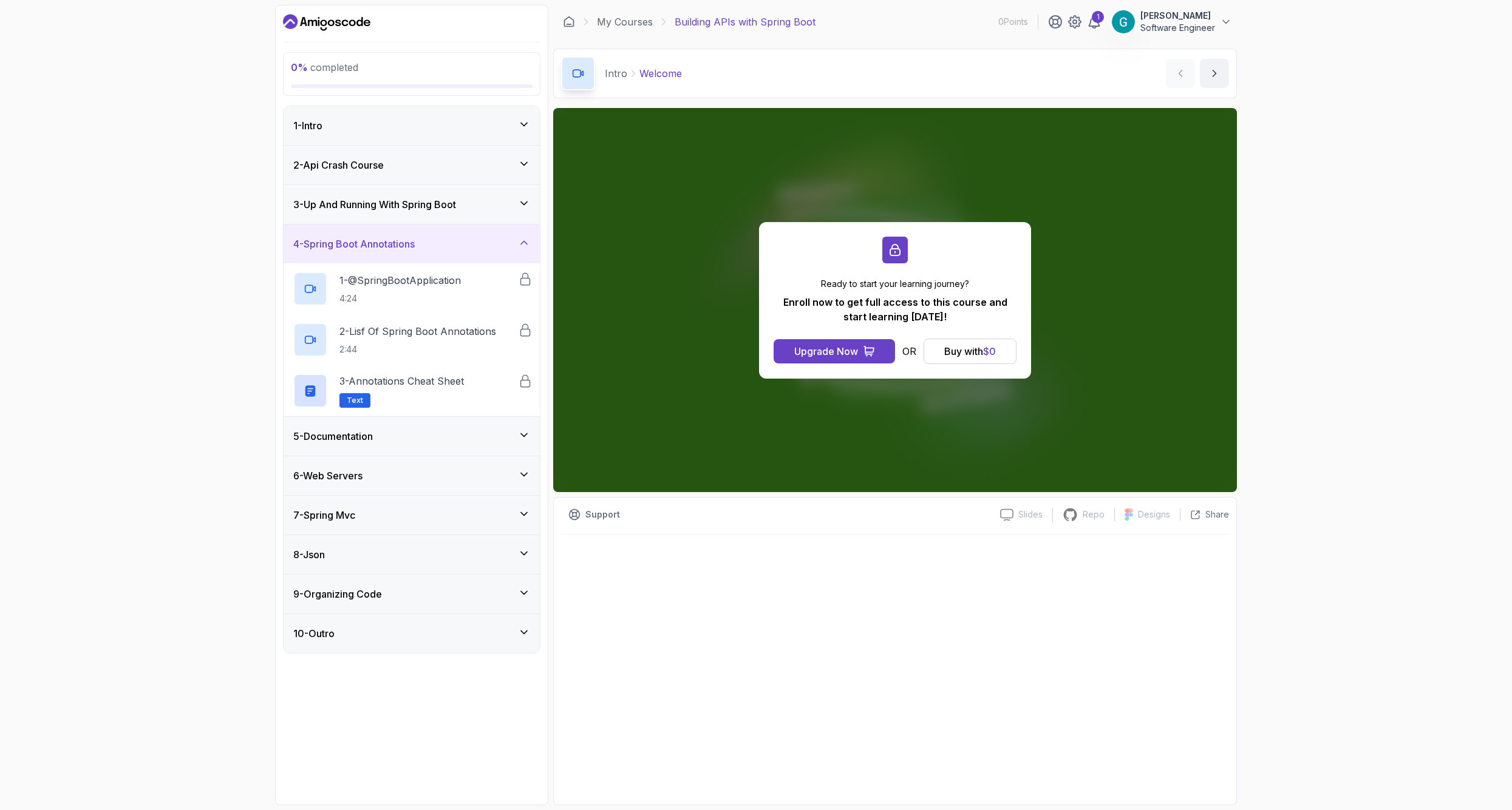
scroll to position [0, 1]
click at [475, 442] on div "5 - Documentation" at bounding box center [411, 437] width 237 height 15
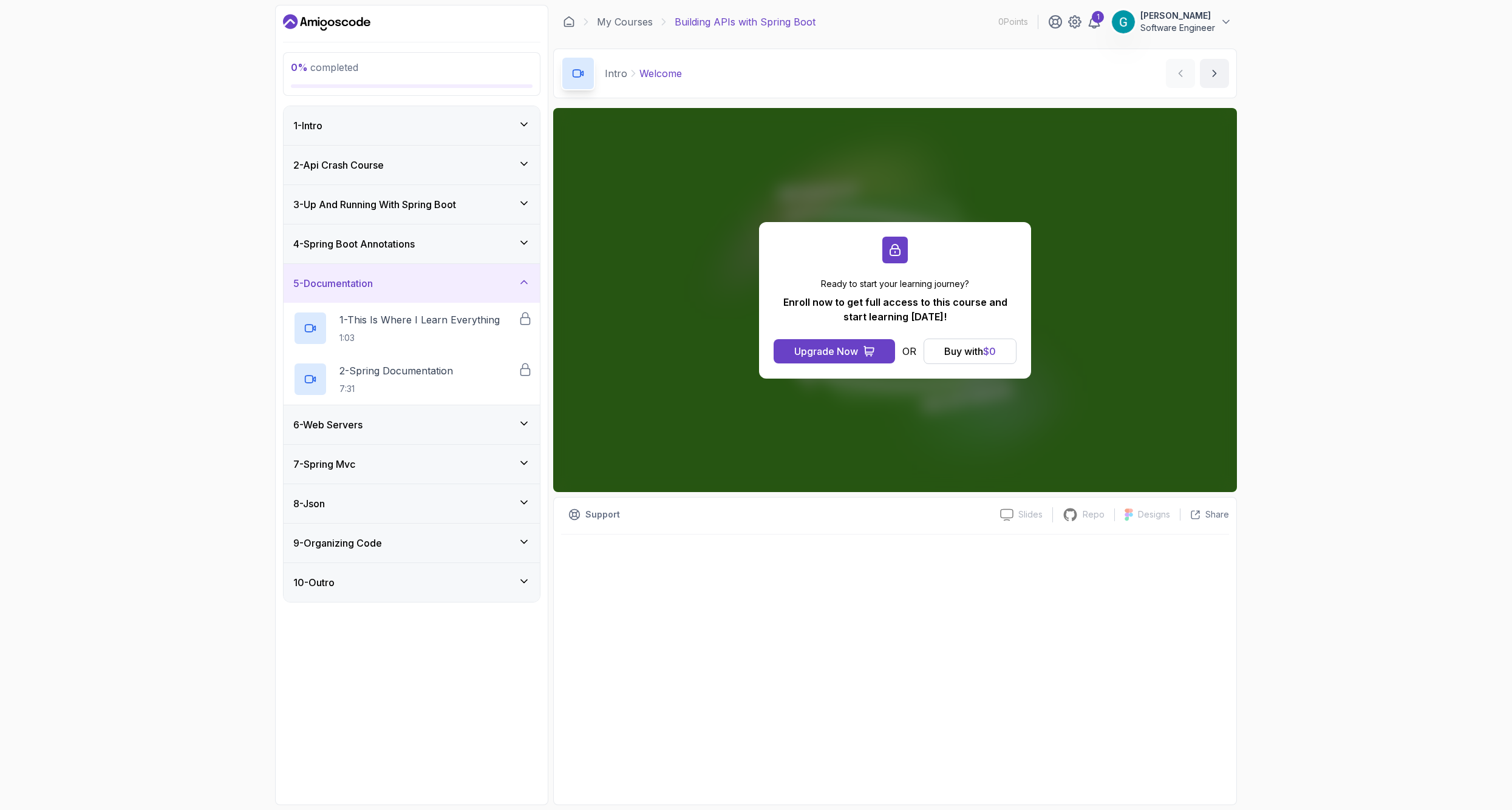
click at [475, 442] on div "6 - Web Servers" at bounding box center [411, 425] width 256 height 39
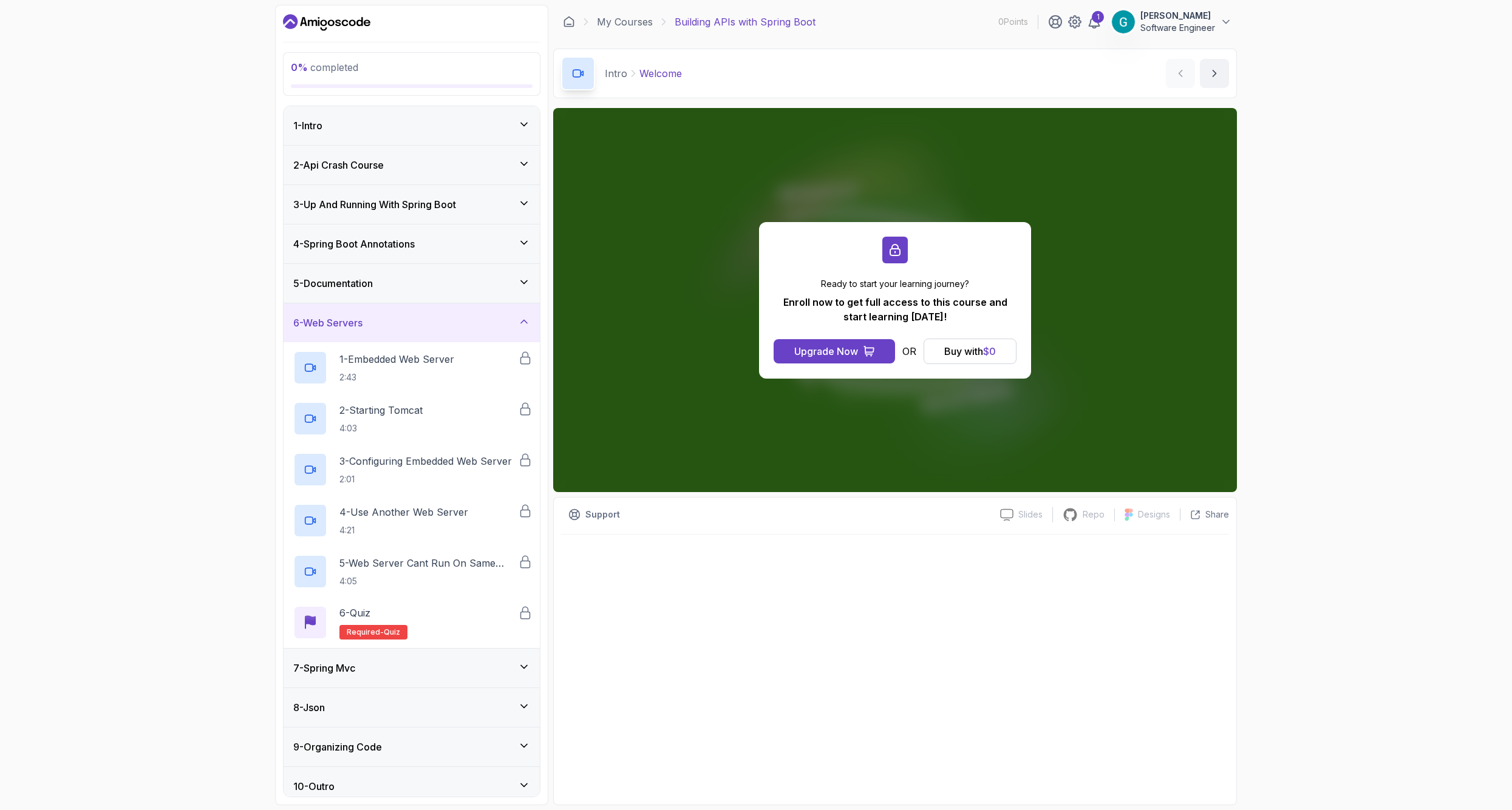
scroll to position [0, 0]
click at [471, 334] on div "6 - Web Servers" at bounding box center [411, 323] width 256 height 39
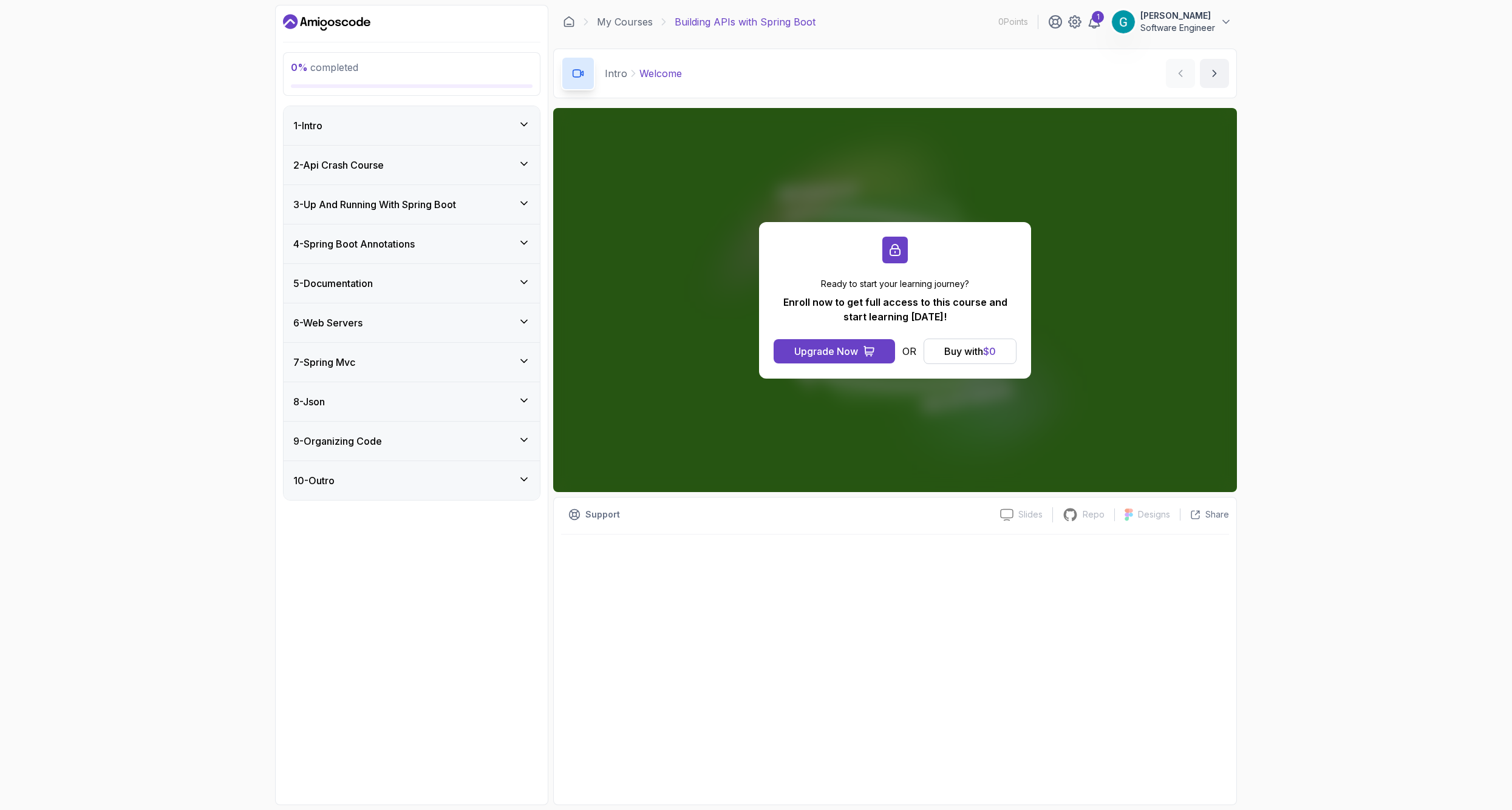
click at [475, 367] on div "7 - Spring Mvc" at bounding box center [411, 362] width 237 height 15
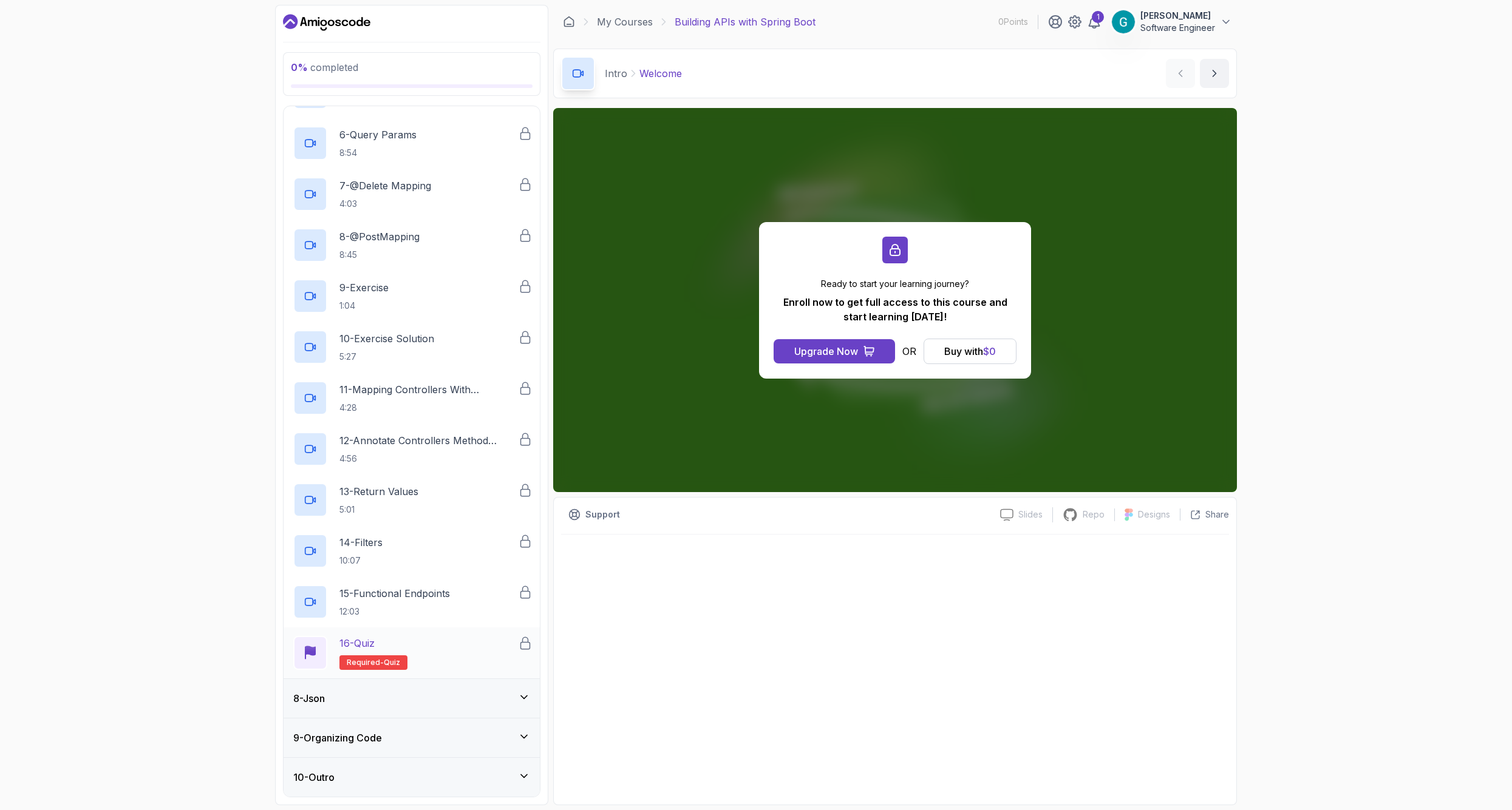
scroll to position [0, 2]
click at [458, 698] on div "8 - Json" at bounding box center [411, 699] width 237 height 15
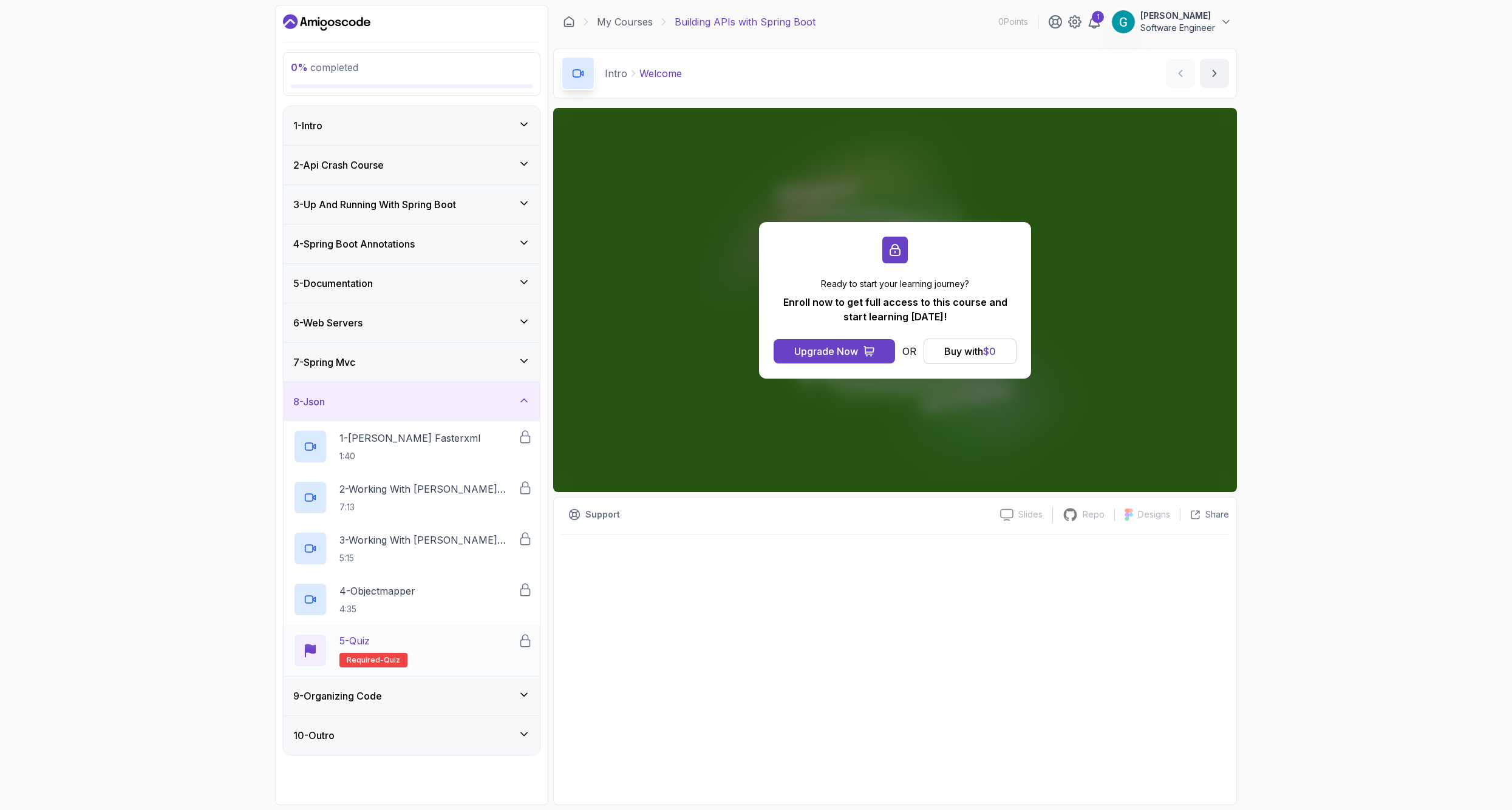
scroll to position [0, 0]
click at [491, 700] on div "9 - Organizing Code" at bounding box center [411, 696] width 237 height 15
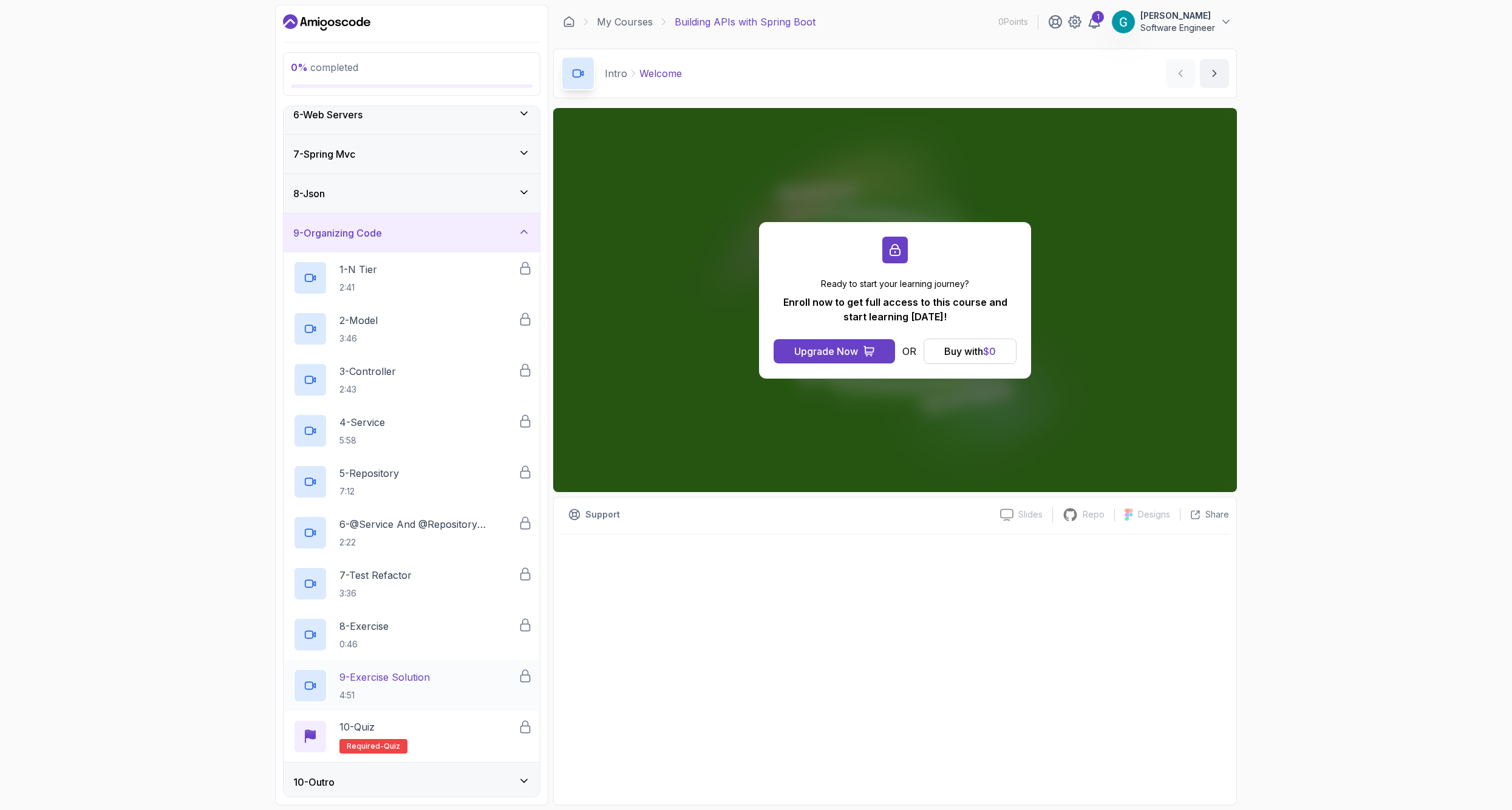
scroll to position [213, 0]
drag, startPoint x: 489, startPoint y: 776, endPoint x: 492, endPoint y: 769, distance: 7.6
click at [489, 775] on div "10 - Outro" at bounding box center [411, 777] width 237 height 15
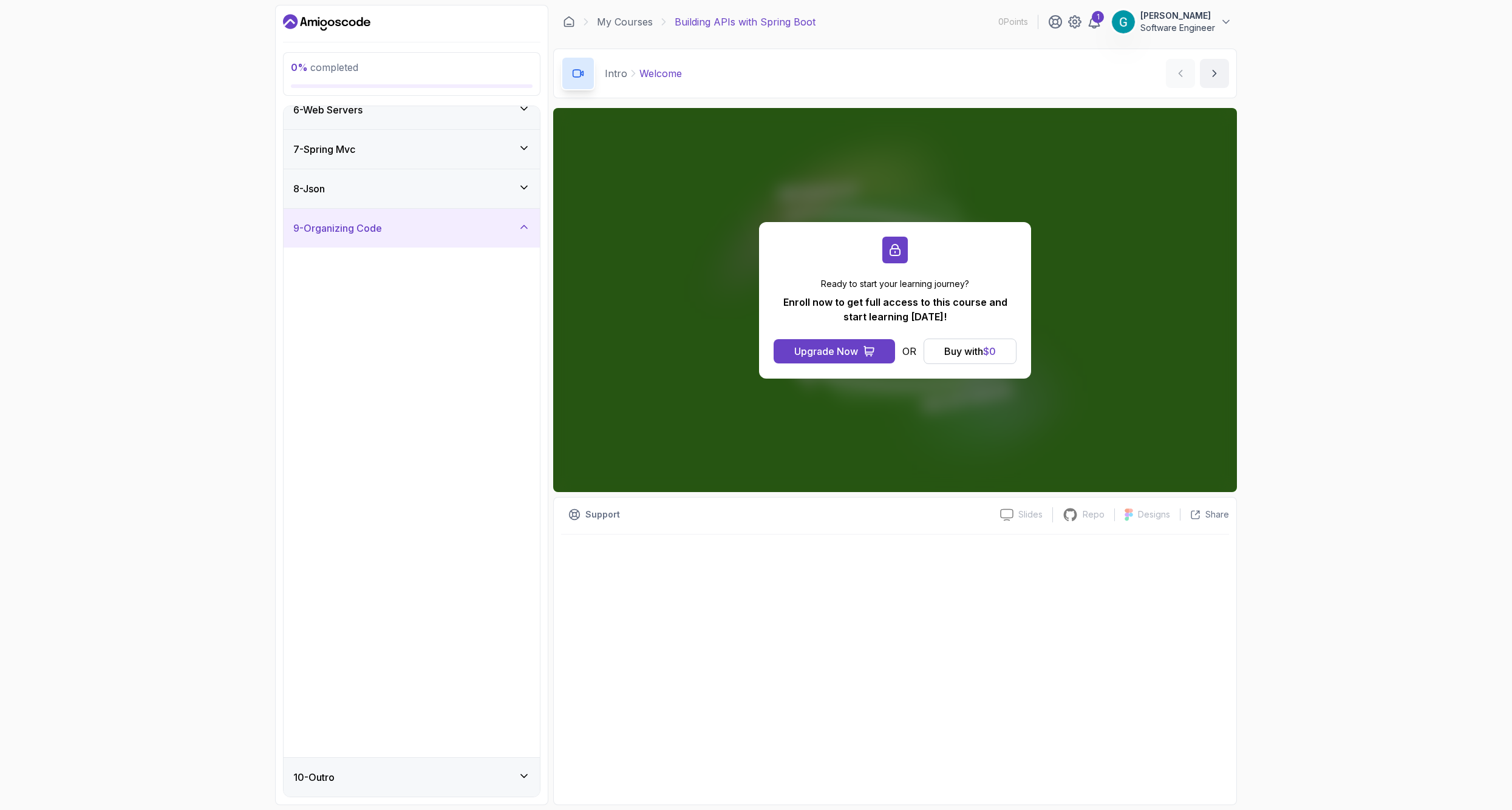
scroll to position [0, 0]
